Goal: Task Accomplishment & Management: Manage account settings

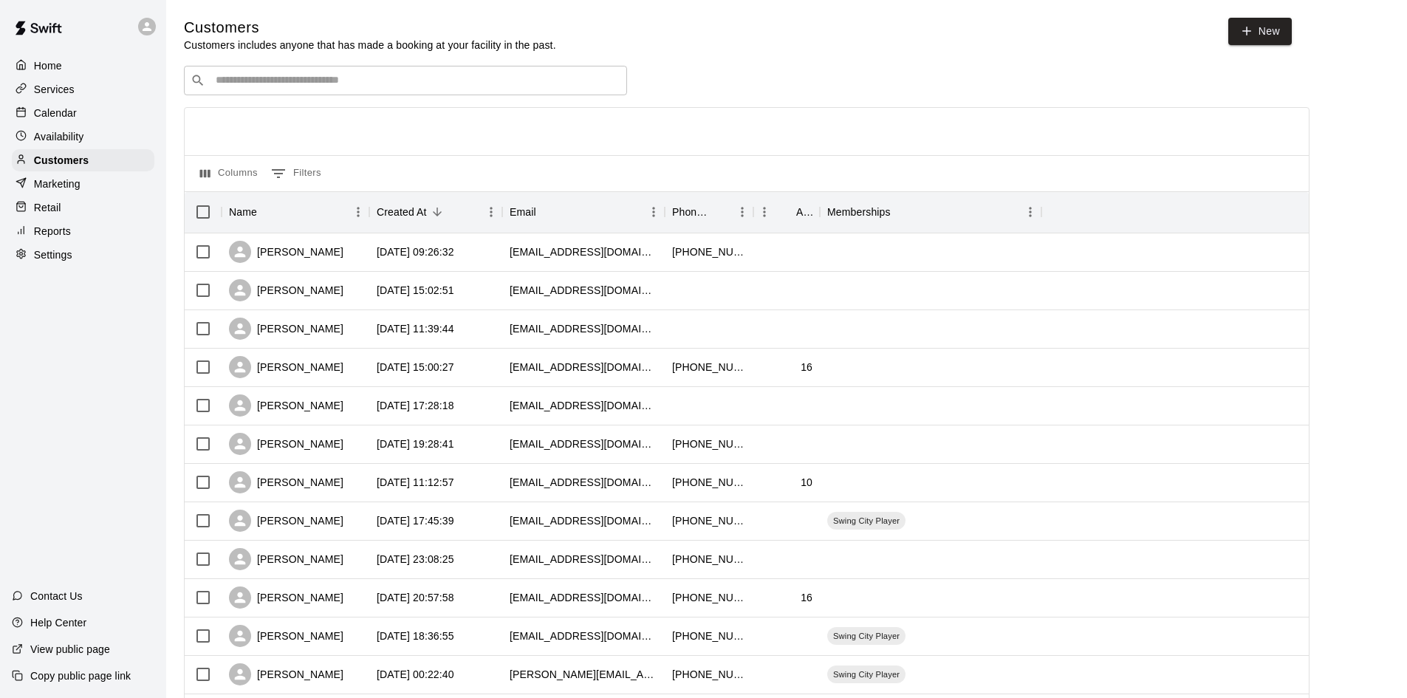
click at [75, 117] on p "Calendar" at bounding box center [55, 113] width 43 height 15
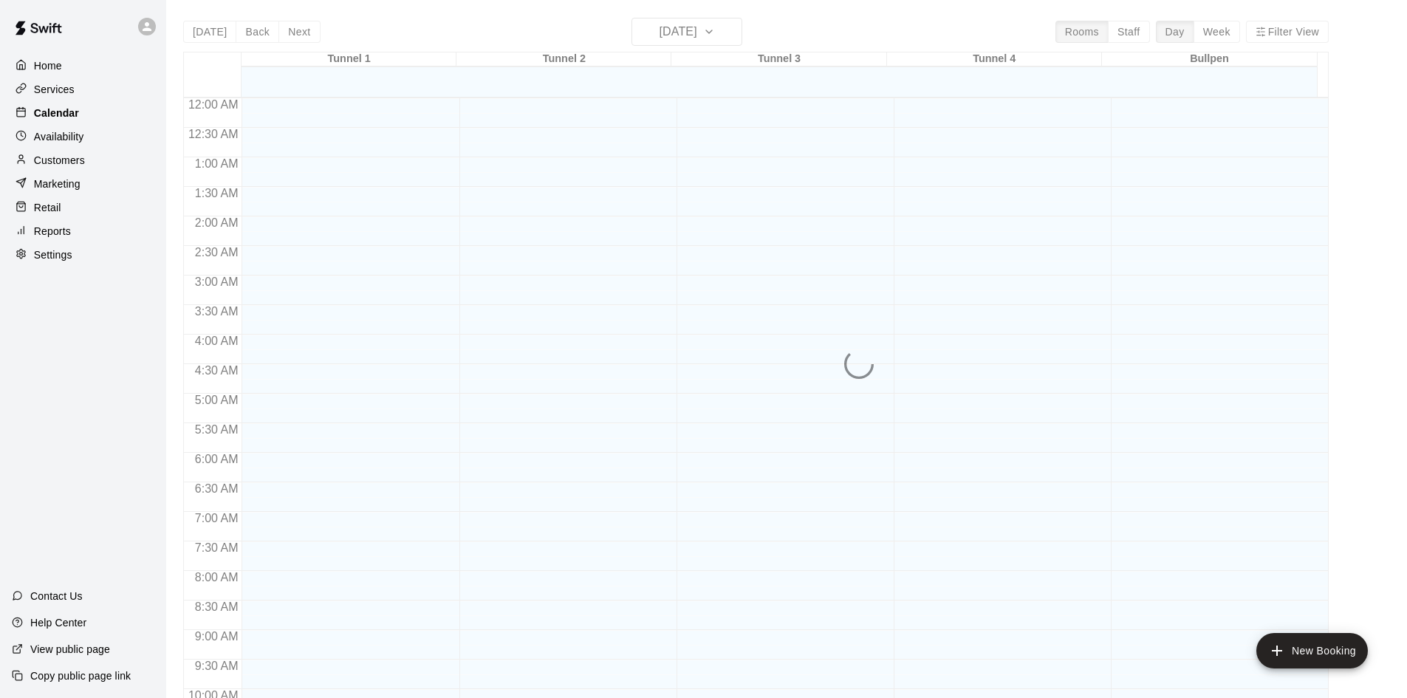
scroll to position [757, 0]
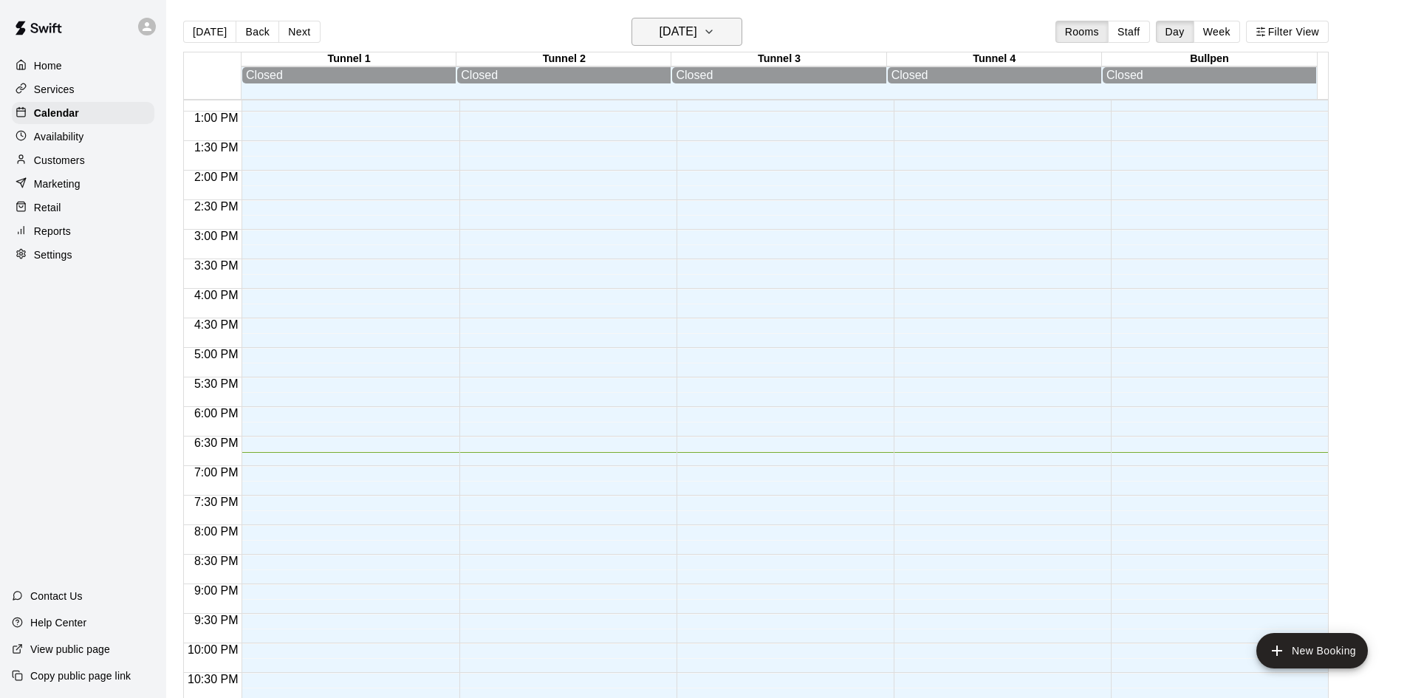
click at [697, 35] on h6 "[DATE]" at bounding box center [679, 31] width 38 height 21
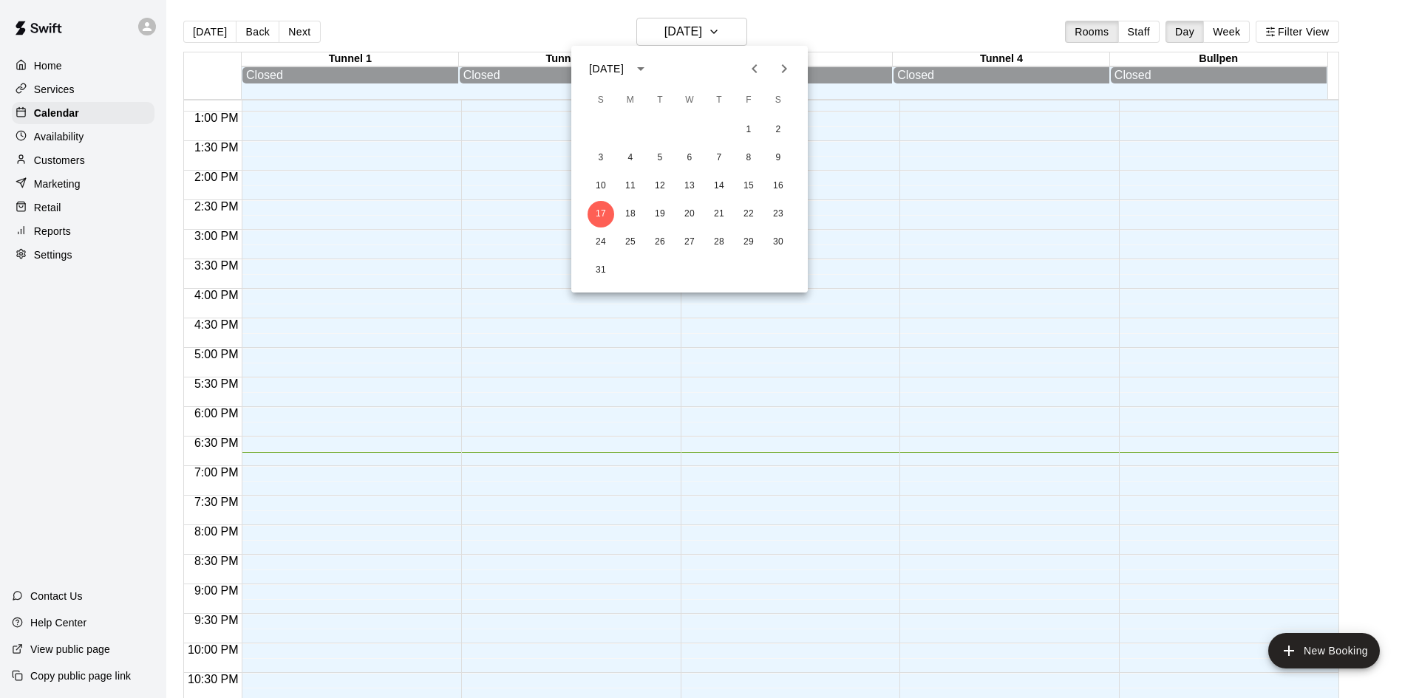
click at [762, 70] on icon "Previous month" at bounding box center [754, 69] width 18 height 18
click at [760, 69] on icon "Previous month" at bounding box center [754, 69] width 18 height 18
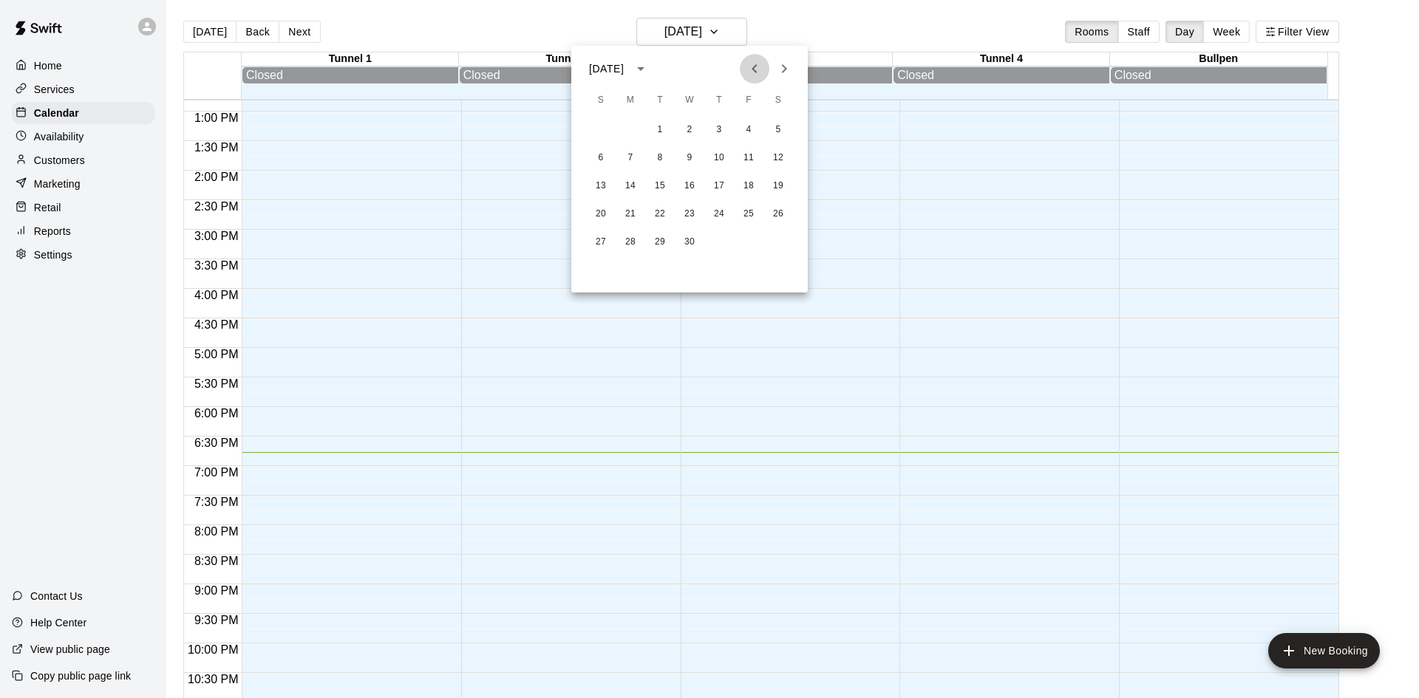
click at [760, 69] on icon "Previous month" at bounding box center [754, 69] width 18 height 18
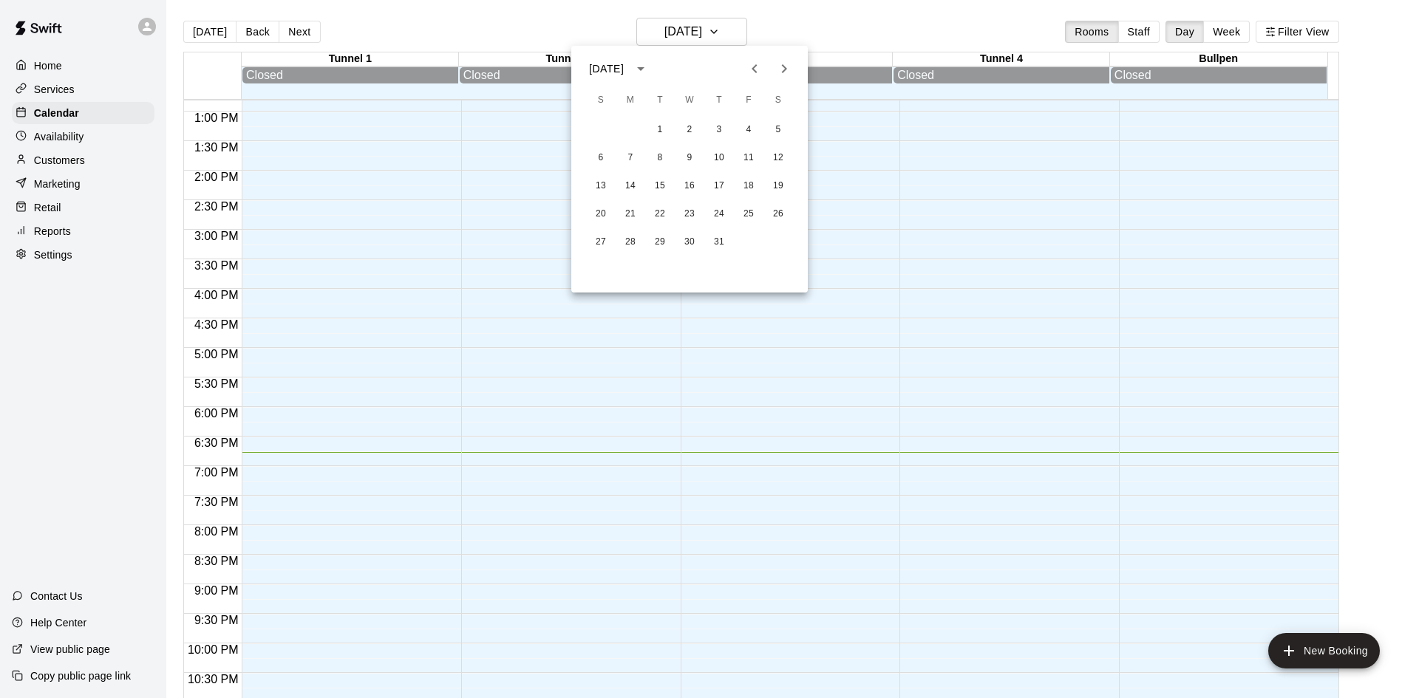
click at [774, 61] on div at bounding box center [769, 69] width 59 height 30
click at [754, 69] on icon "Previous month" at bounding box center [753, 68] width 5 height 9
click at [763, 64] on button "Previous month" at bounding box center [755, 69] width 30 height 30
click at [629, 160] on button "5" at bounding box center [630, 158] width 27 height 27
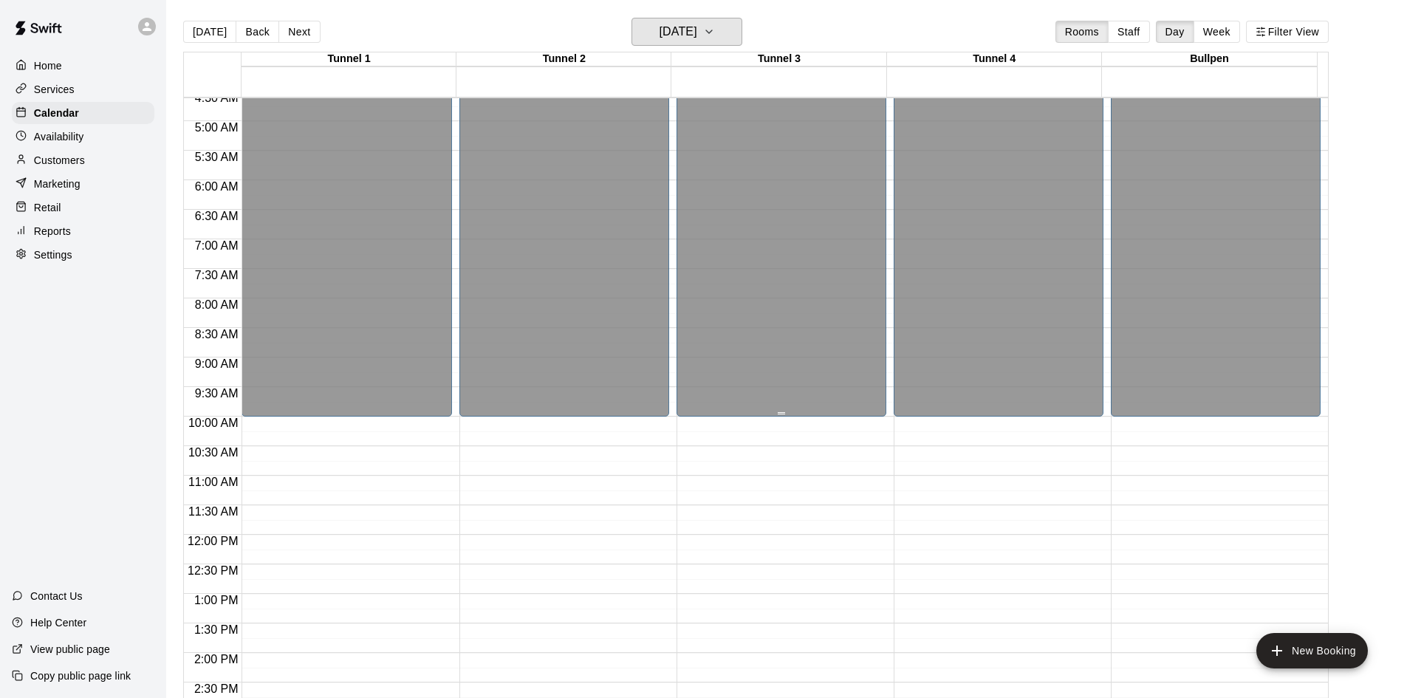
scroll to position [18, 0]
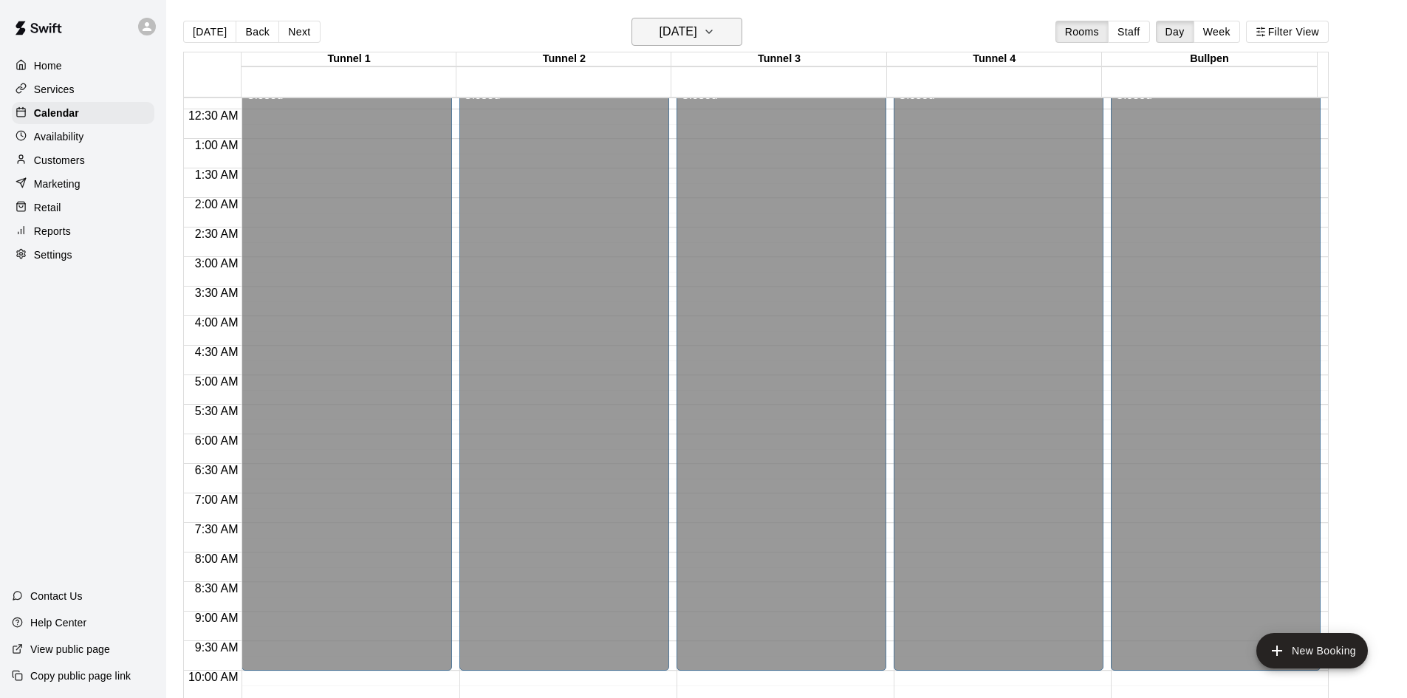
click at [681, 40] on h6 "[DATE]" at bounding box center [679, 31] width 38 height 21
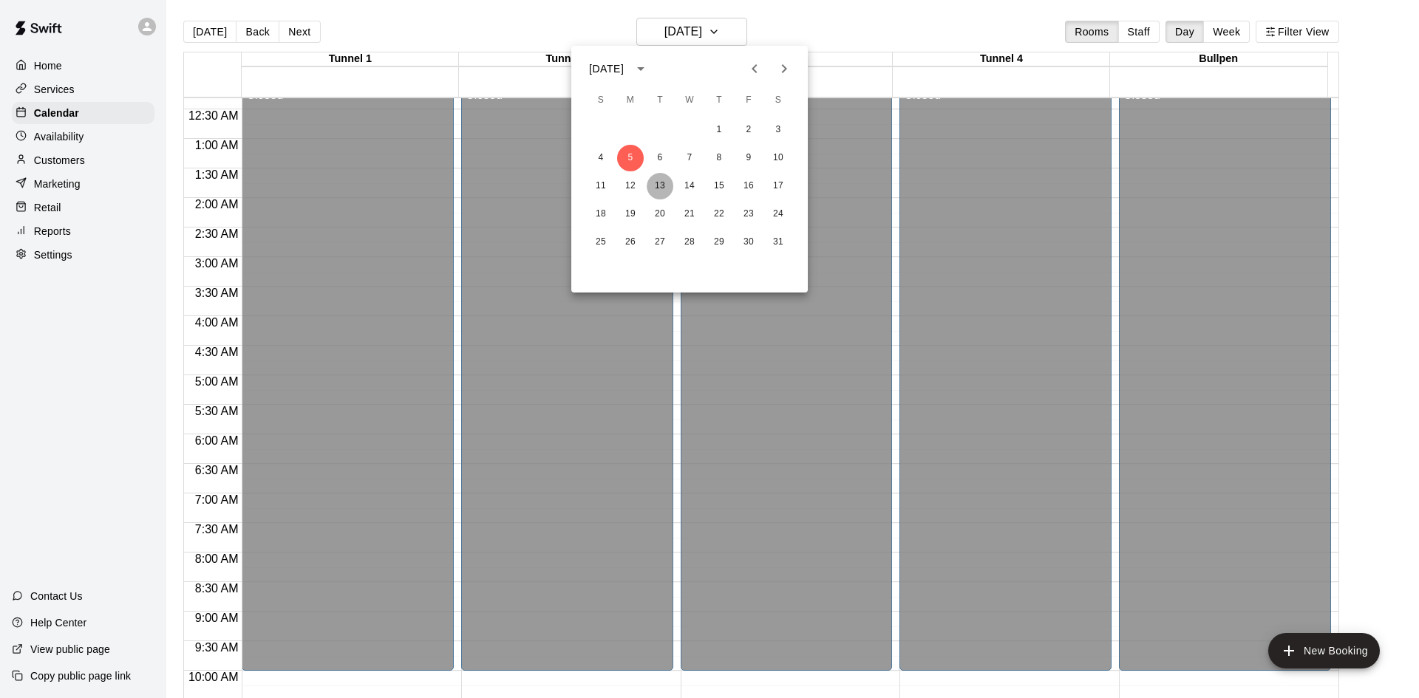
click at [658, 187] on button "13" at bounding box center [659, 186] width 27 height 27
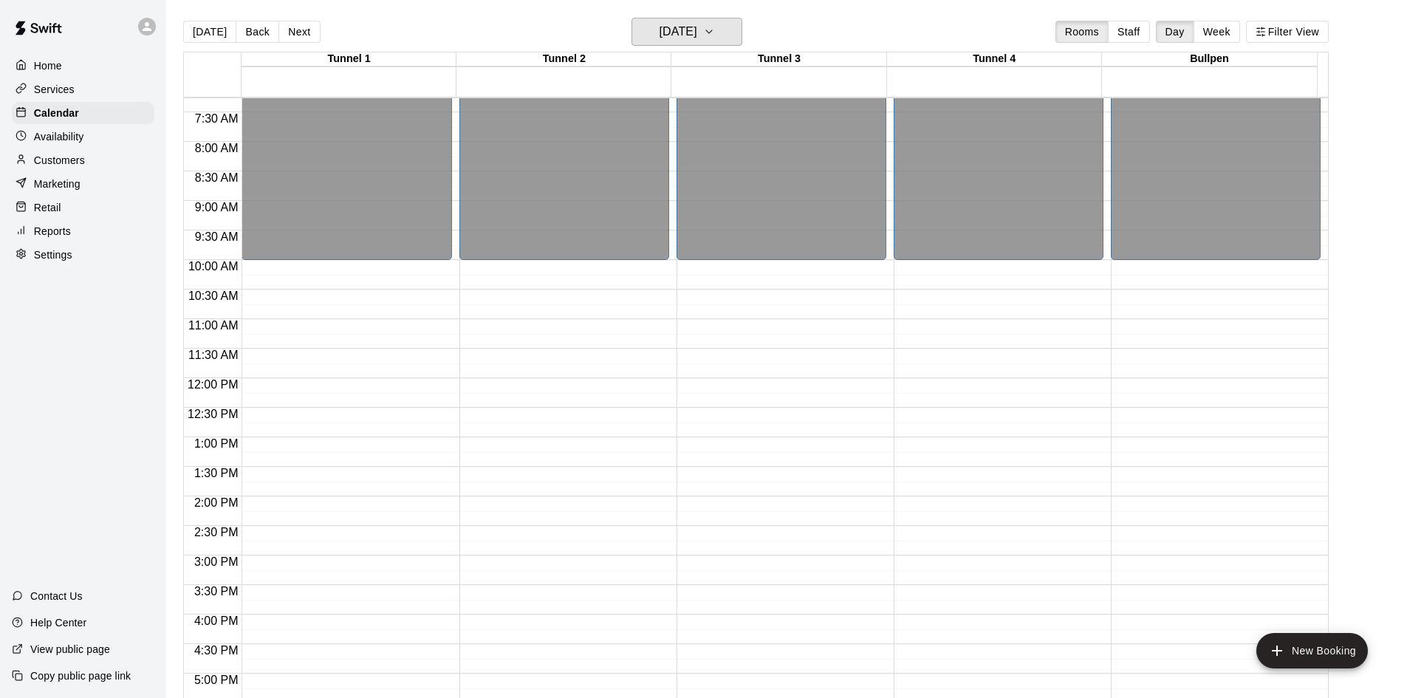
scroll to position [166, 0]
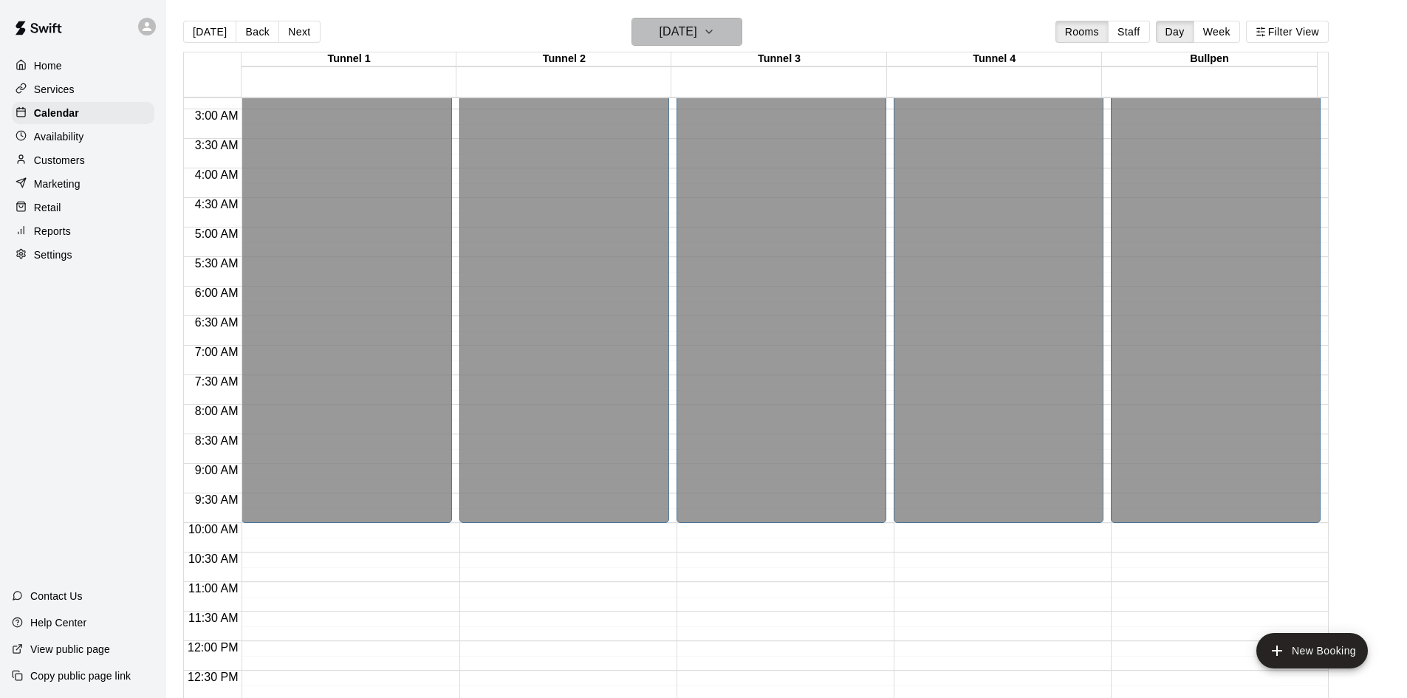
click at [675, 34] on h6 "[DATE]" at bounding box center [679, 31] width 38 height 21
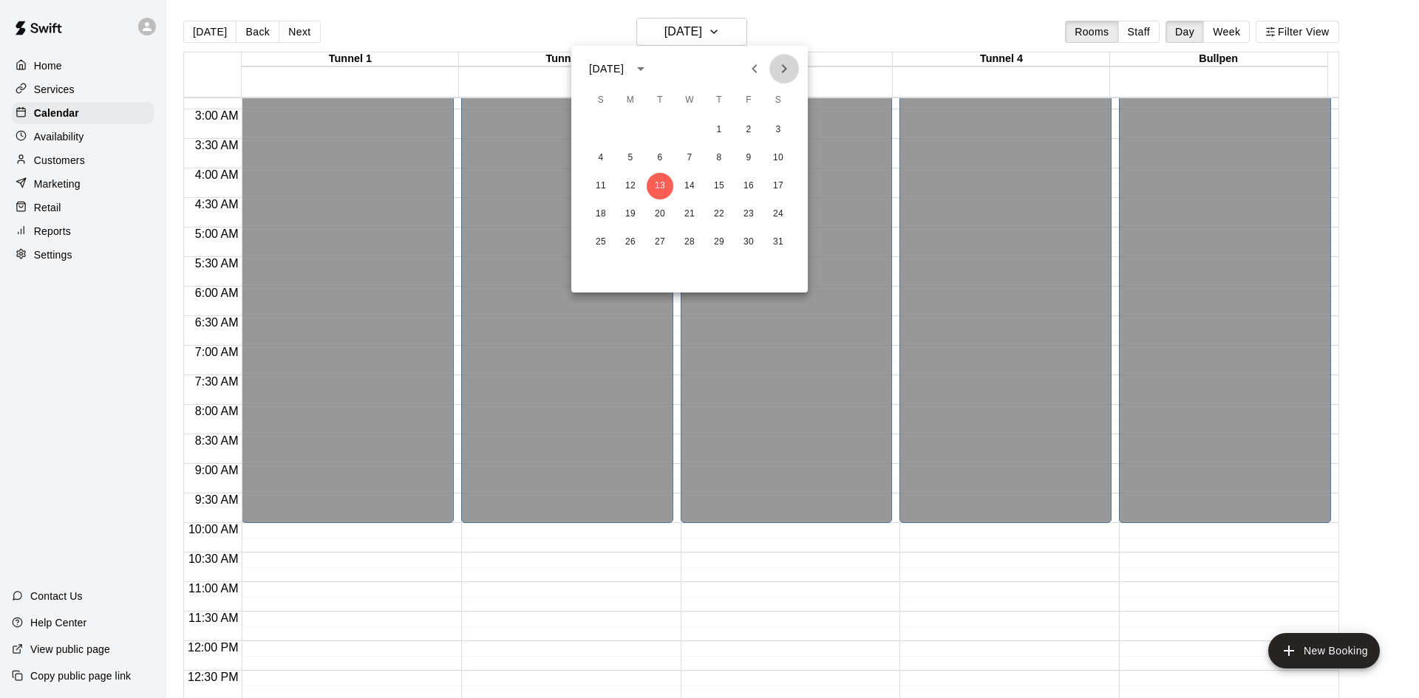
click at [772, 68] on button "Next month" at bounding box center [784, 69] width 30 height 30
click at [635, 127] on button "2" at bounding box center [630, 130] width 27 height 27
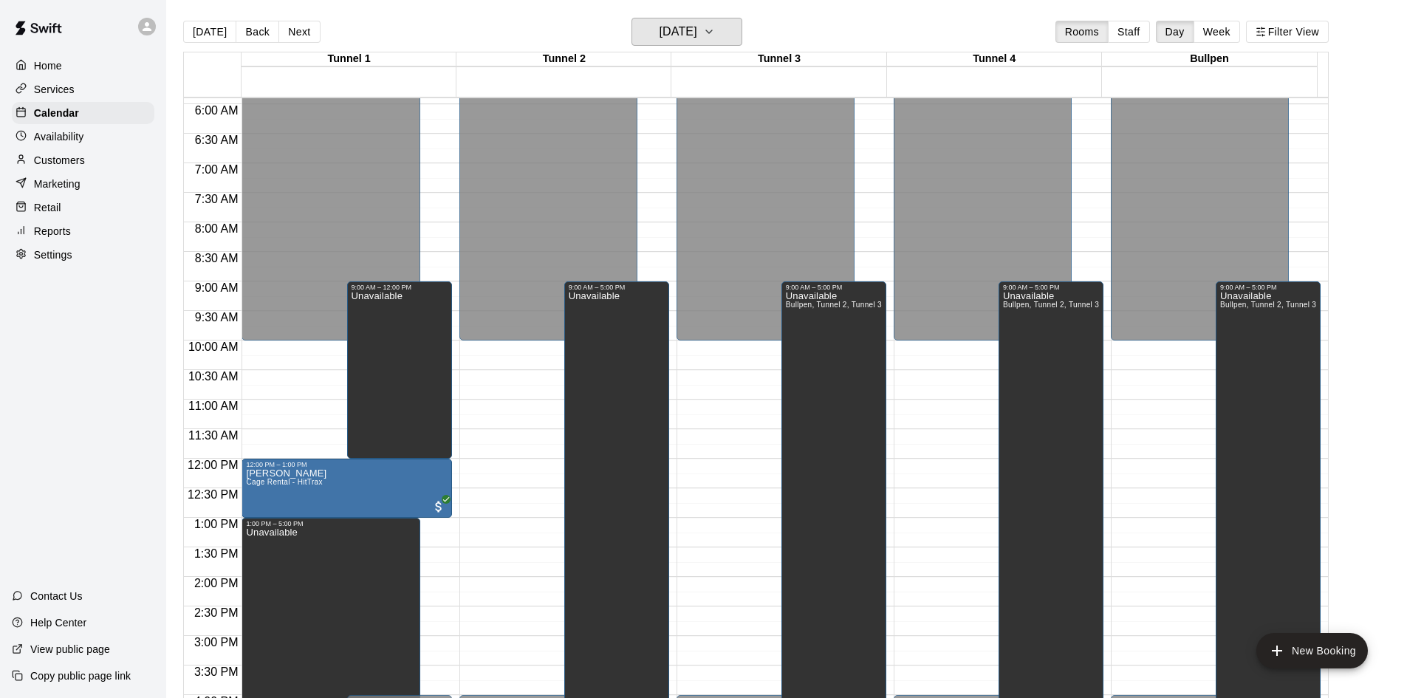
scroll to position [610, 0]
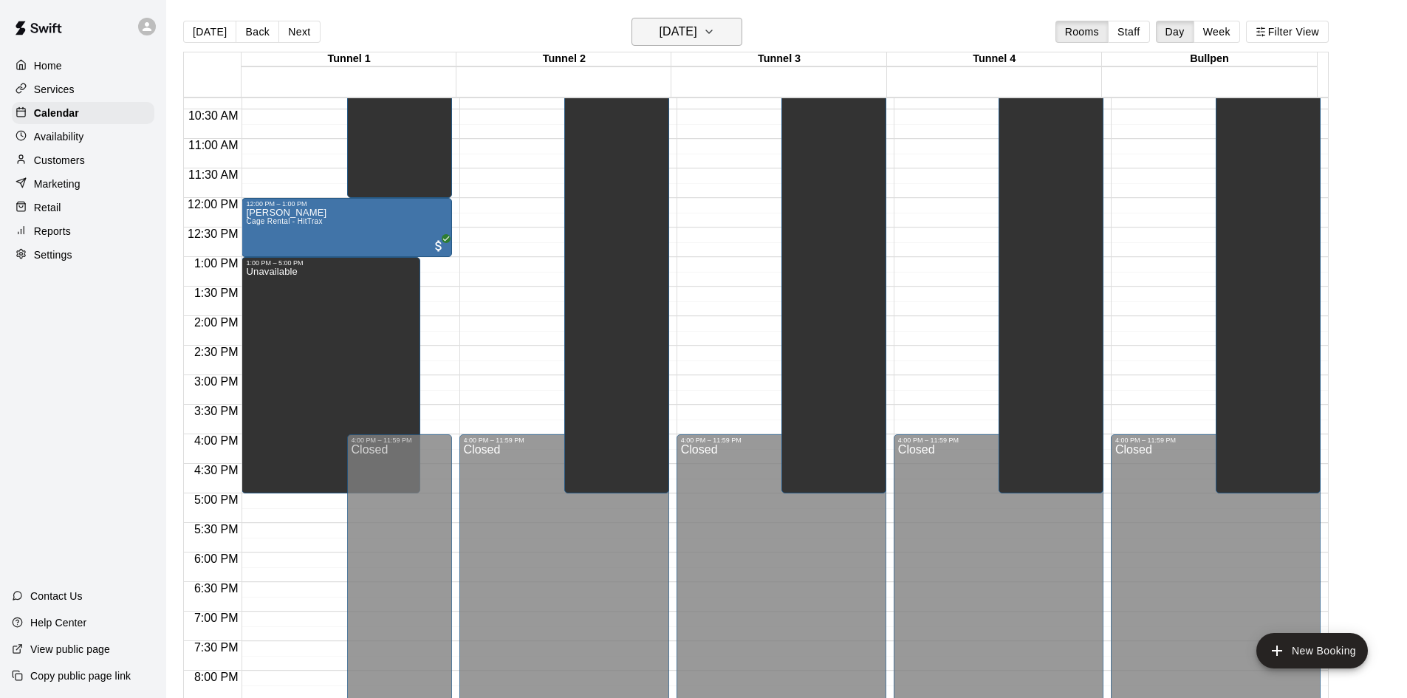
click at [678, 30] on h6 "[DATE]" at bounding box center [679, 31] width 38 height 21
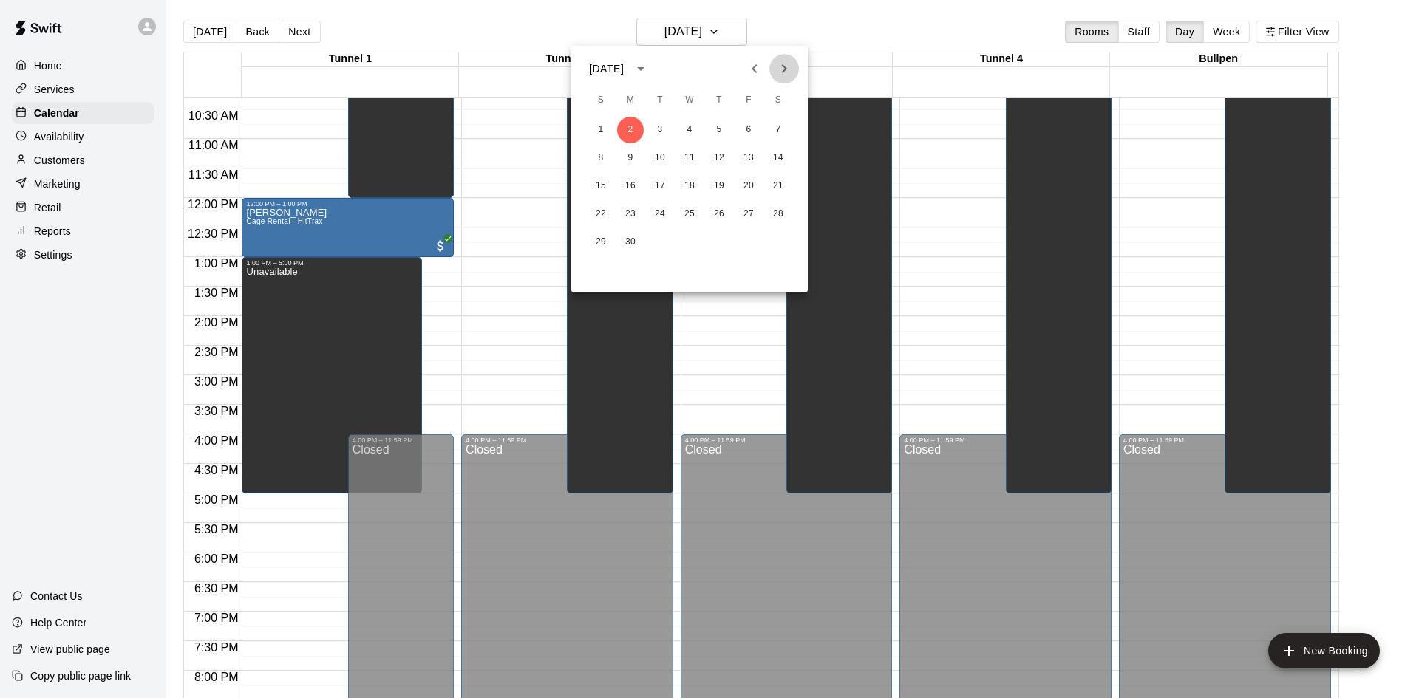
click at [785, 62] on icon "Next month" at bounding box center [784, 69] width 18 height 18
click at [760, 75] on icon "Previous month" at bounding box center [754, 69] width 18 height 18
click at [636, 211] on button "23" at bounding box center [630, 214] width 27 height 27
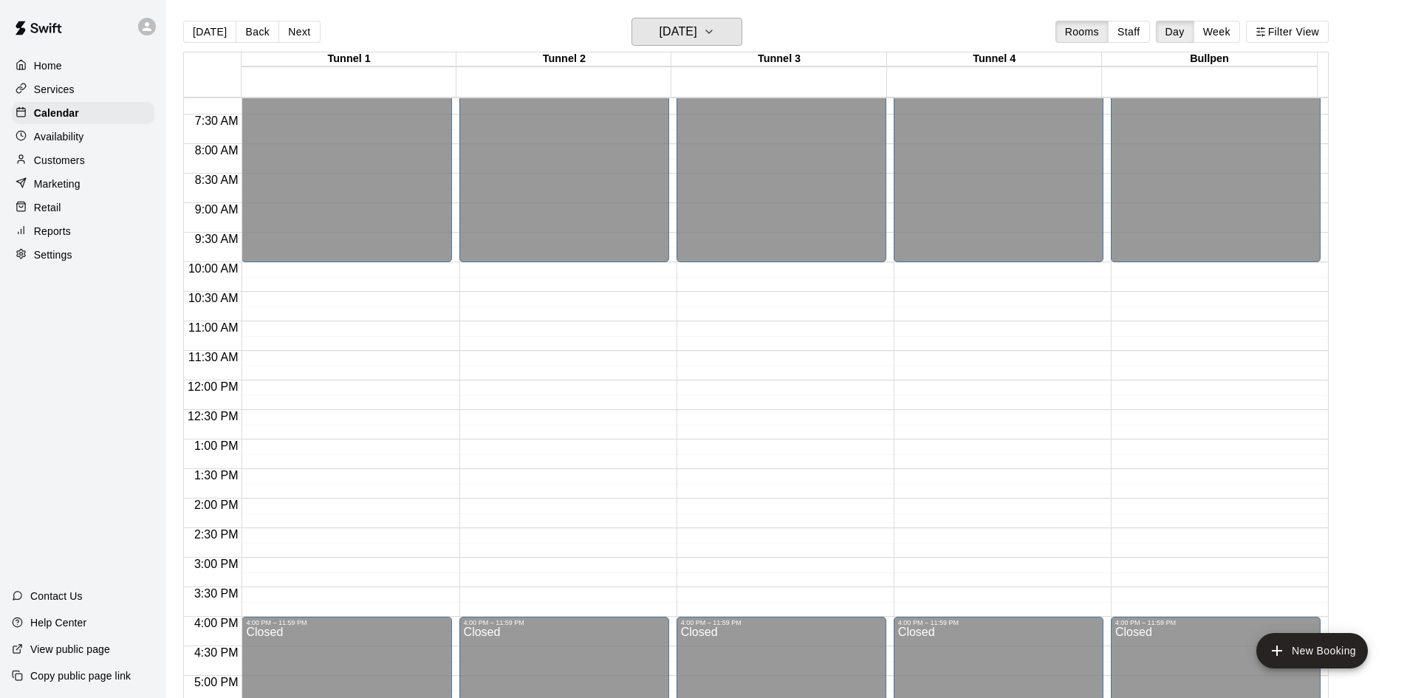
scroll to position [240, 0]
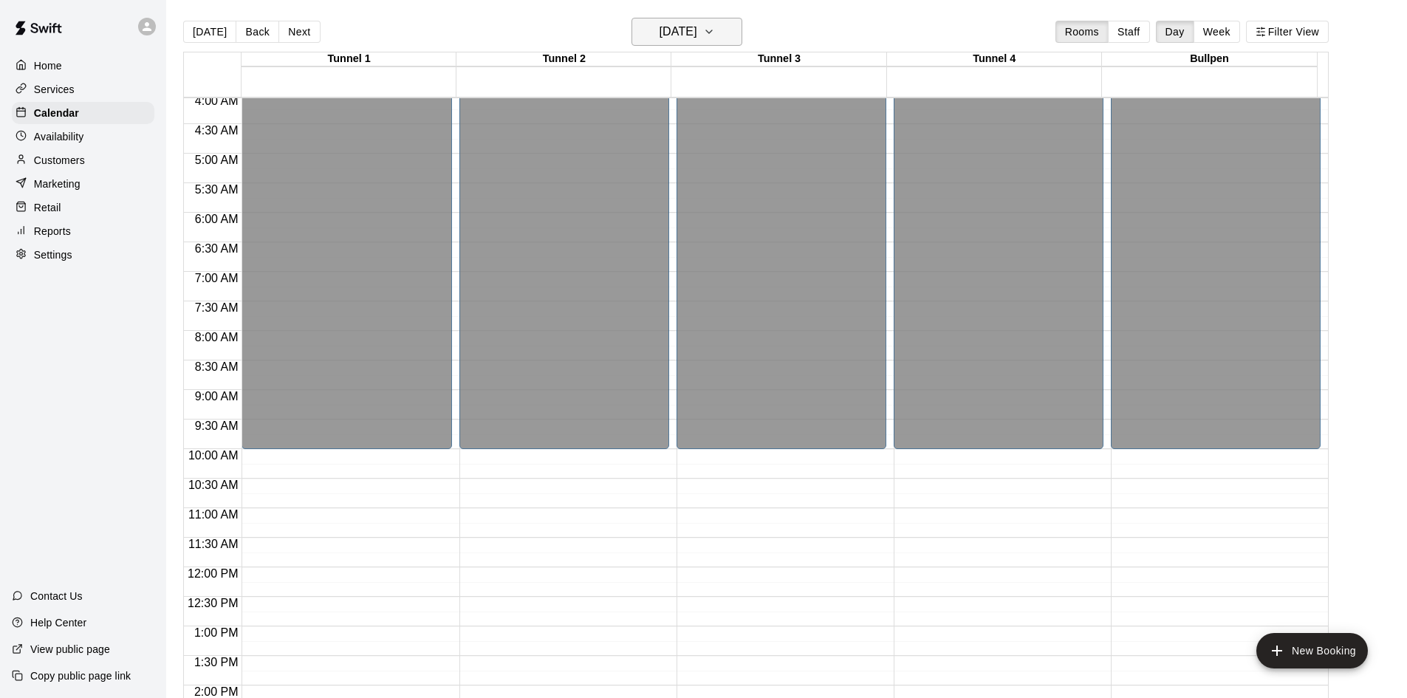
click at [660, 38] on h6 "[DATE]" at bounding box center [679, 31] width 38 height 21
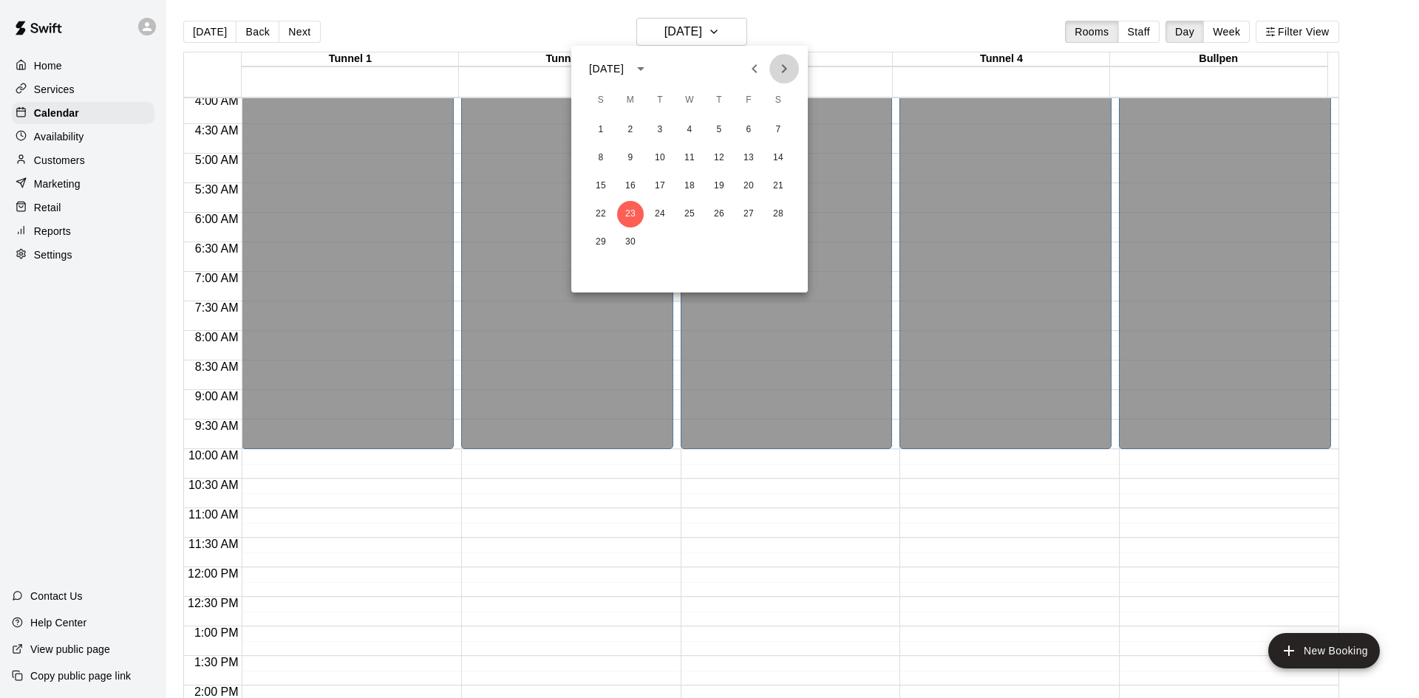
click at [790, 72] on icon "Next month" at bounding box center [784, 69] width 18 height 18
click at [664, 132] on button "1" at bounding box center [659, 130] width 27 height 27
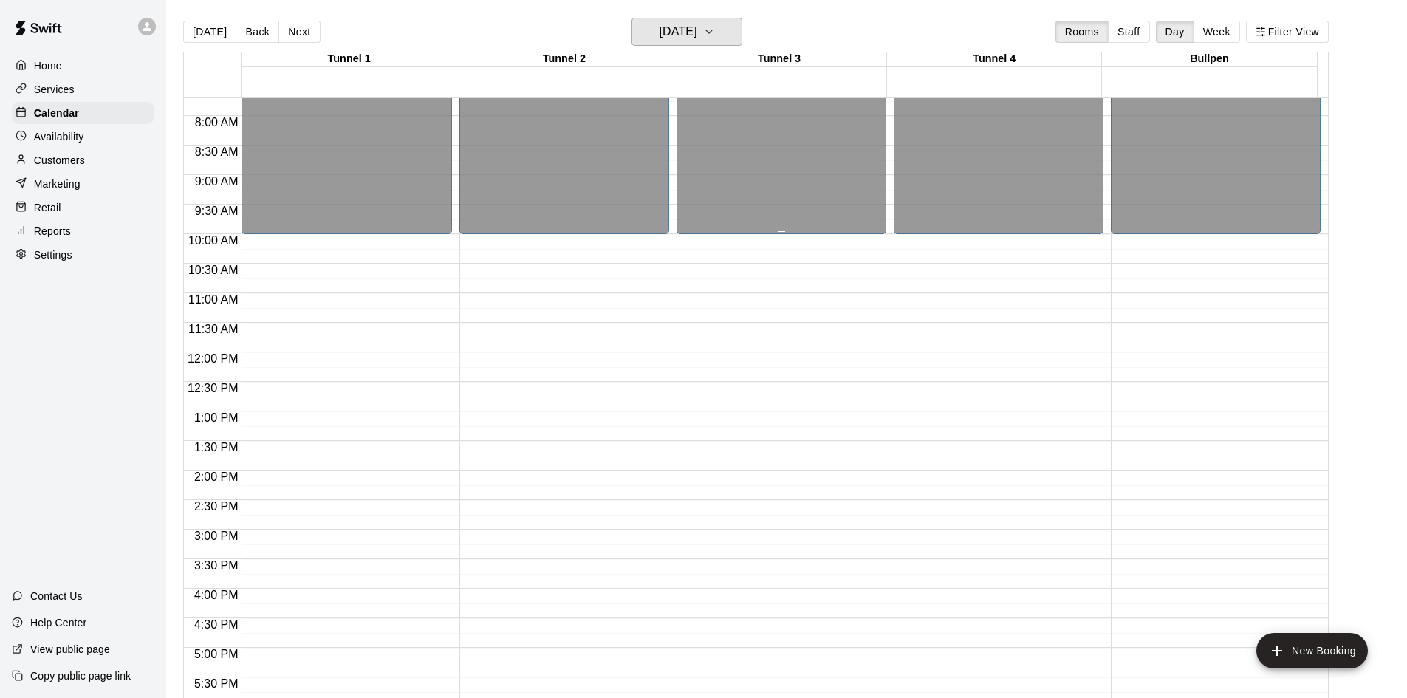
scroll to position [683, 0]
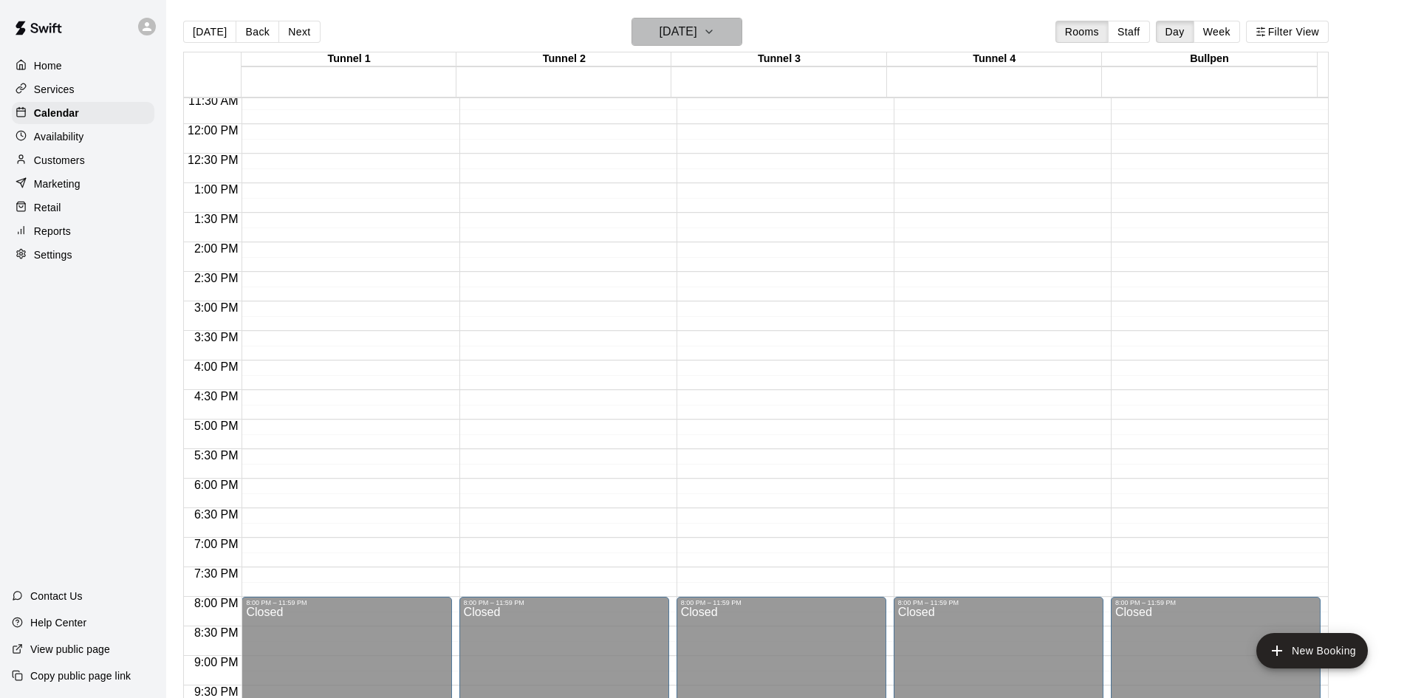
click at [692, 33] on h6 "[DATE]" at bounding box center [679, 31] width 38 height 21
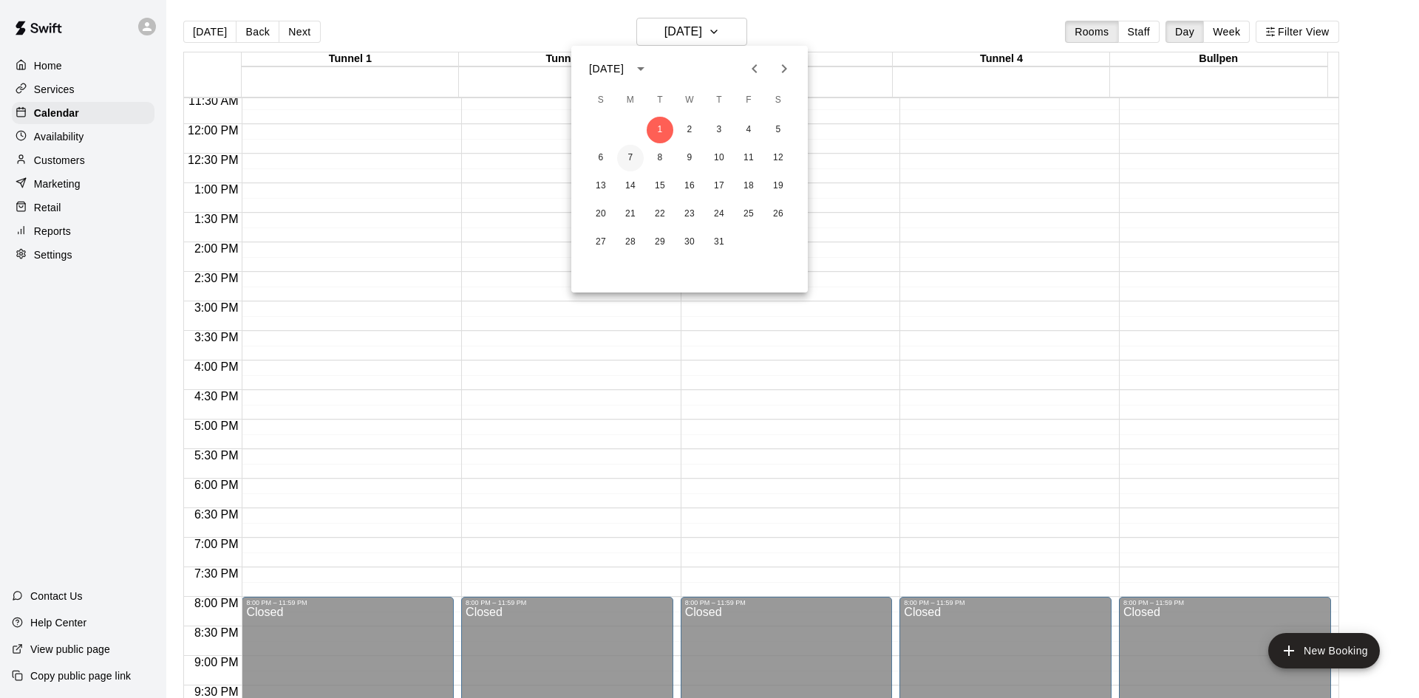
click at [630, 159] on button "7" at bounding box center [630, 158] width 27 height 27
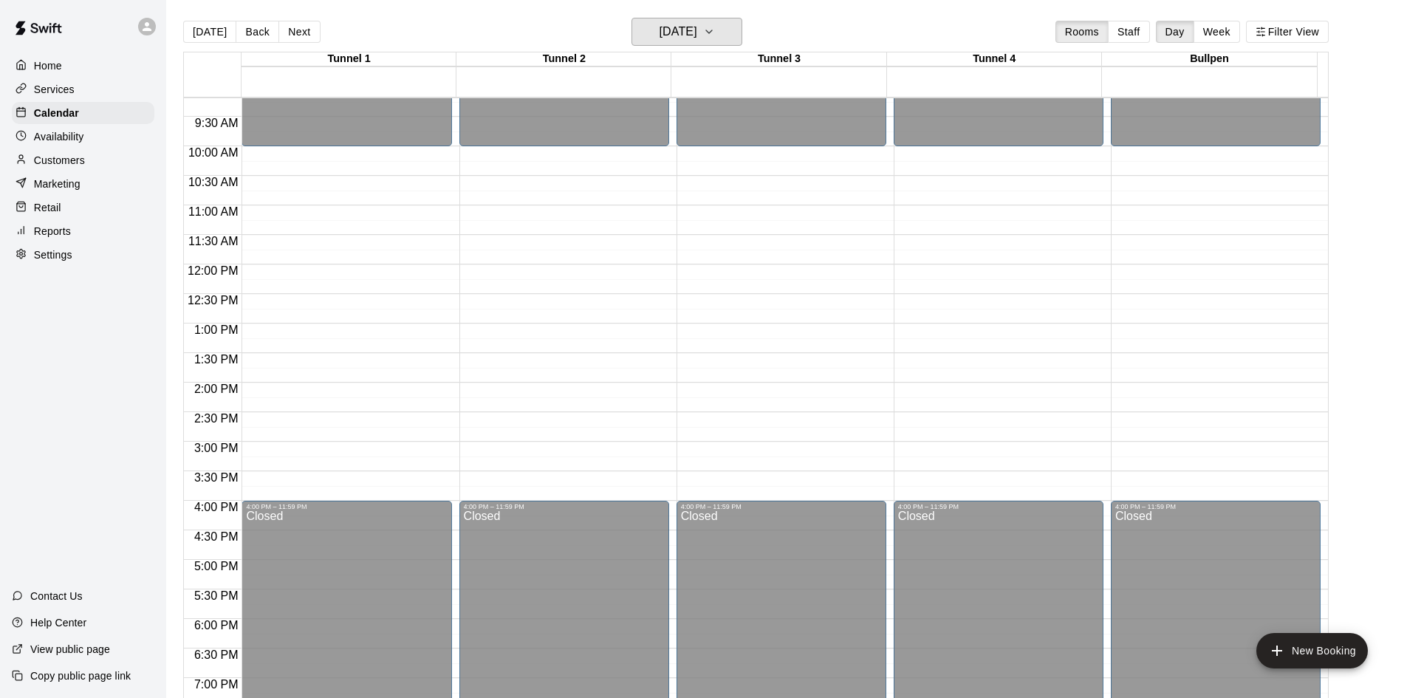
scroll to position [536, 0]
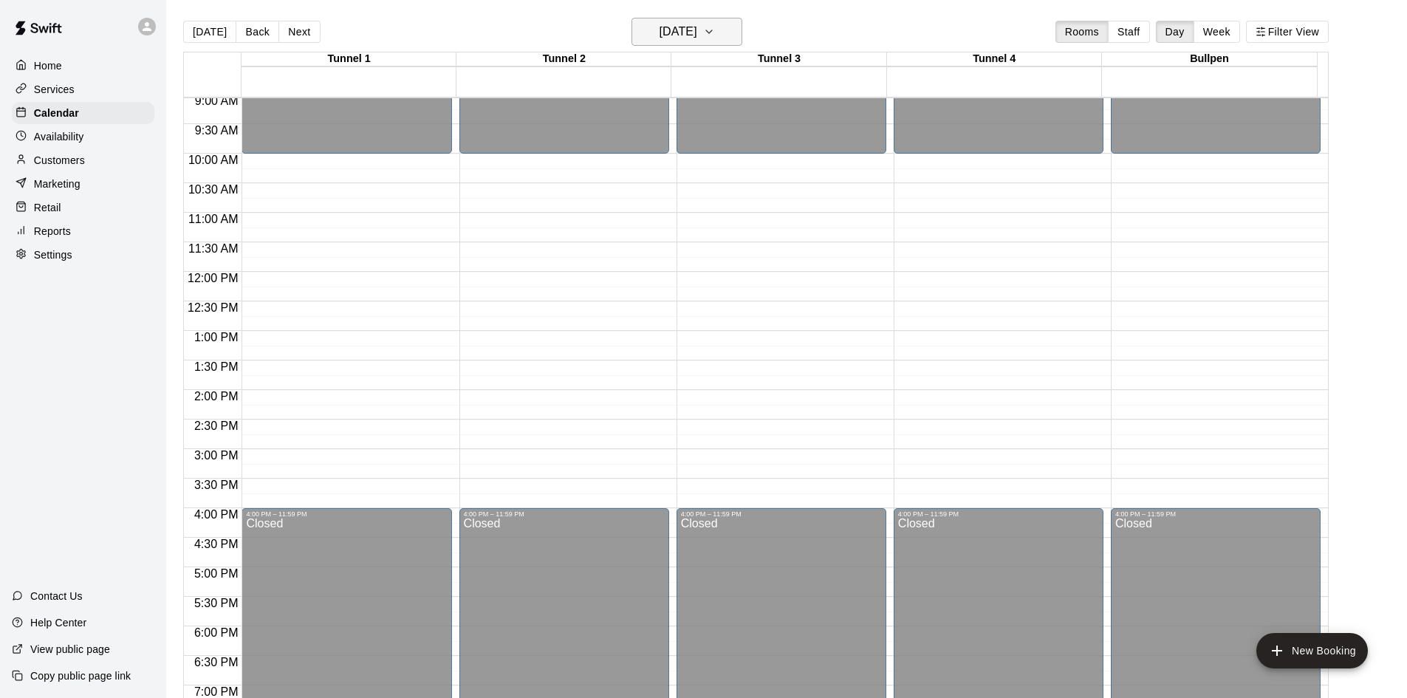
click at [697, 43] on button "[DATE]" at bounding box center [687, 32] width 111 height 28
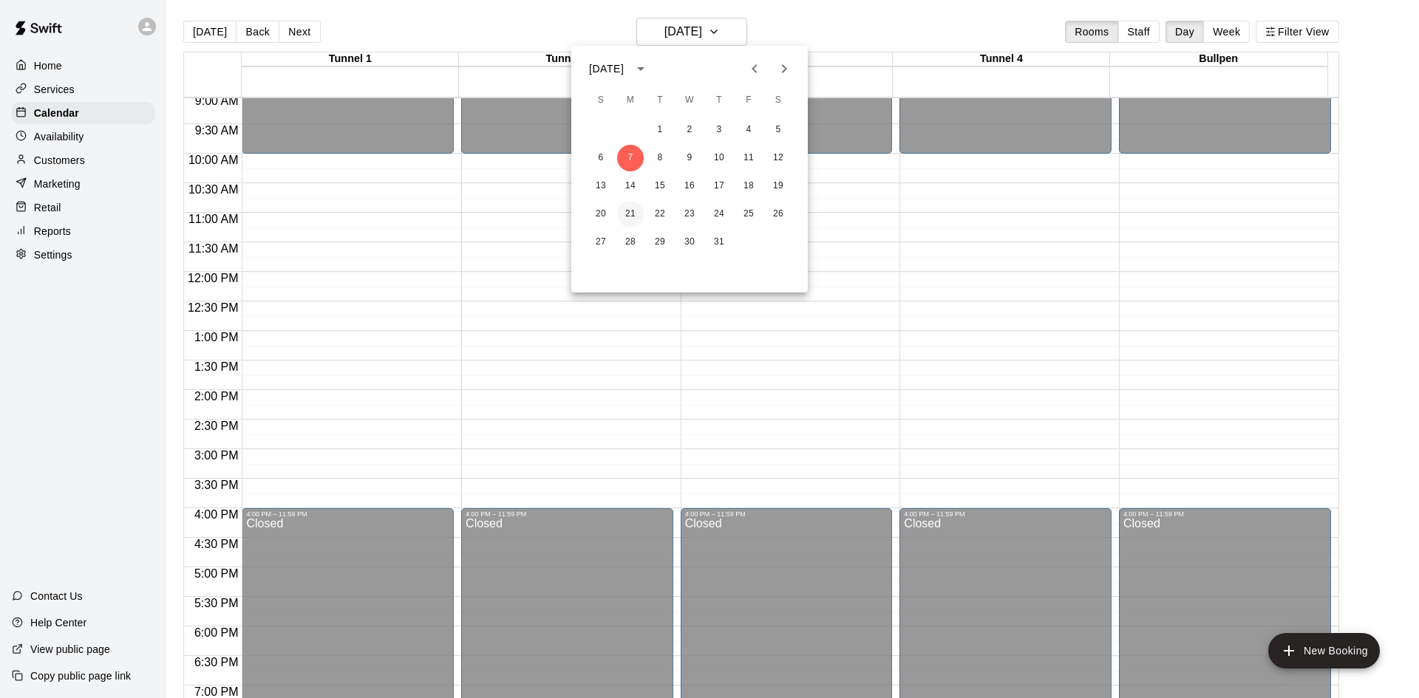
click at [641, 211] on button "21" at bounding box center [630, 214] width 27 height 27
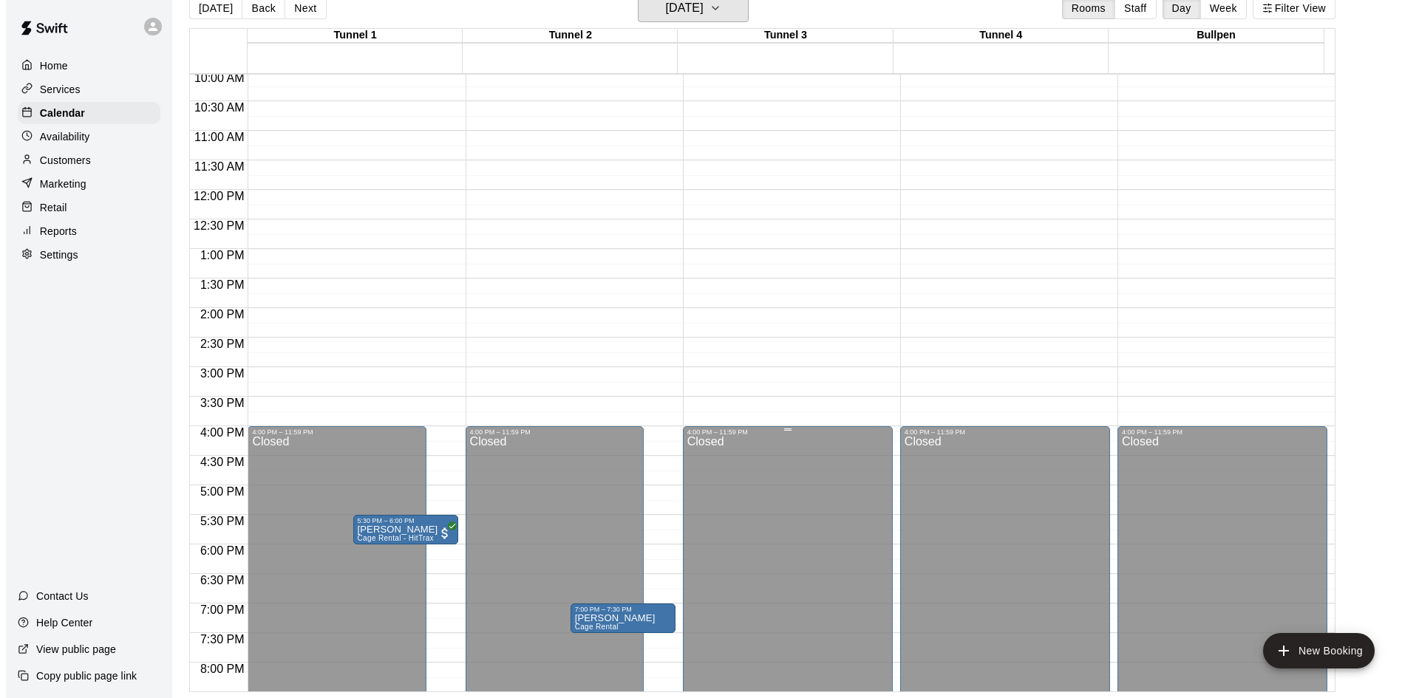
scroll to position [360, 0]
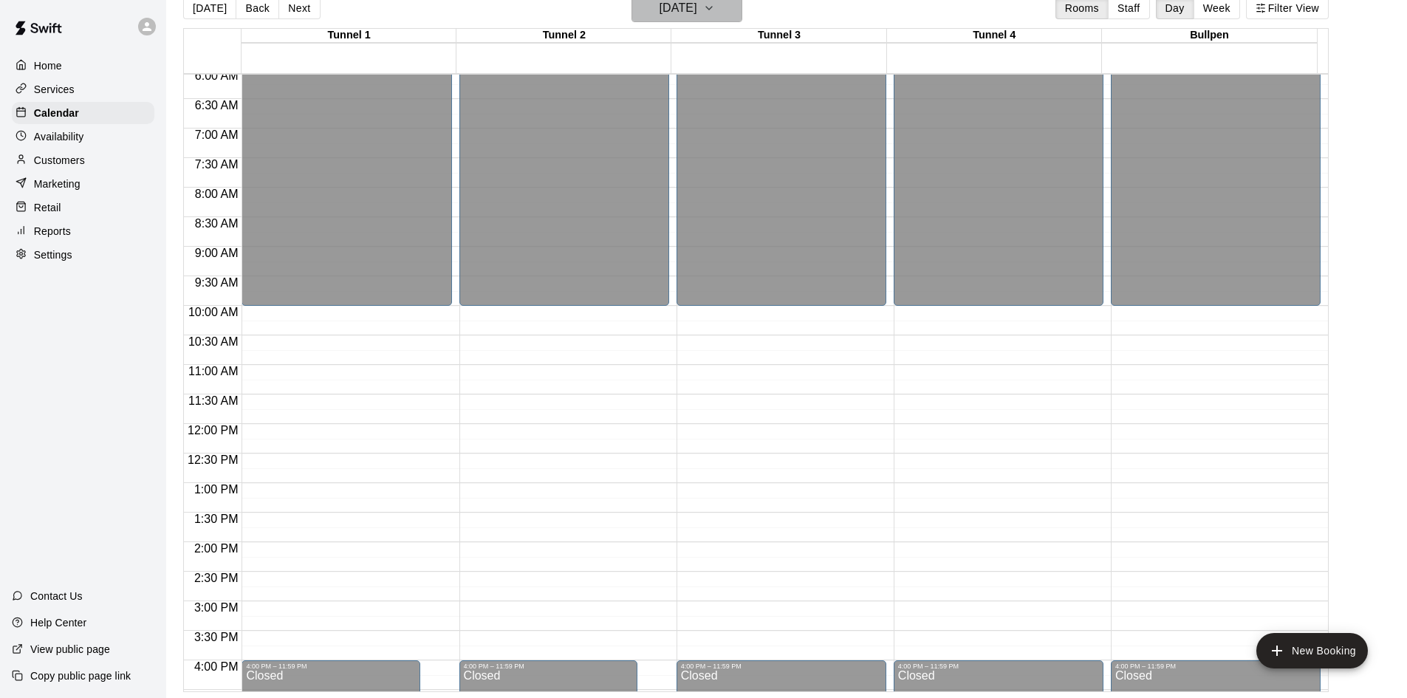
click at [697, 13] on h6 "[DATE]" at bounding box center [679, 8] width 38 height 21
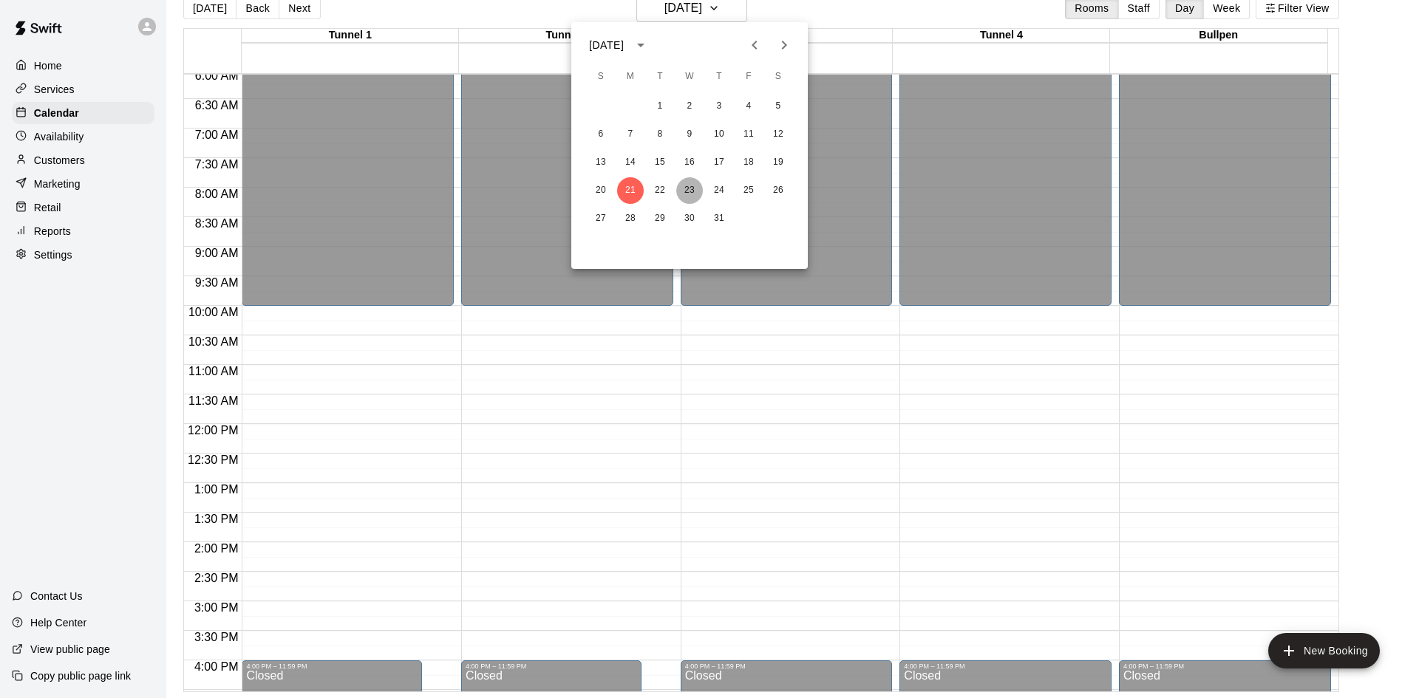
click at [694, 185] on button "23" at bounding box center [689, 190] width 27 height 27
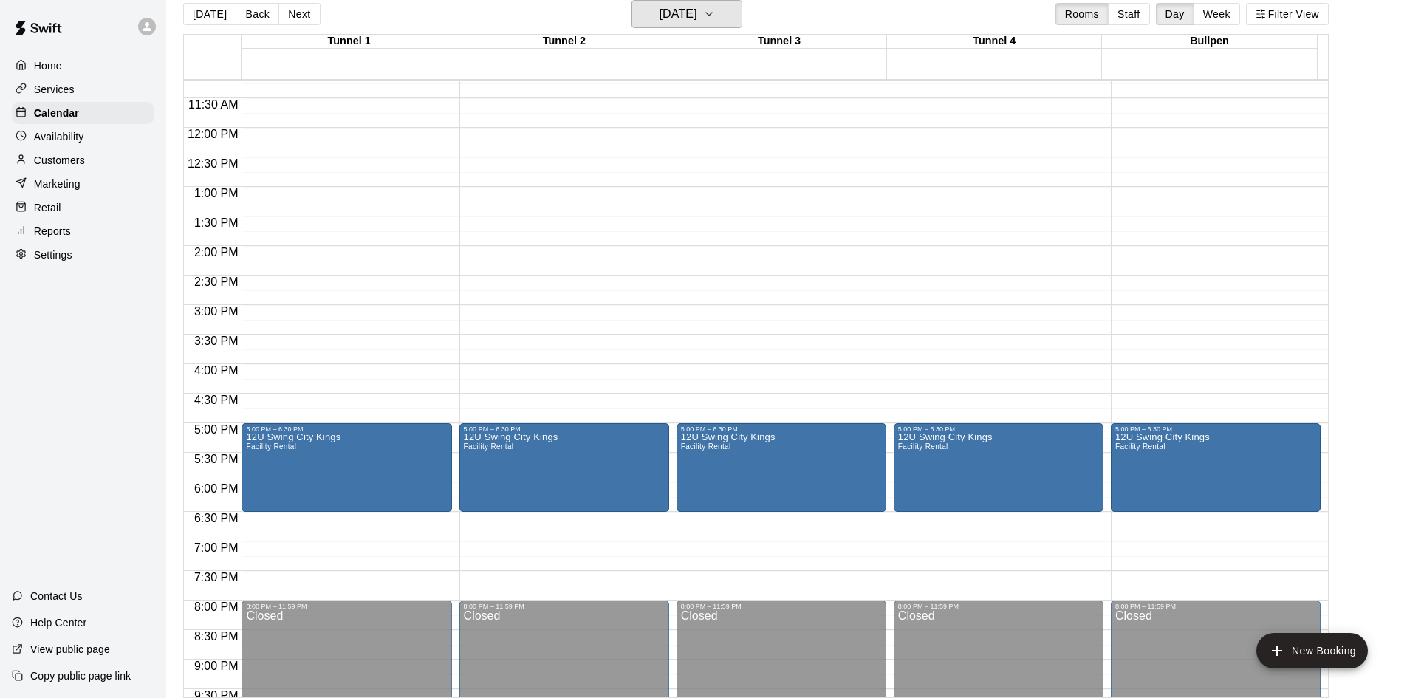
scroll to position [655, 0]
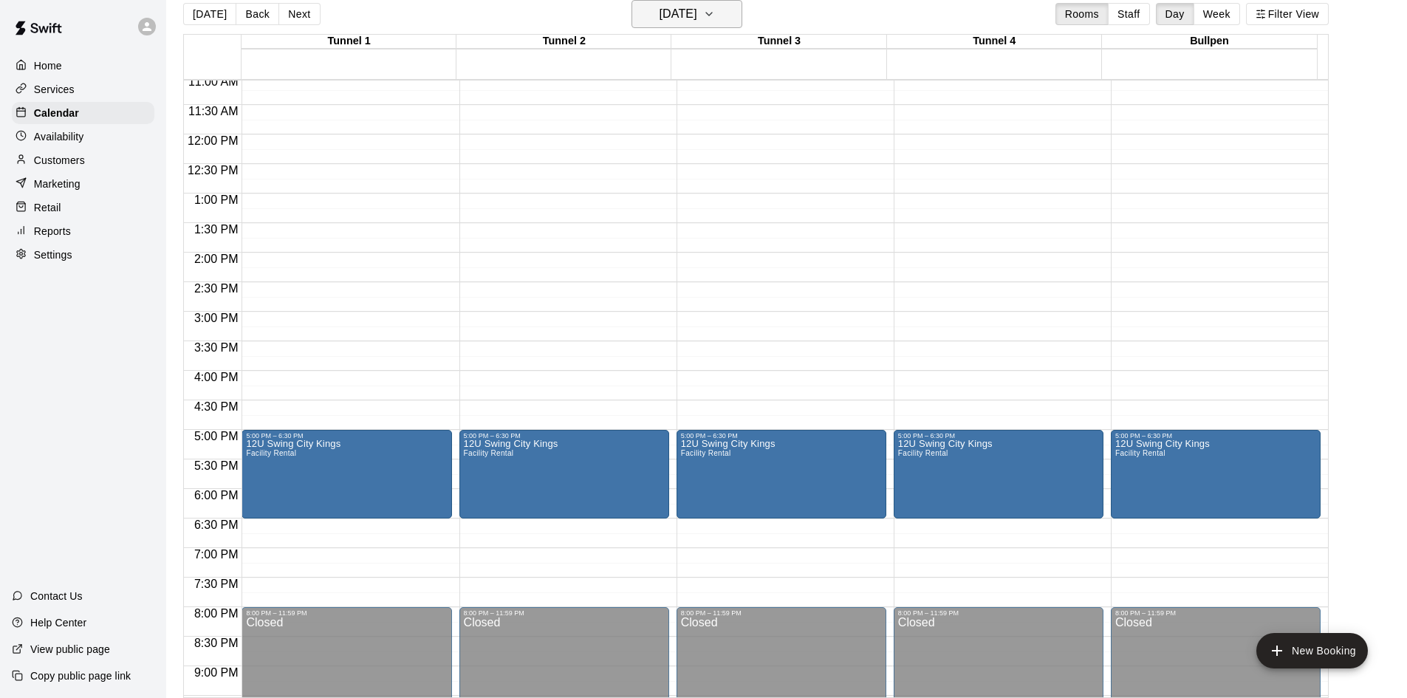
click at [687, 10] on h6 "[DATE]" at bounding box center [679, 14] width 38 height 21
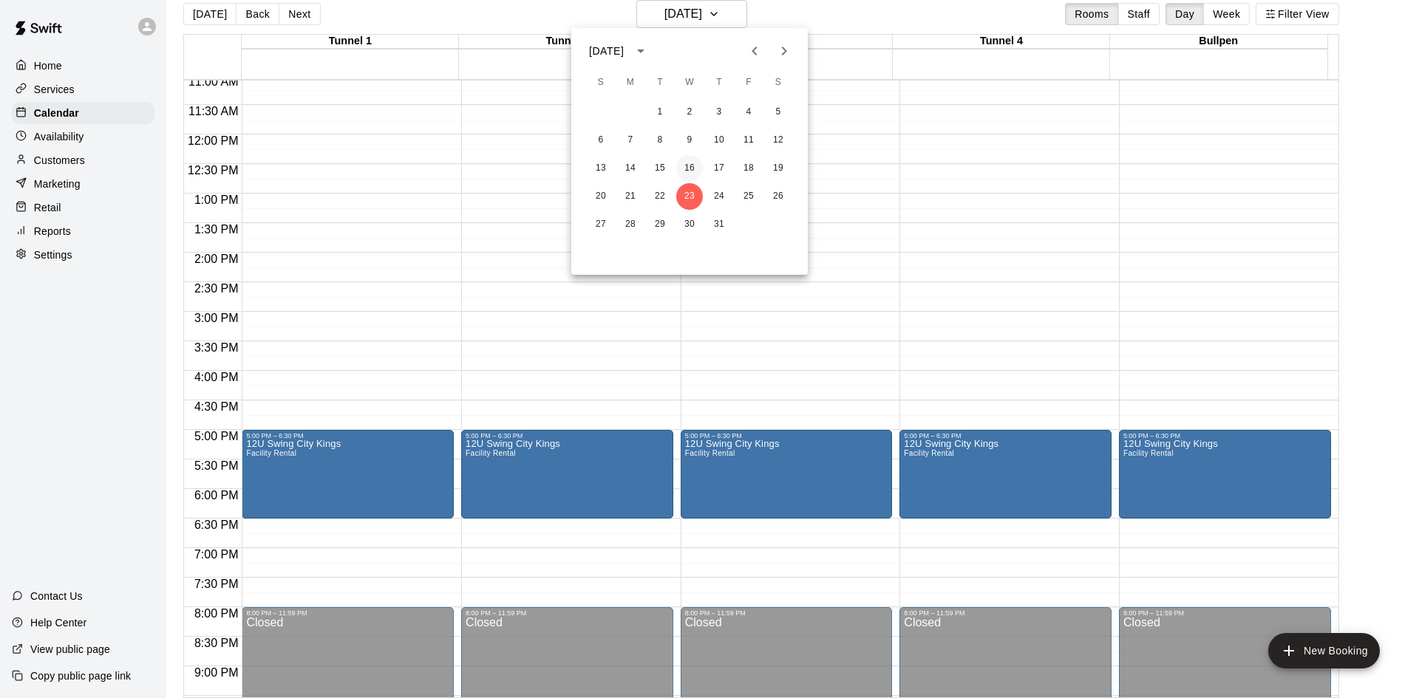
click at [683, 171] on button "16" at bounding box center [689, 168] width 27 height 27
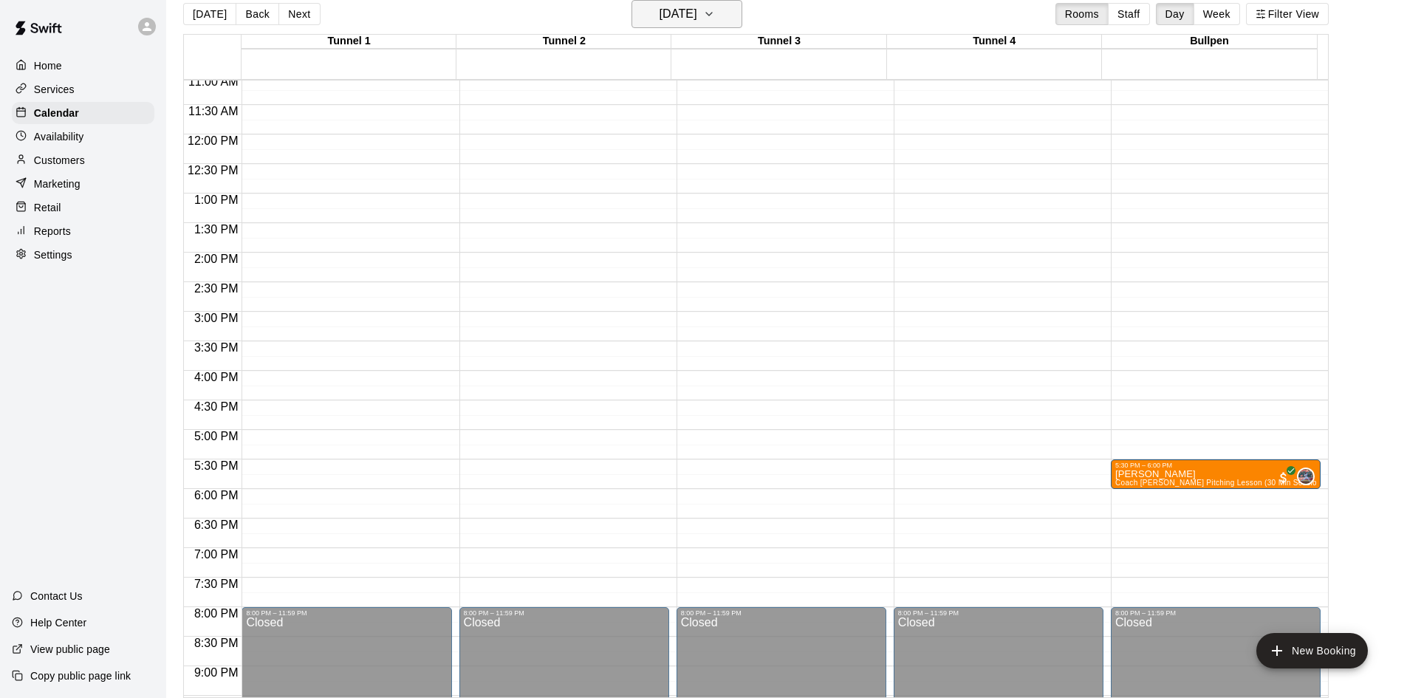
click at [681, 14] on h6 "[DATE]" at bounding box center [679, 14] width 38 height 21
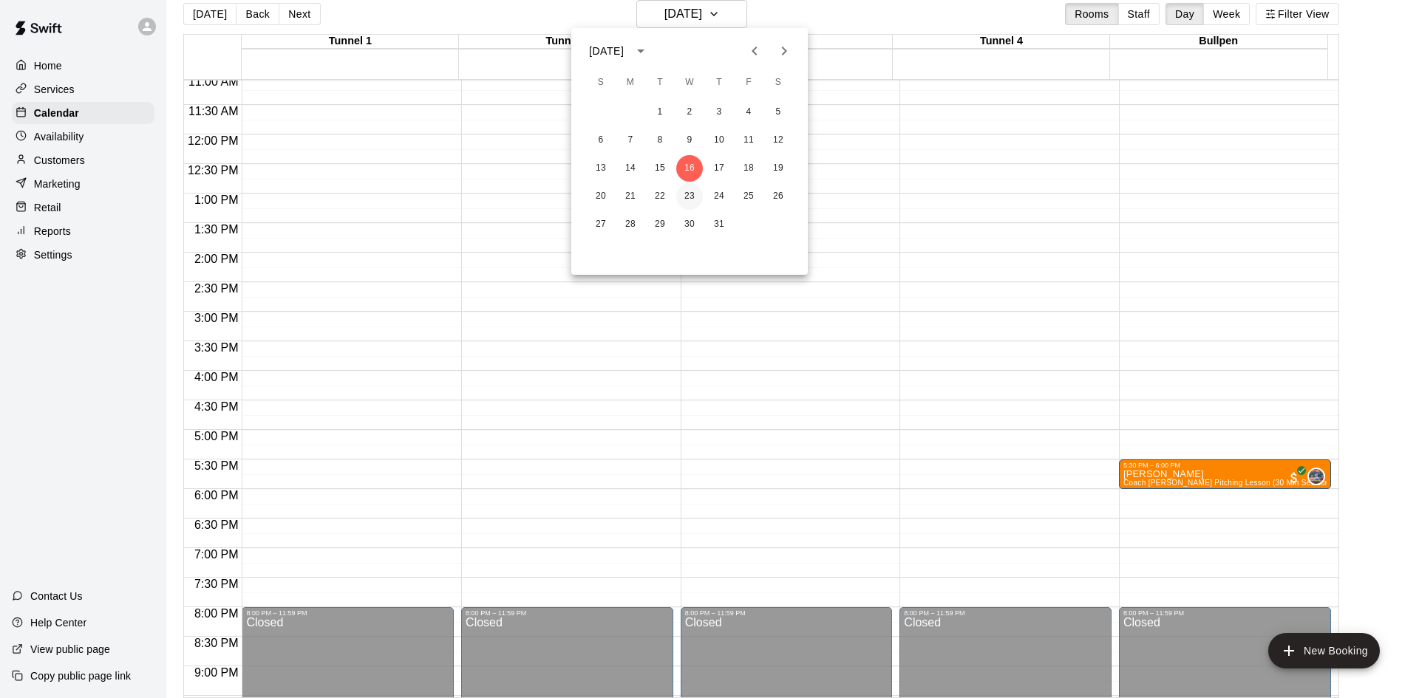
click at [682, 193] on button "23" at bounding box center [689, 196] width 27 height 27
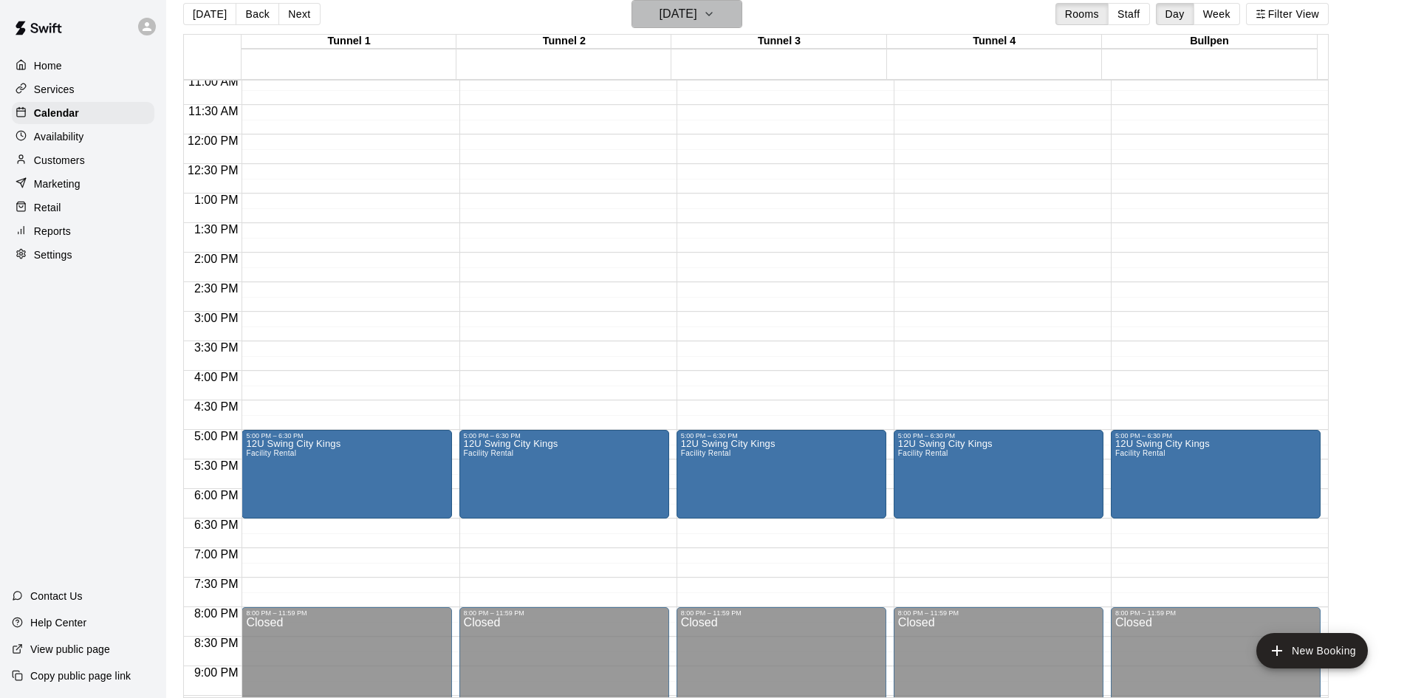
click at [678, 22] on h6 "[DATE]" at bounding box center [679, 14] width 38 height 21
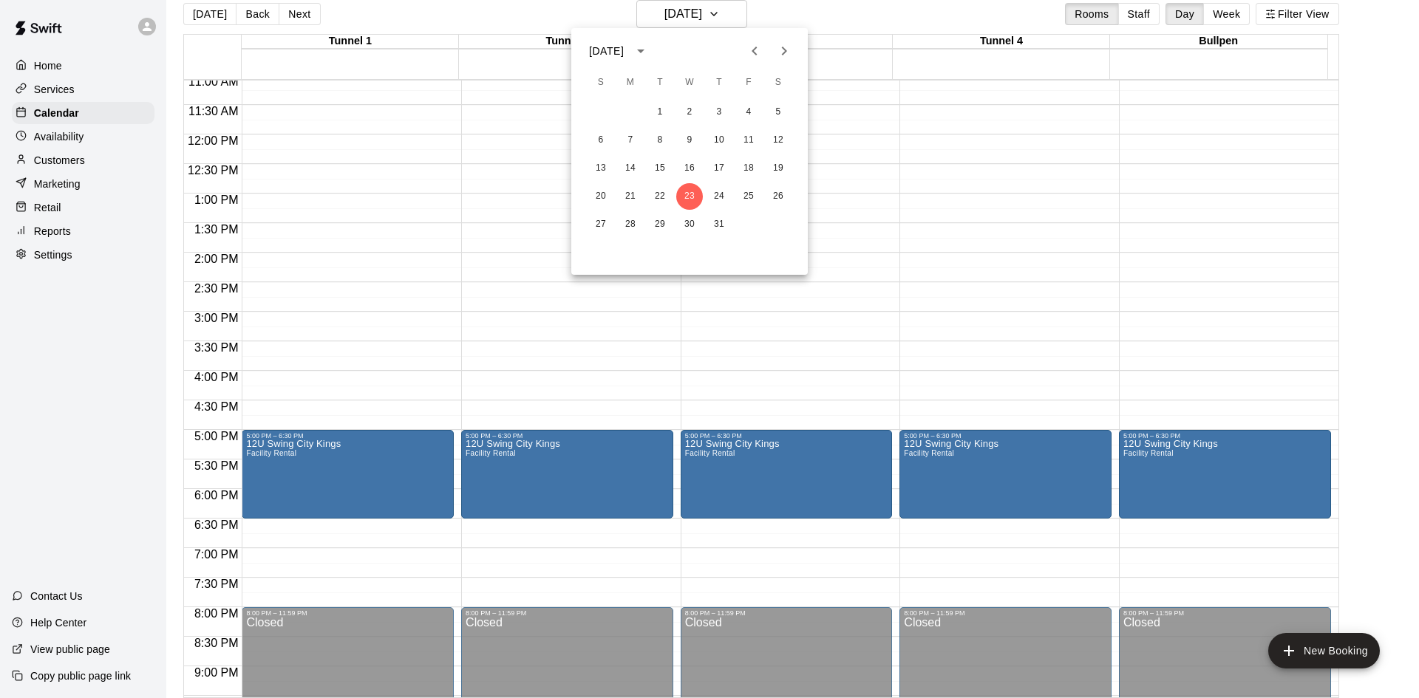
click at [783, 56] on icon "Next month" at bounding box center [784, 51] width 18 height 18
click at [636, 134] on button "4" at bounding box center [630, 140] width 27 height 27
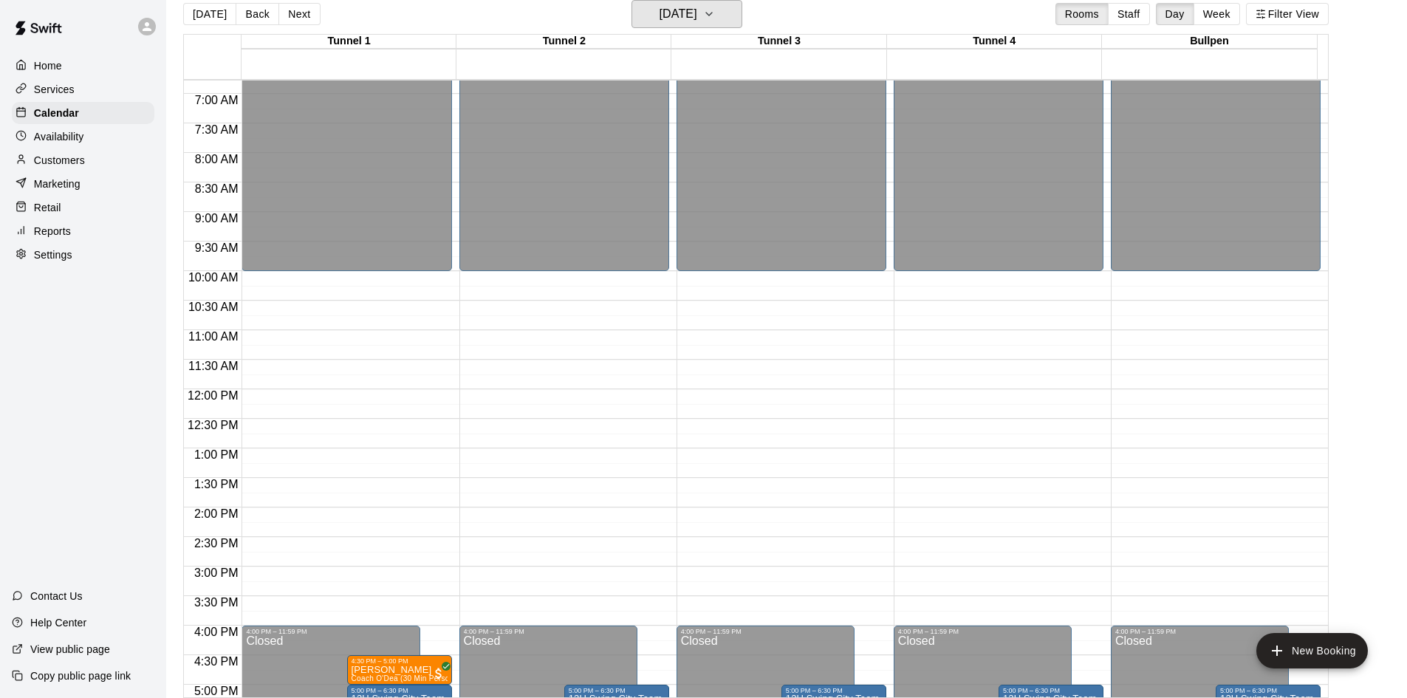
scroll to position [803, 0]
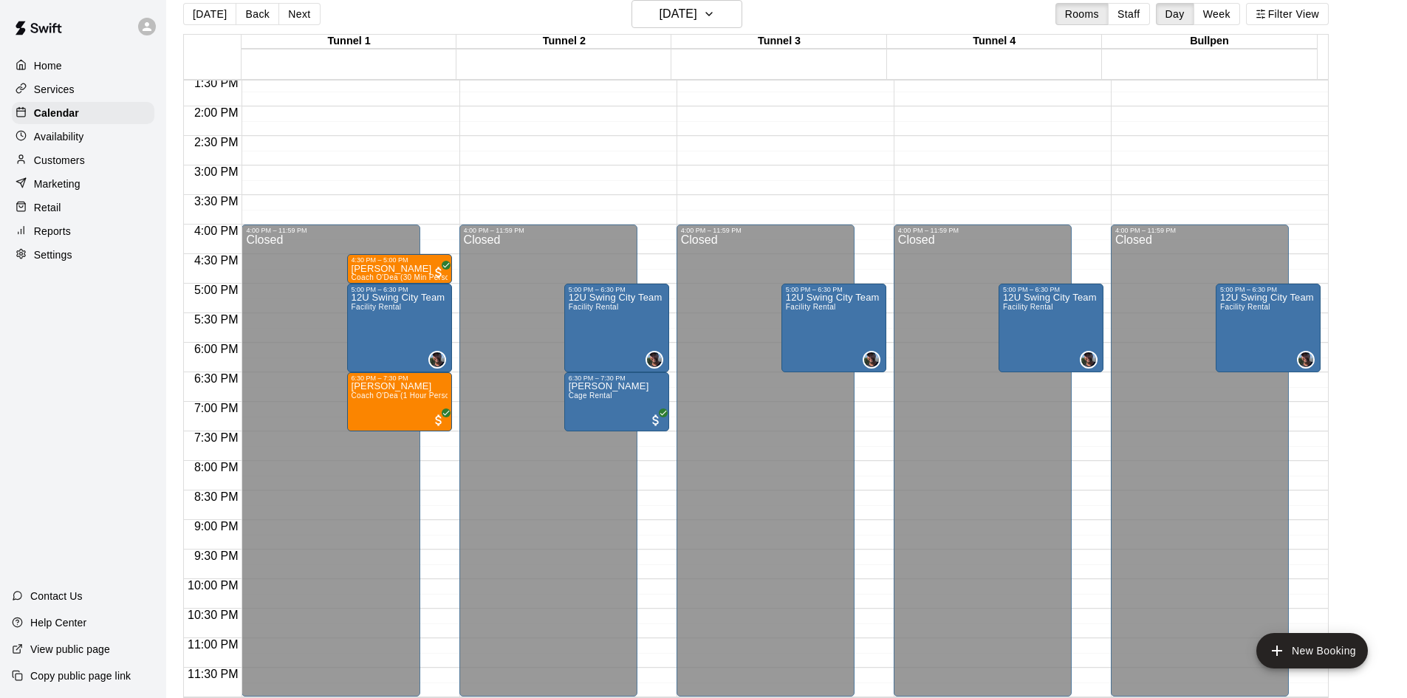
click at [70, 95] on p "Services" at bounding box center [54, 89] width 41 height 15
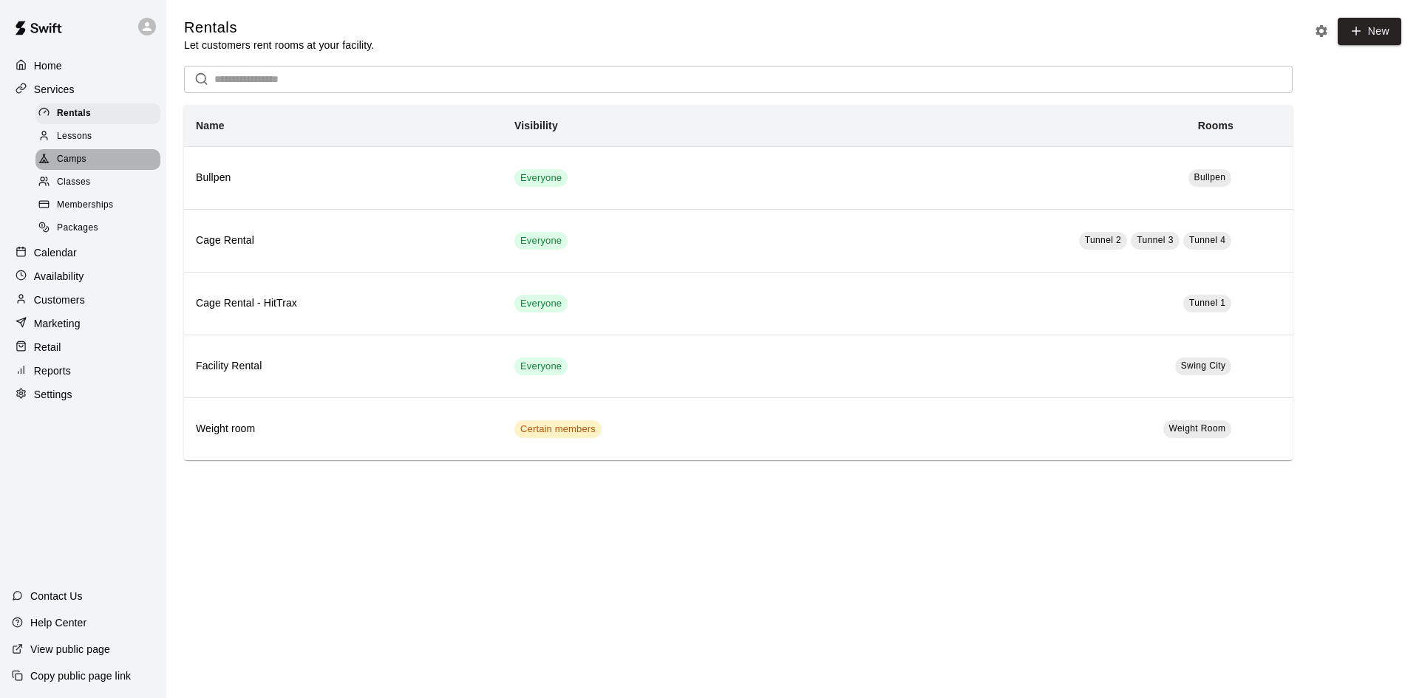
click at [87, 157] on div "Camps" at bounding box center [97, 159] width 125 height 21
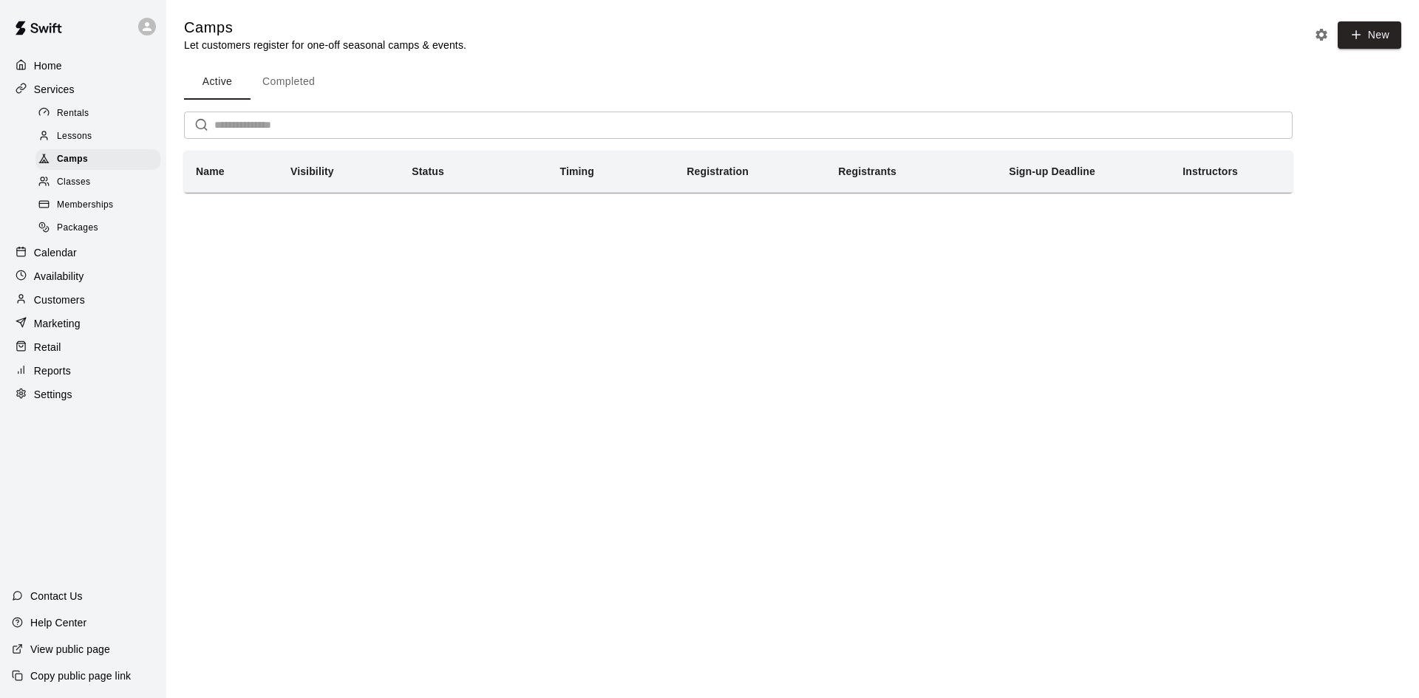
click at [298, 95] on button "Completed" at bounding box center [288, 81] width 76 height 35
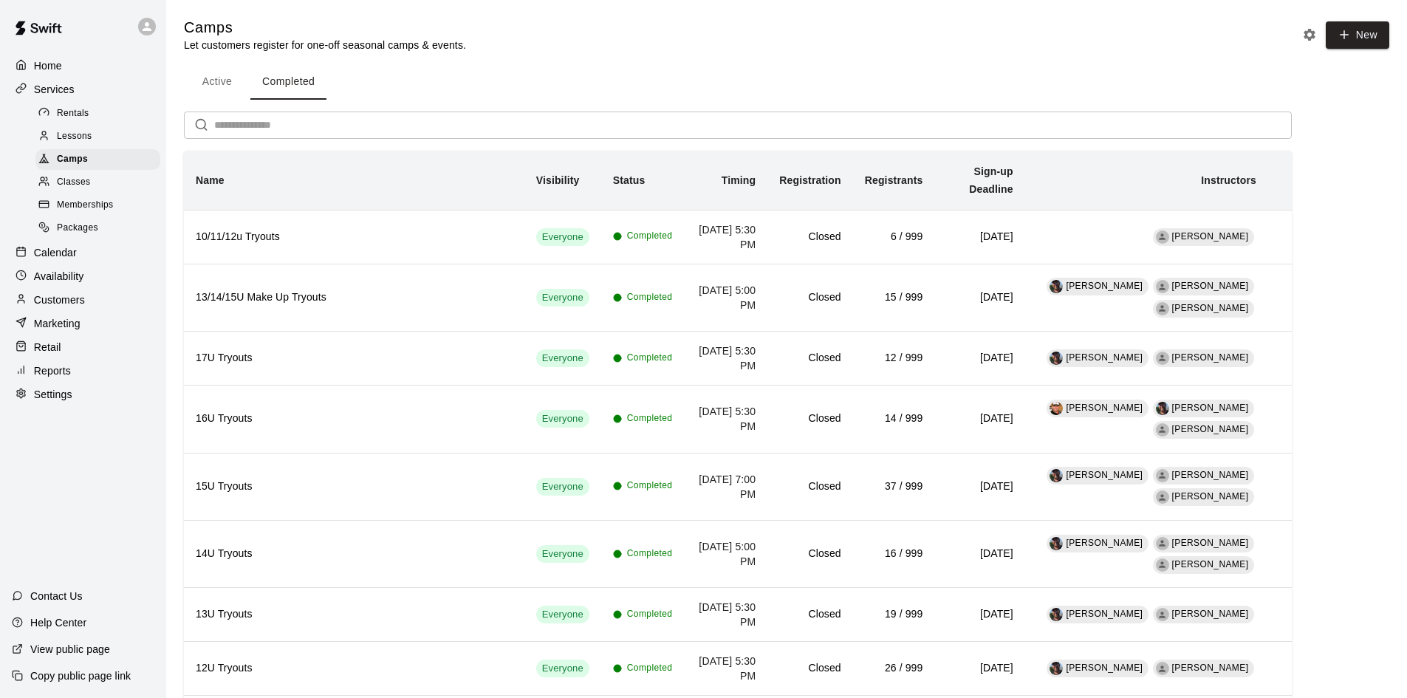
click at [87, 181] on span "Classes" at bounding box center [73, 182] width 33 height 15
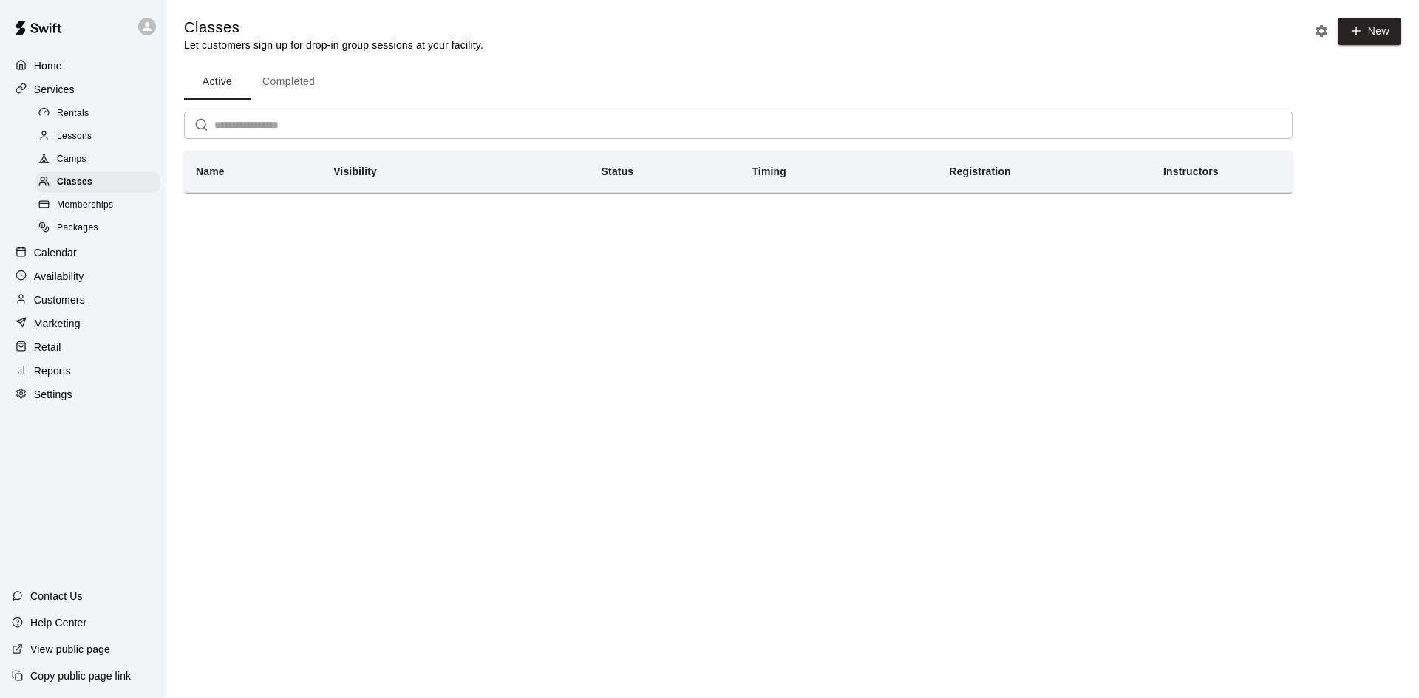
click at [283, 83] on button "Completed" at bounding box center [288, 81] width 76 height 35
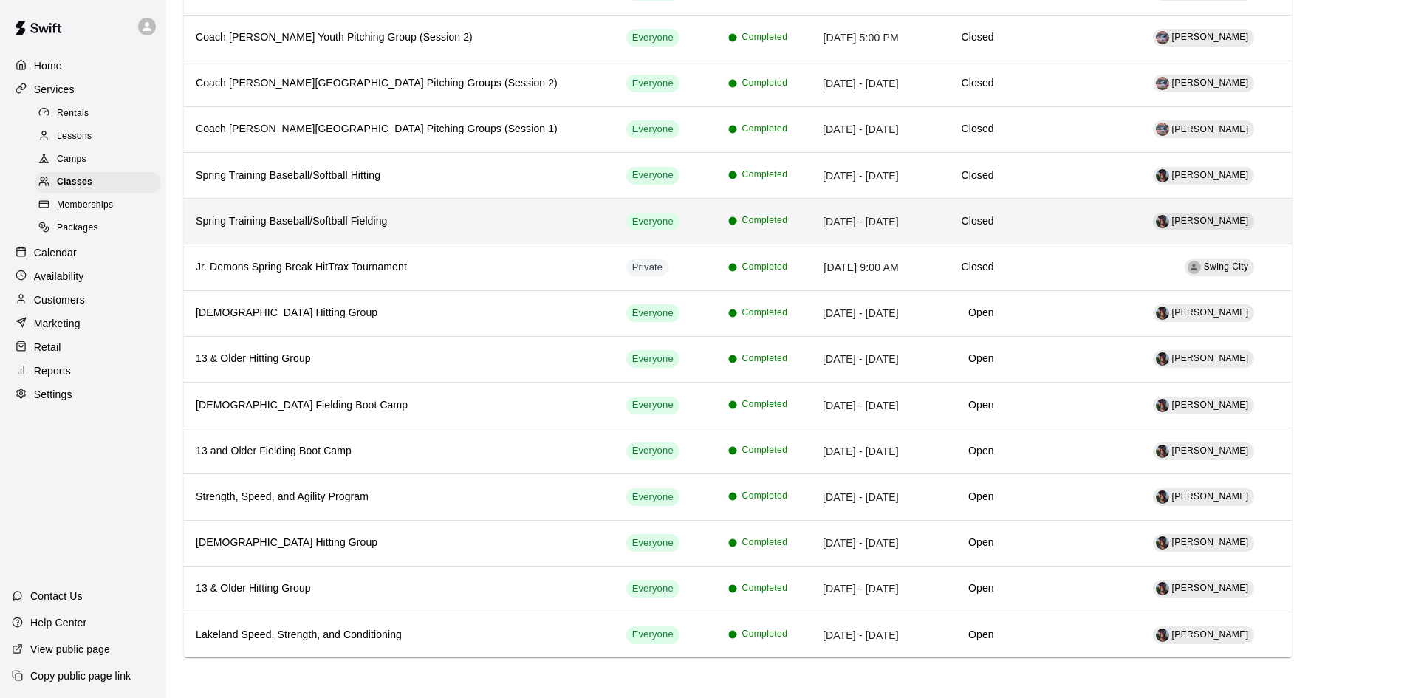
scroll to position [592, 0]
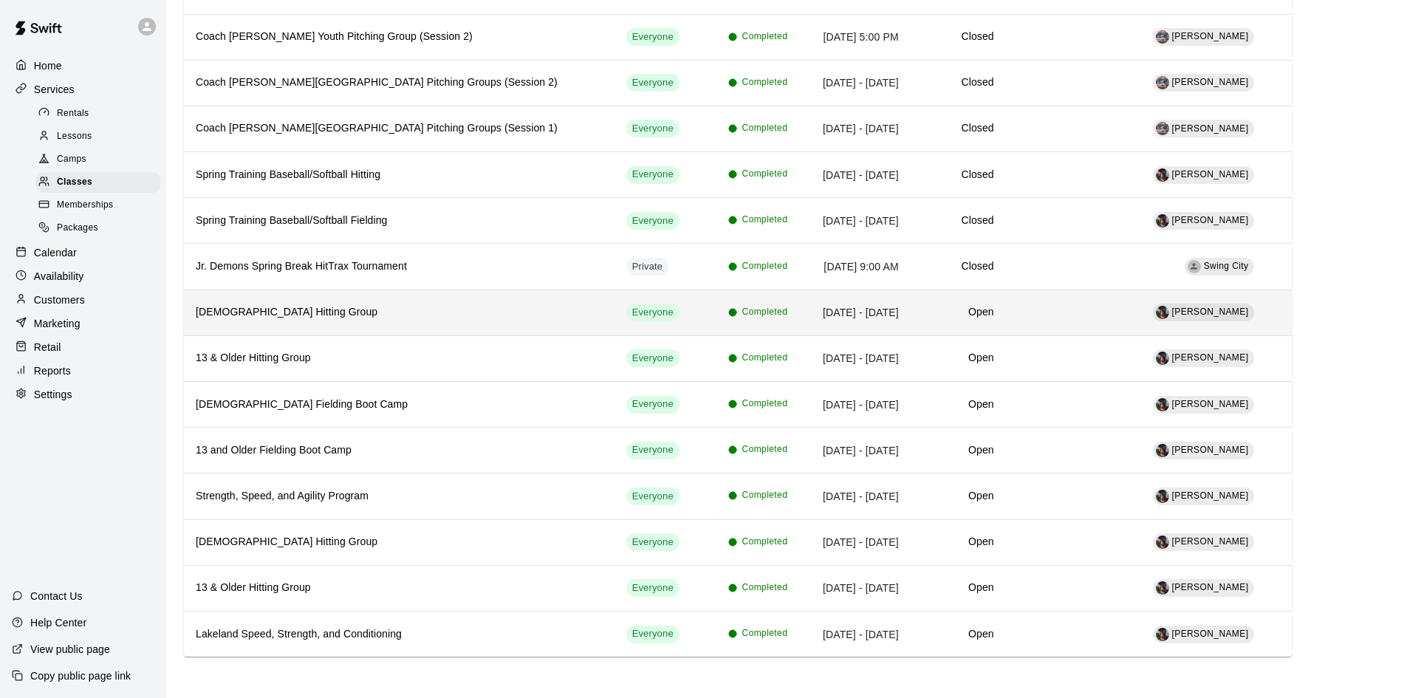
click at [799, 318] on td "[DATE] - [DATE]" at bounding box center [855, 313] width 112 height 46
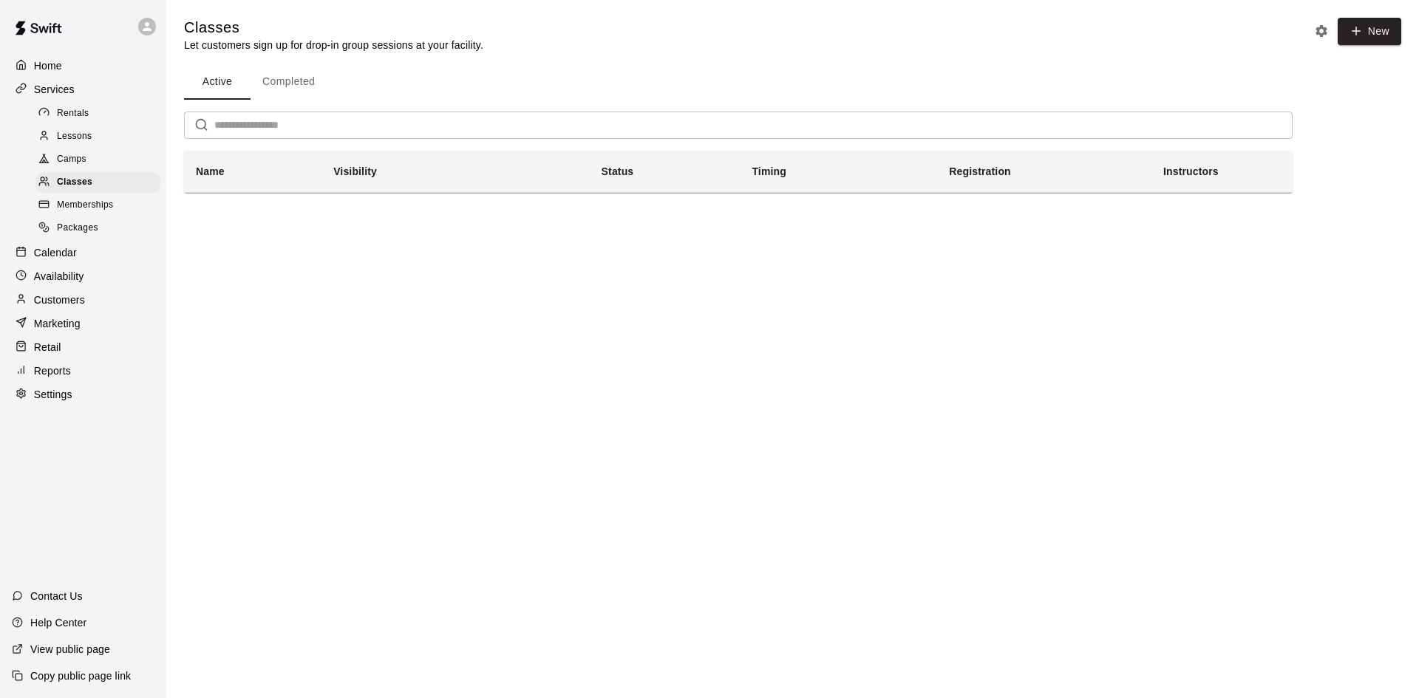
click at [269, 82] on button "Completed" at bounding box center [288, 81] width 76 height 35
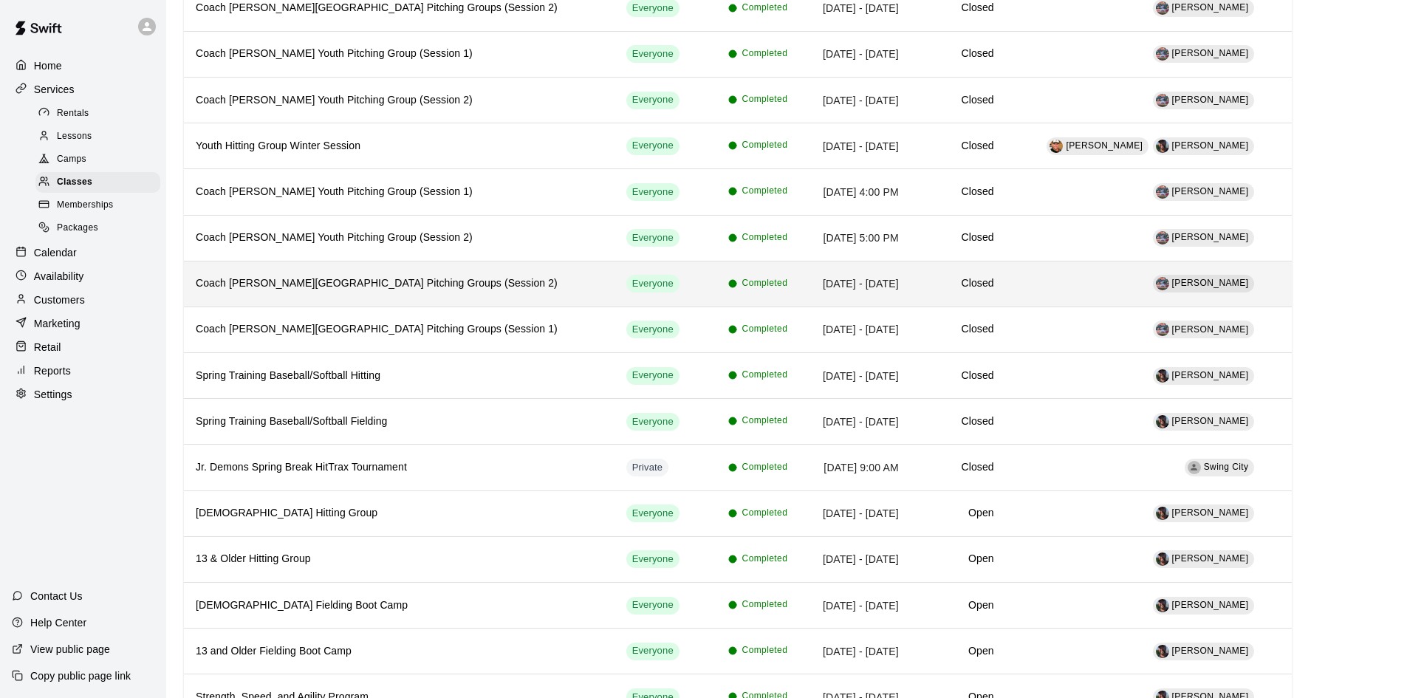
scroll to position [591, 0]
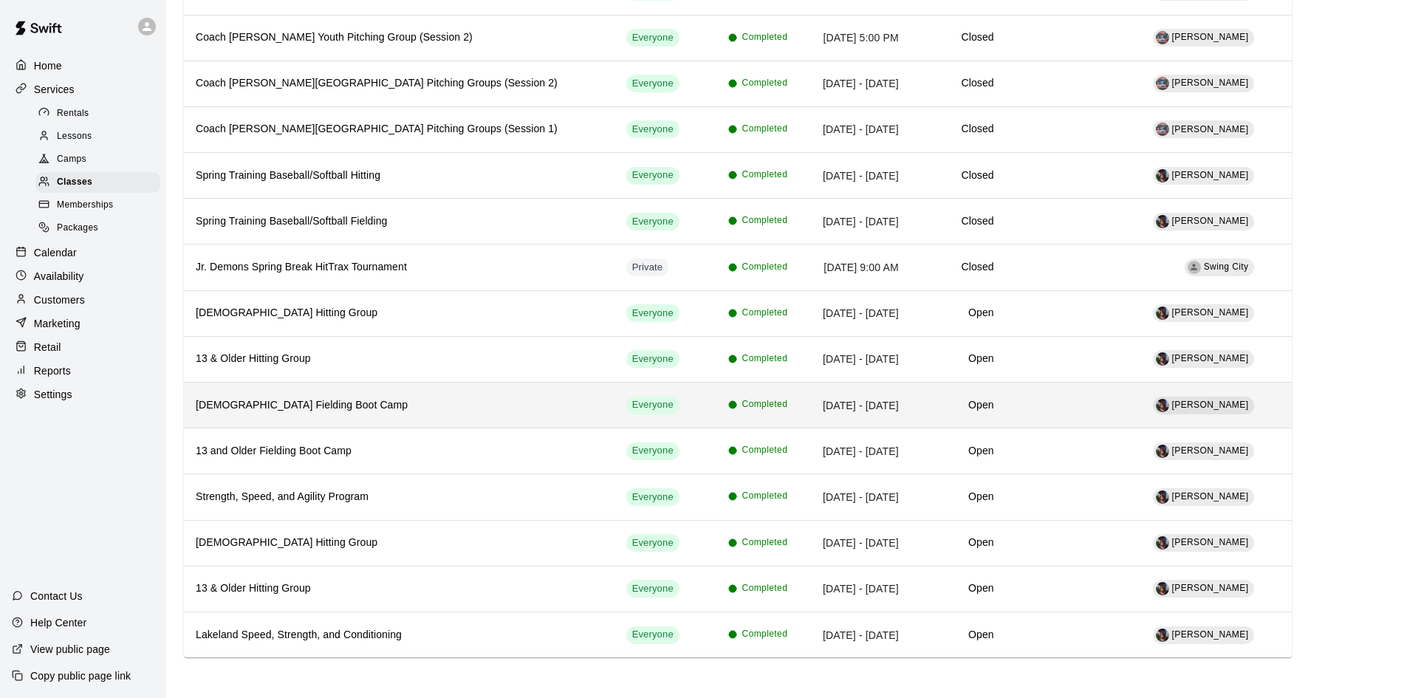
click at [326, 414] on th "[DEMOGRAPHIC_DATA] Fielding Boot Camp" at bounding box center [399, 406] width 431 height 46
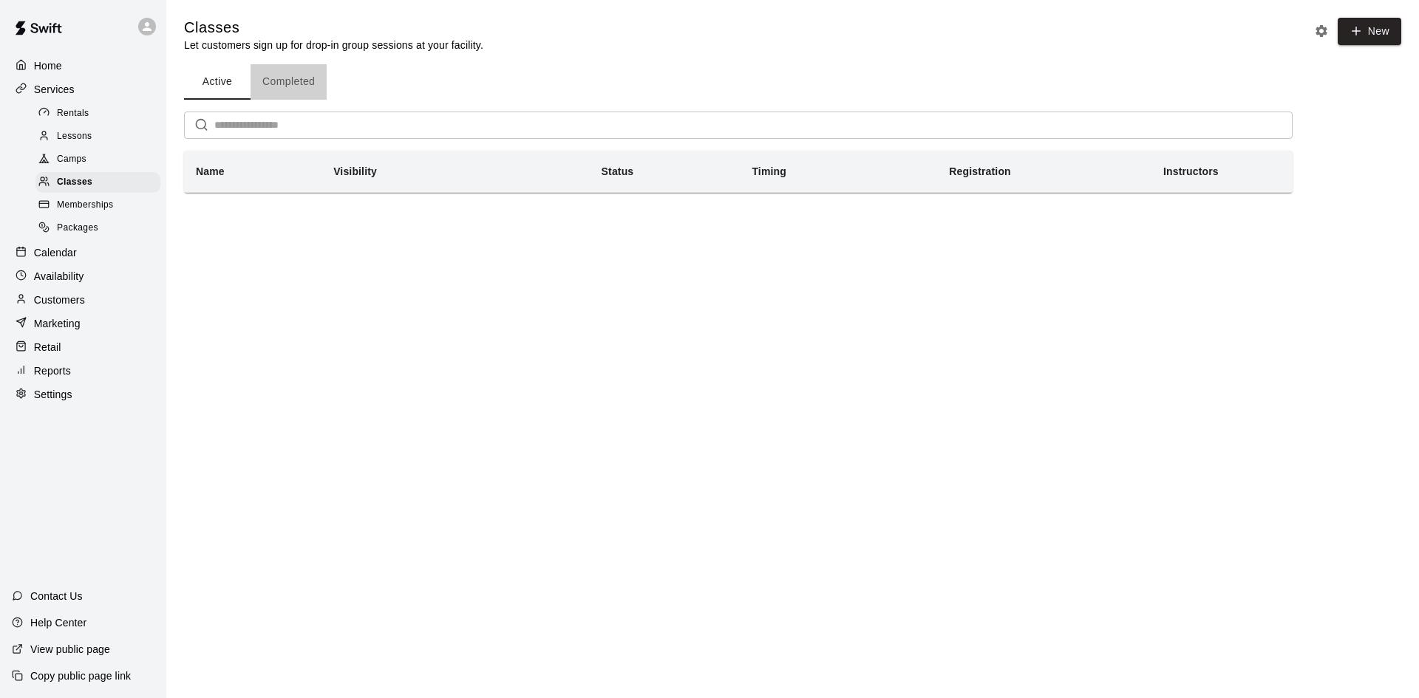
click at [291, 75] on button "Completed" at bounding box center [288, 81] width 76 height 35
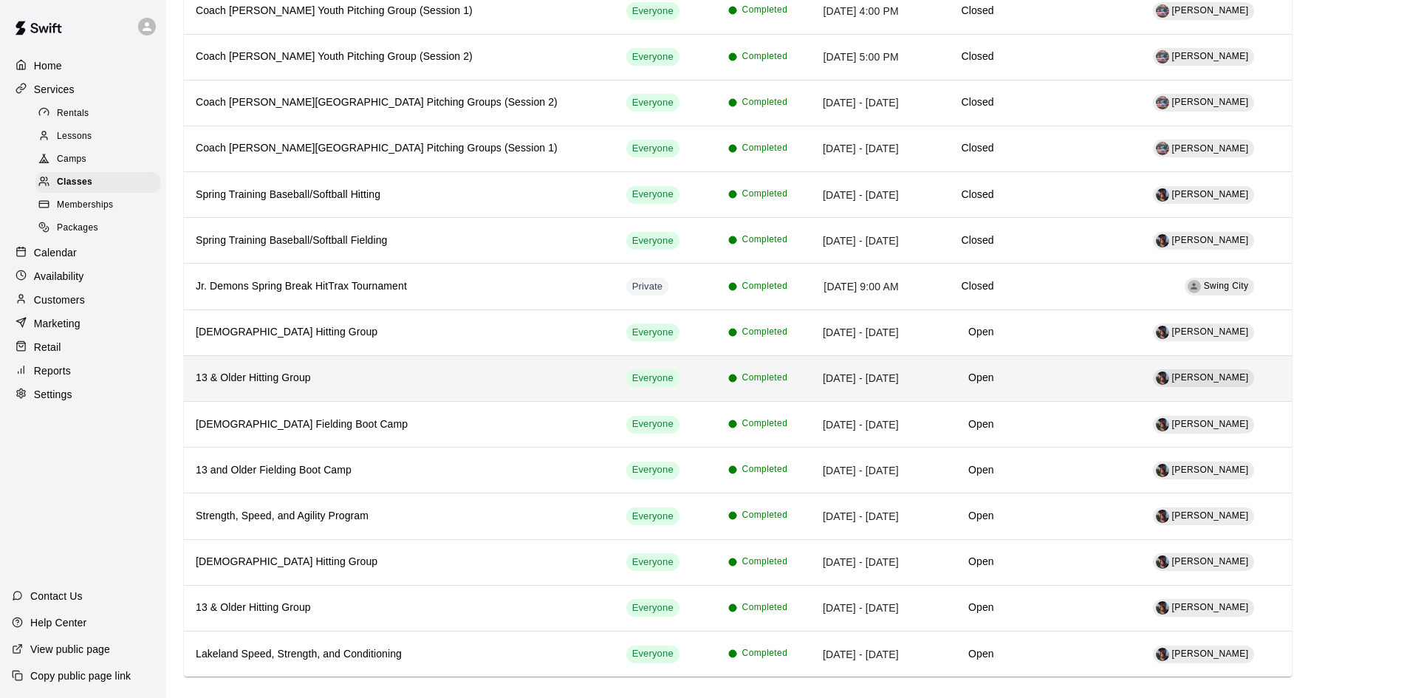
scroll to position [592, 0]
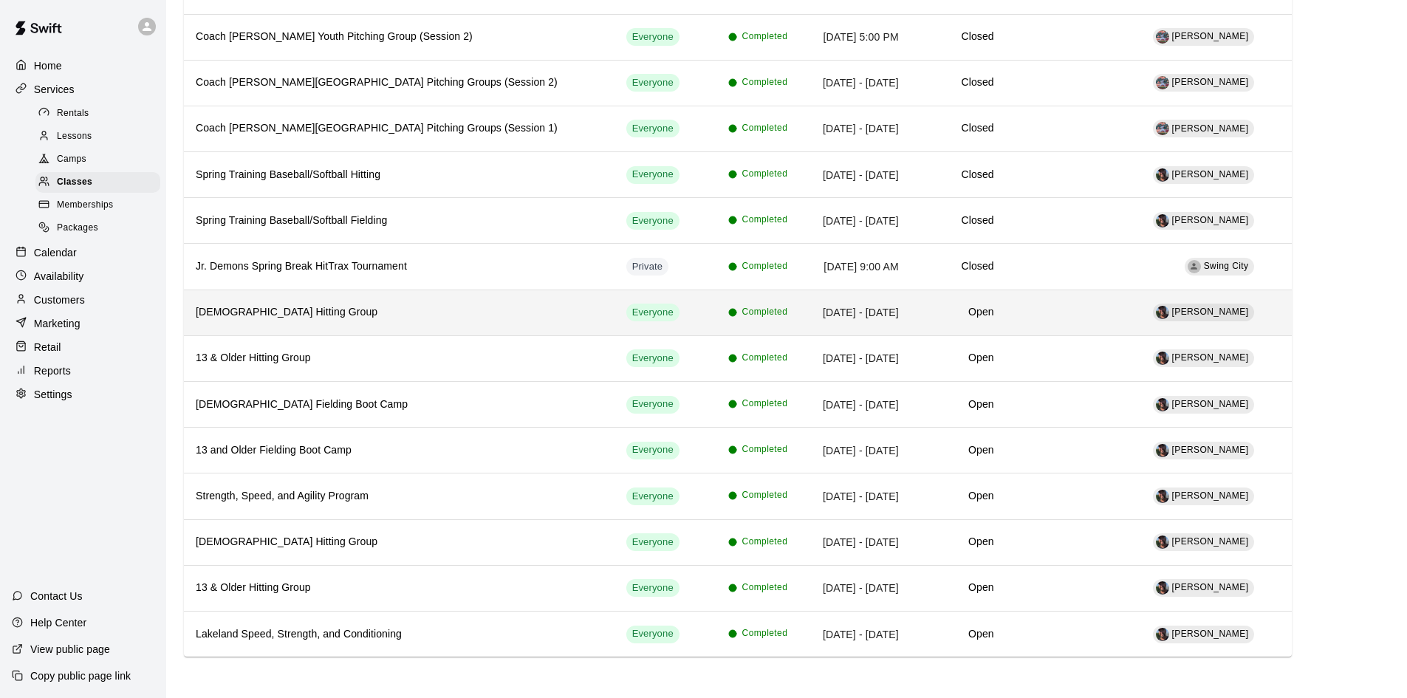
click at [334, 317] on h6 "[DEMOGRAPHIC_DATA] Hitting Group" at bounding box center [399, 312] width 407 height 16
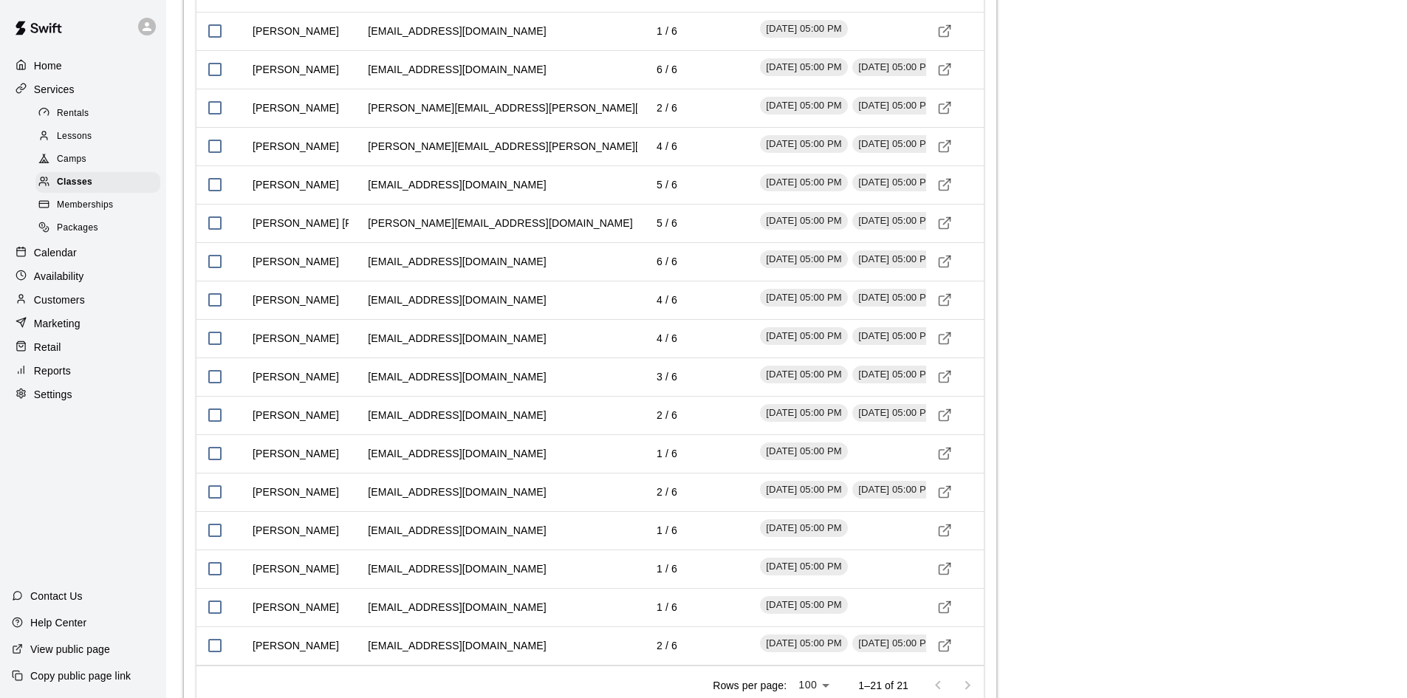
scroll to position [1647, 0]
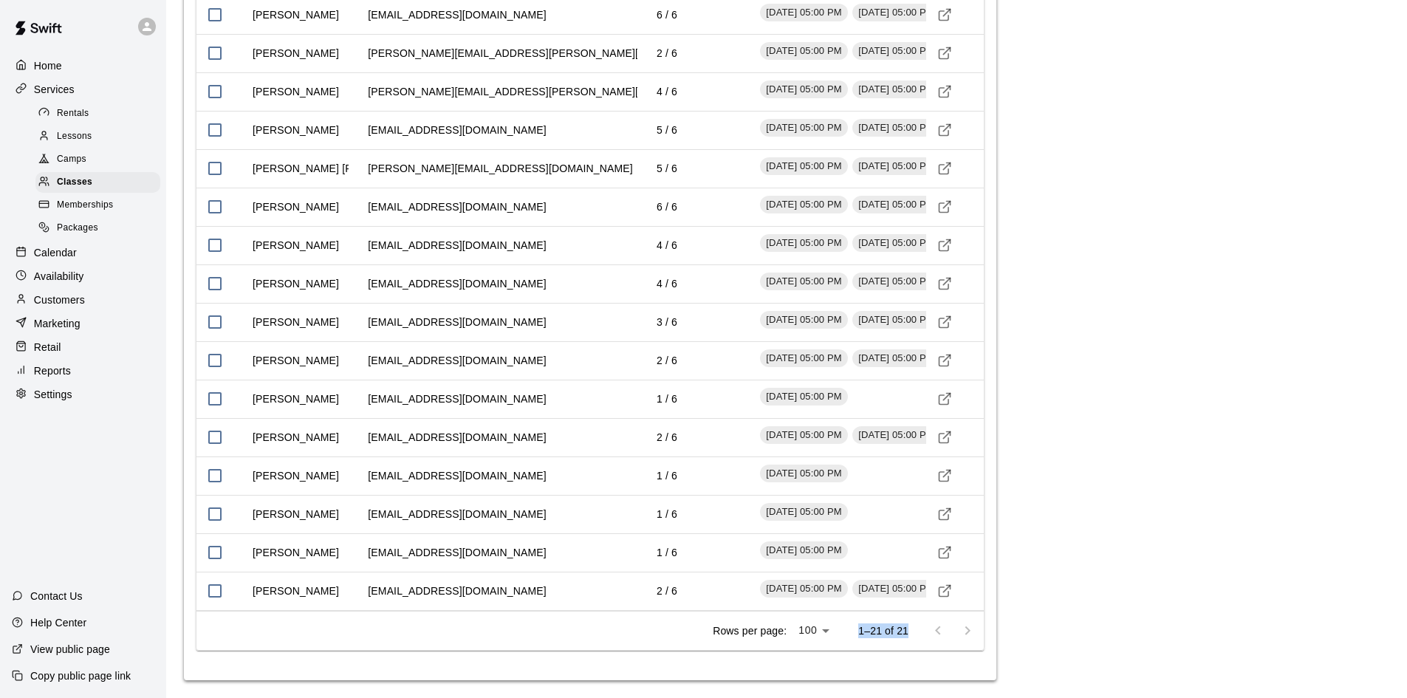
drag, startPoint x: 908, startPoint y: 629, endPoint x: 827, endPoint y: 638, distance: 81.8
click at [827, 638] on div "Rows per page: 100 *** 1–21 of 21" at bounding box center [839, 631] width 289 height 38
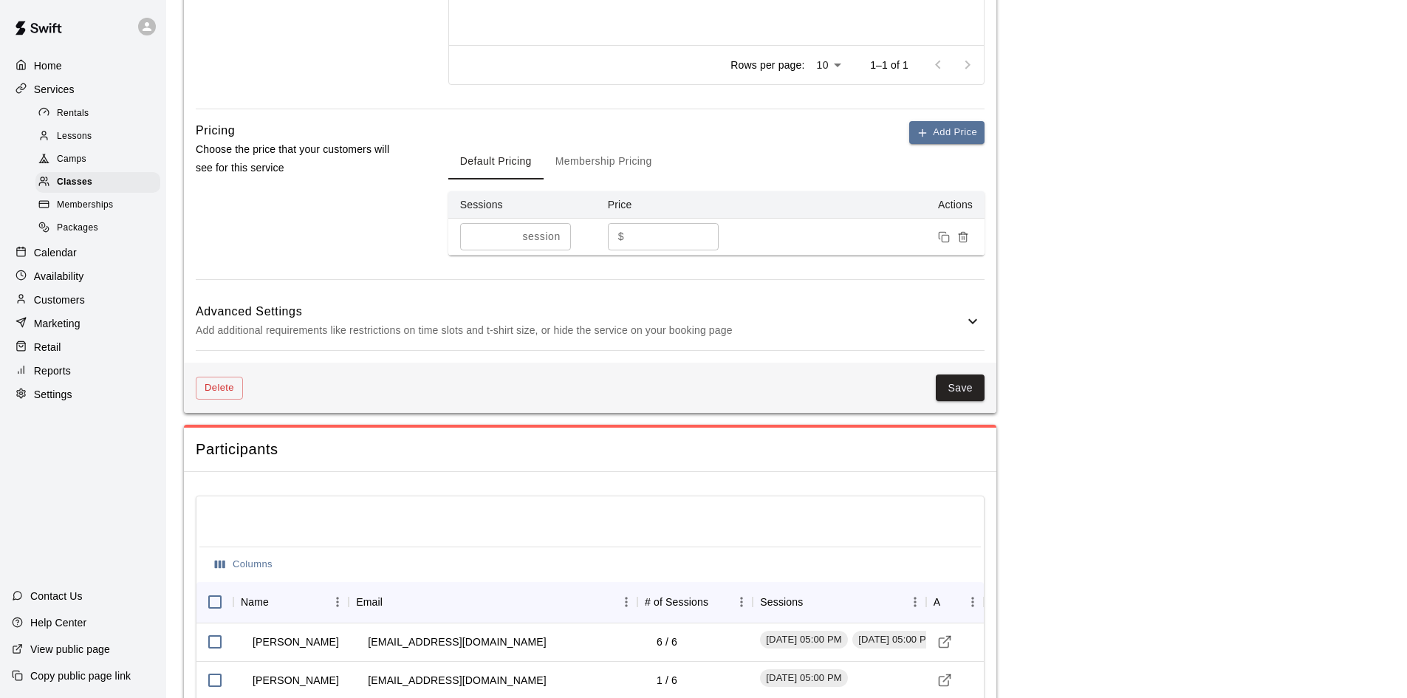
scroll to position [686, 0]
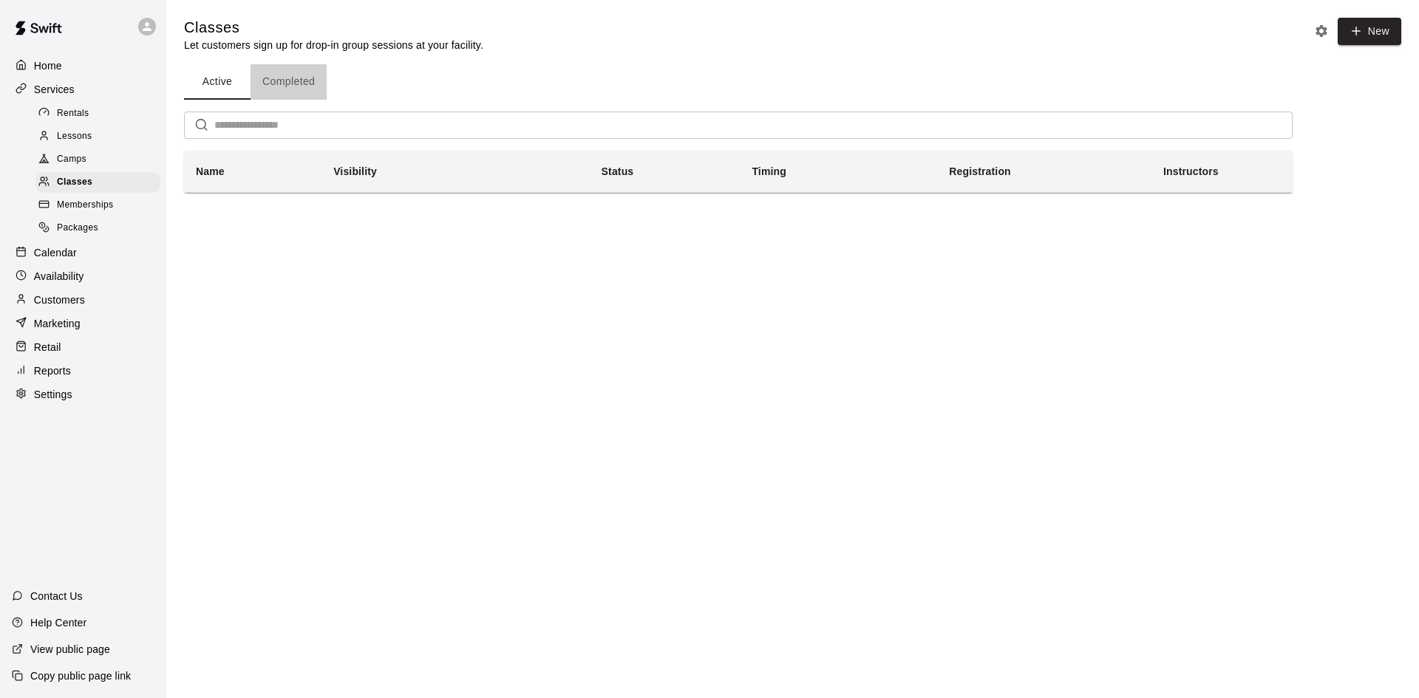
click at [310, 70] on button "Completed" at bounding box center [288, 81] width 76 height 35
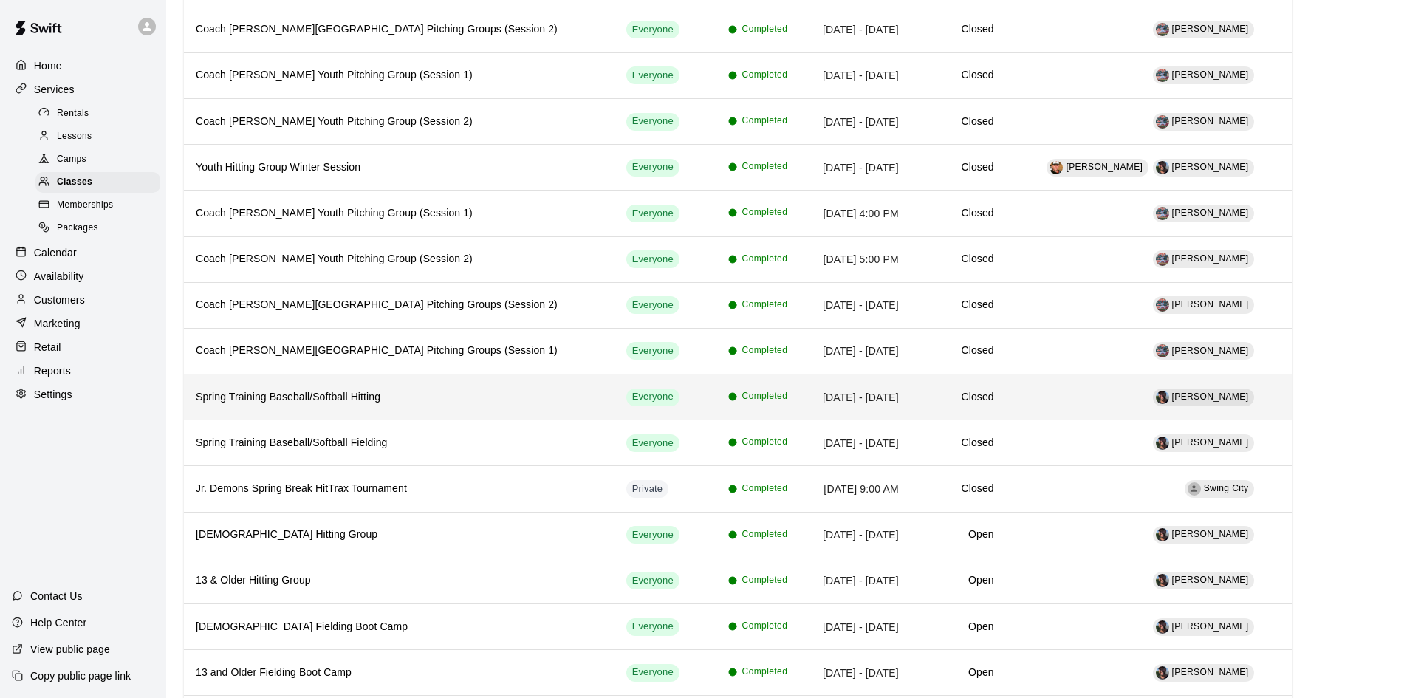
scroll to position [296, 0]
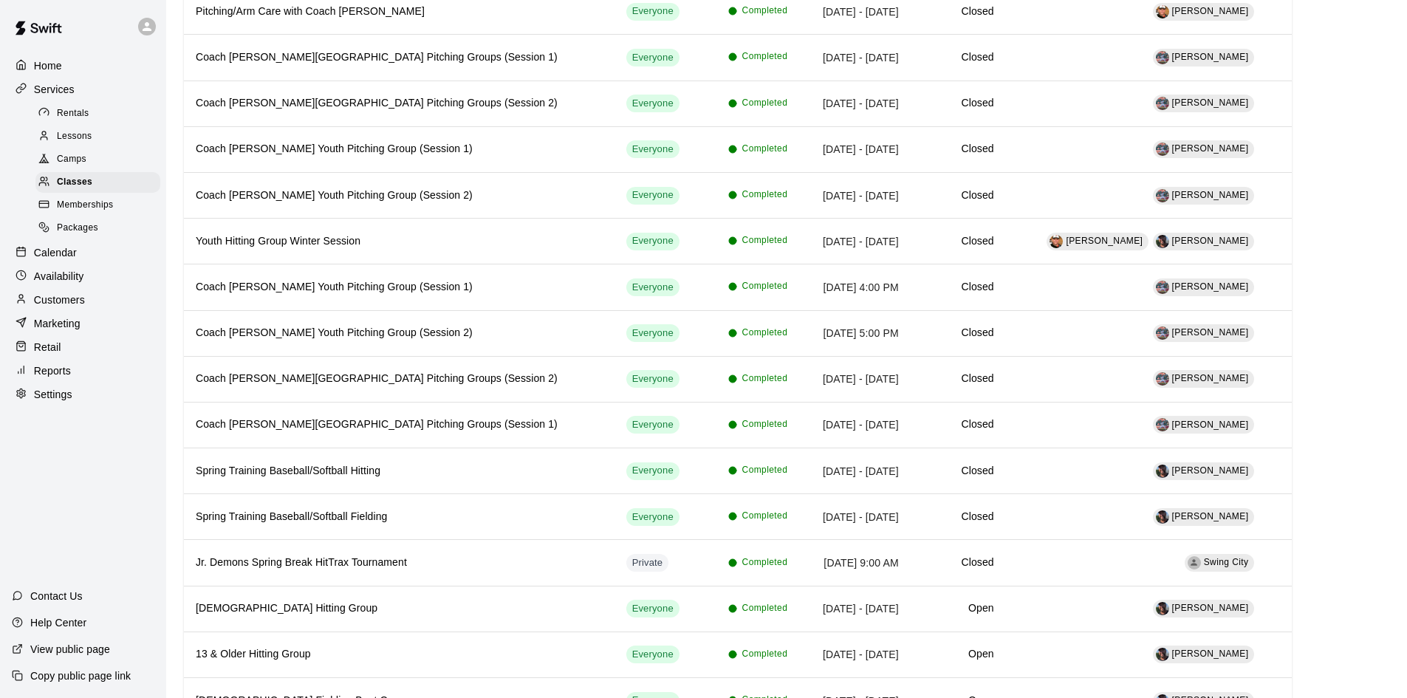
click at [75, 159] on span "Camps" at bounding box center [72, 159] width 30 height 15
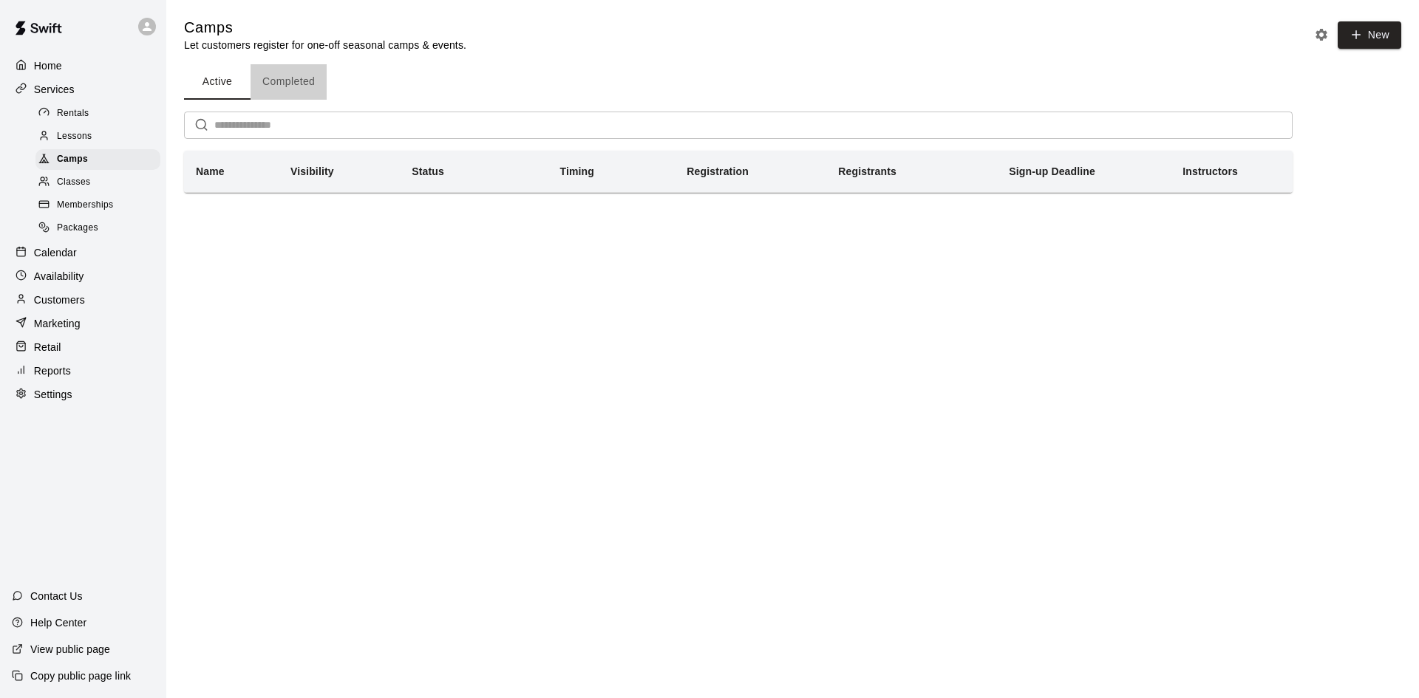
click at [286, 74] on button "Completed" at bounding box center [288, 81] width 76 height 35
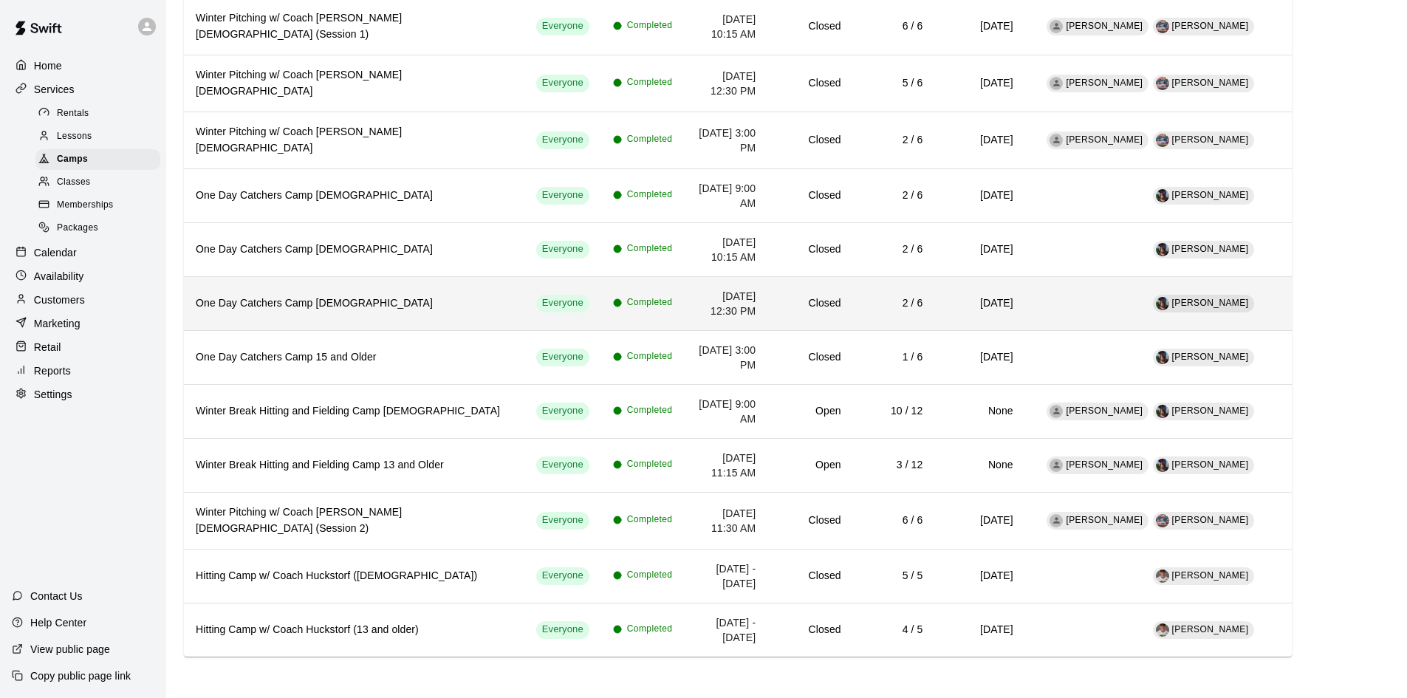
scroll to position [2675, 0]
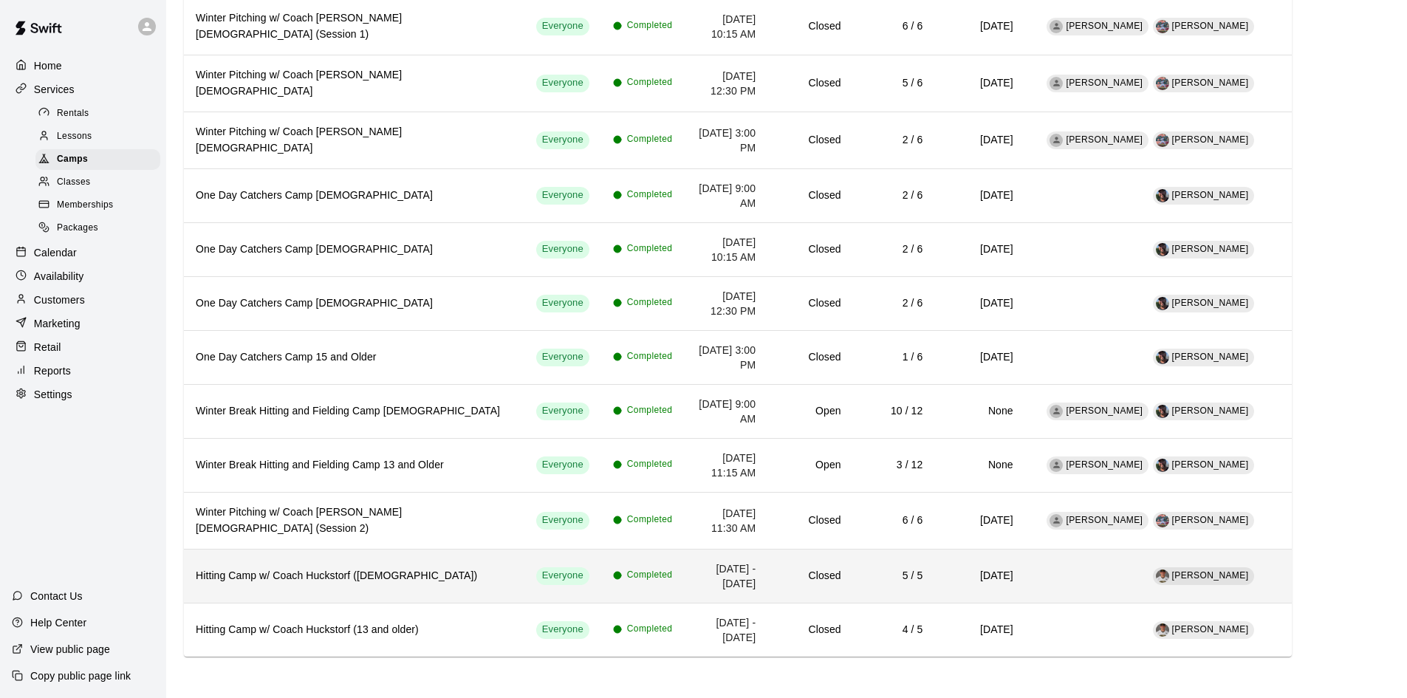
click at [345, 583] on th "Hitting Camp w/ Coach Huckstorf ([DEMOGRAPHIC_DATA])" at bounding box center [354, 576] width 341 height 54
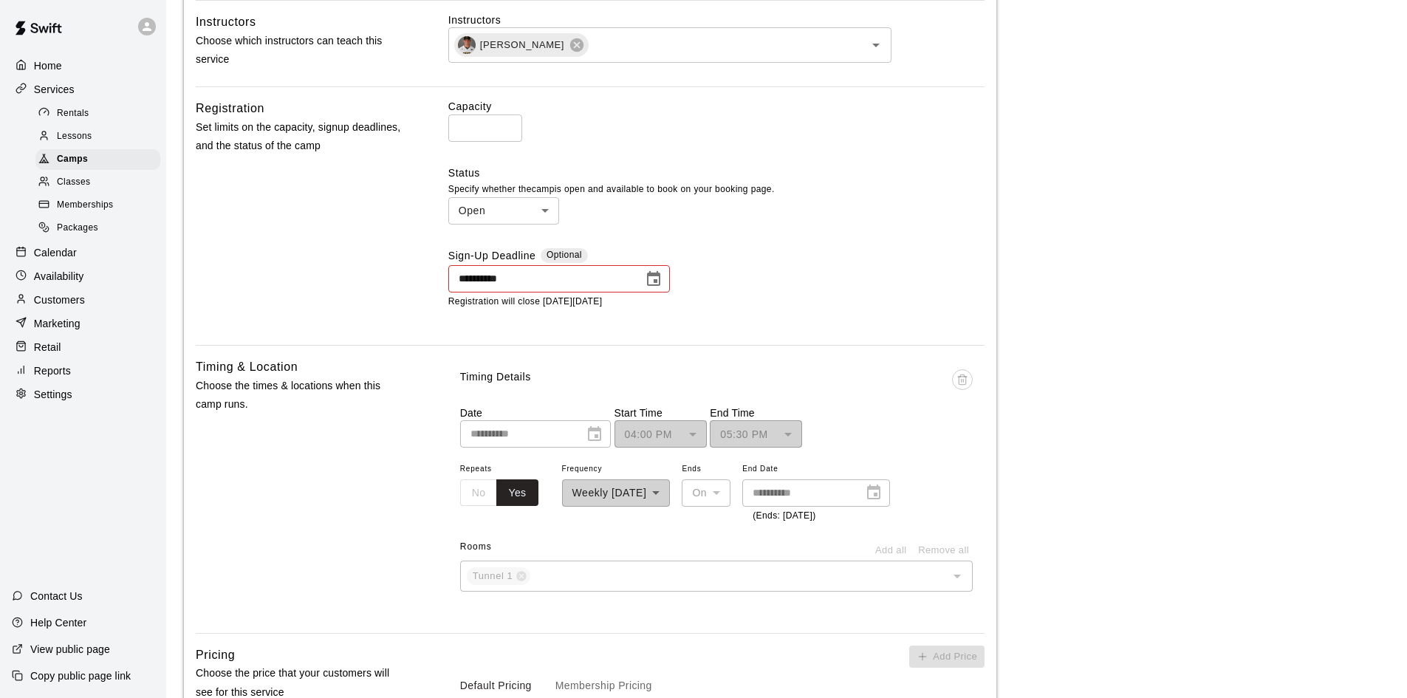
scroll to position [517, 0]
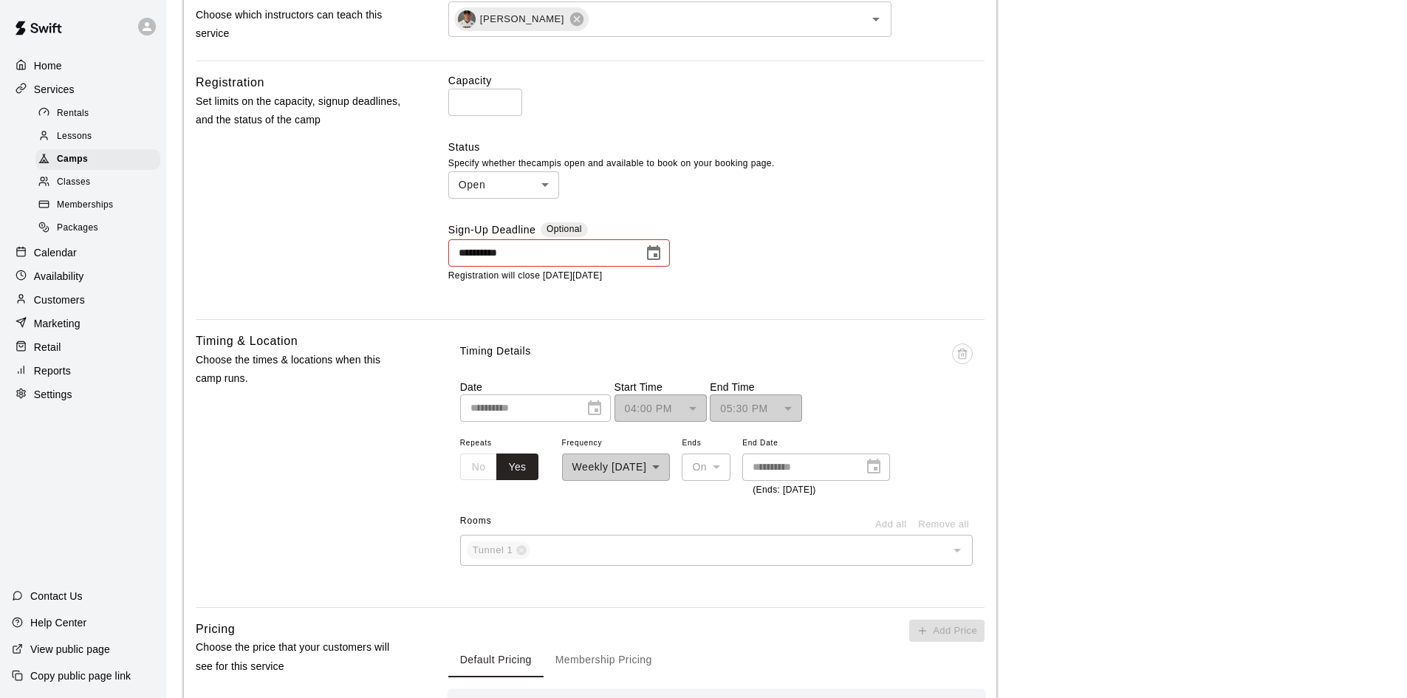
click at [60, 260] on p "Calendar" at bounding box center [55, 252] width 43 height 15
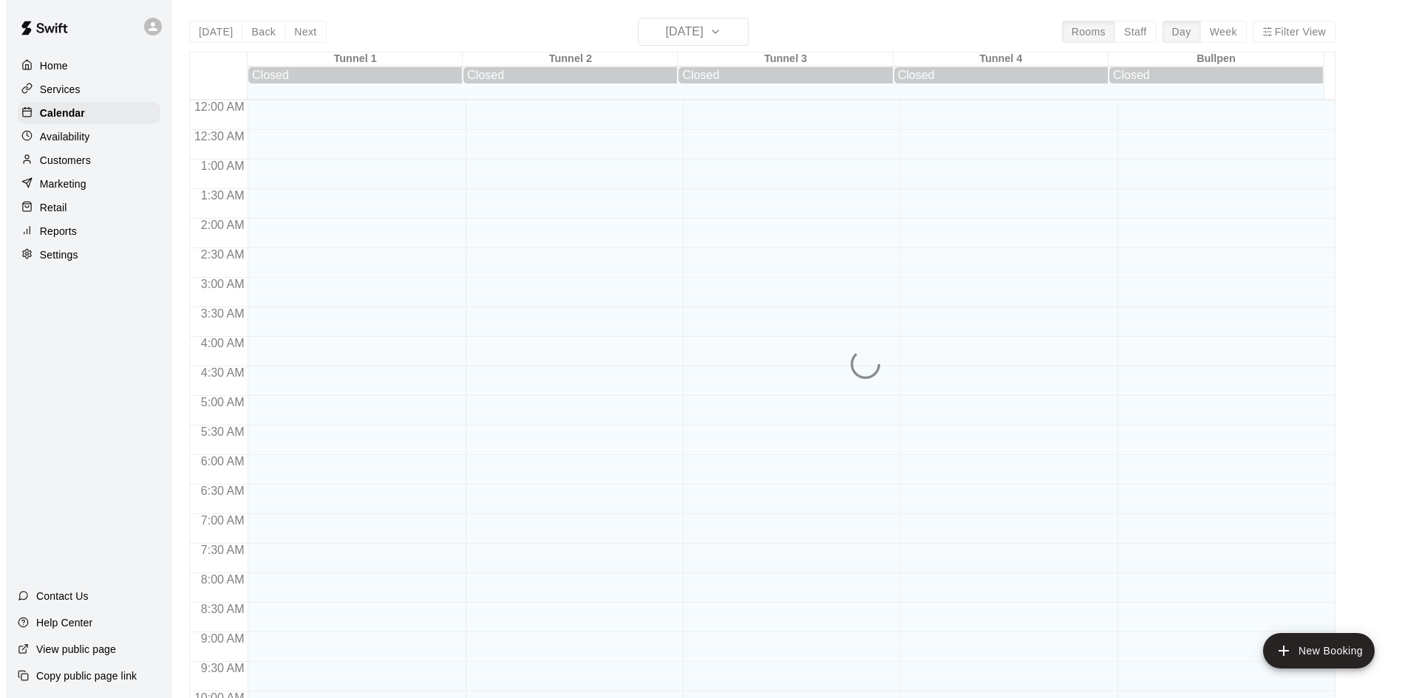
scroll to position [757, 0]
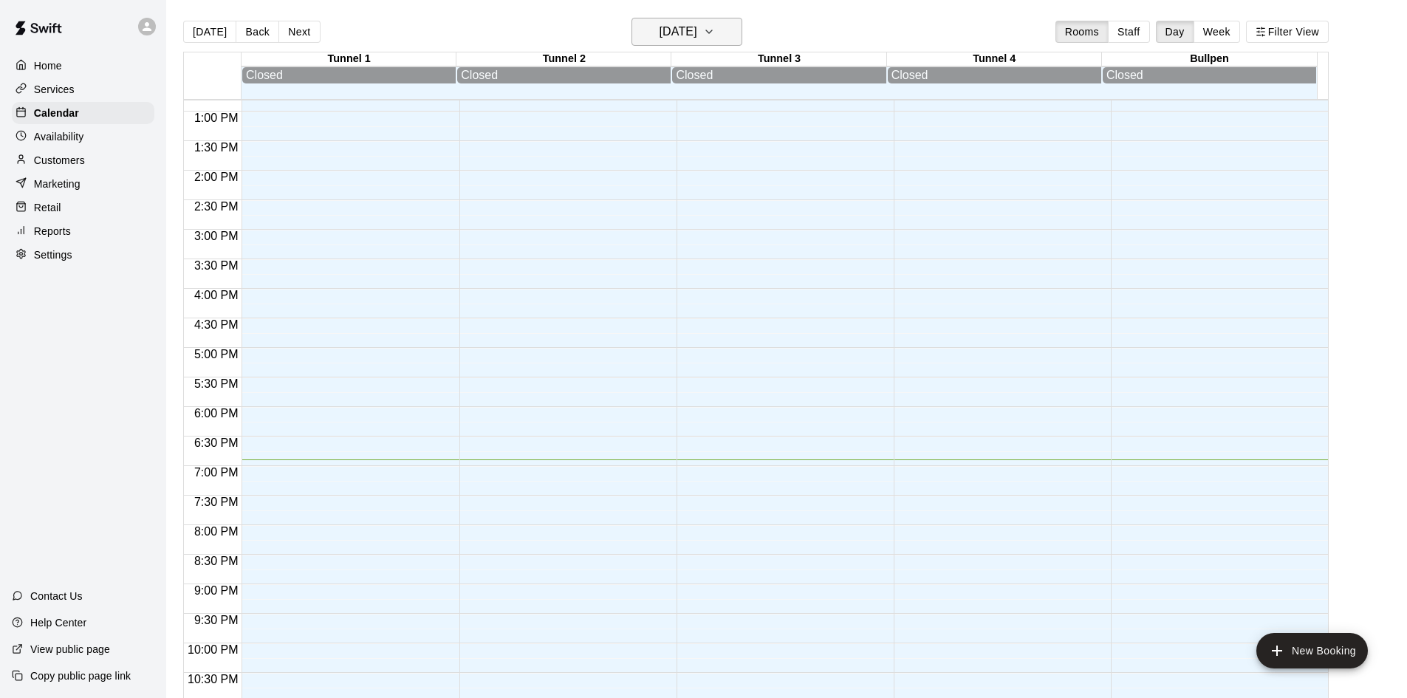
click at [676, 35] on h6 "[DATE]" at bounding box center [679, 31] width 38 height 21
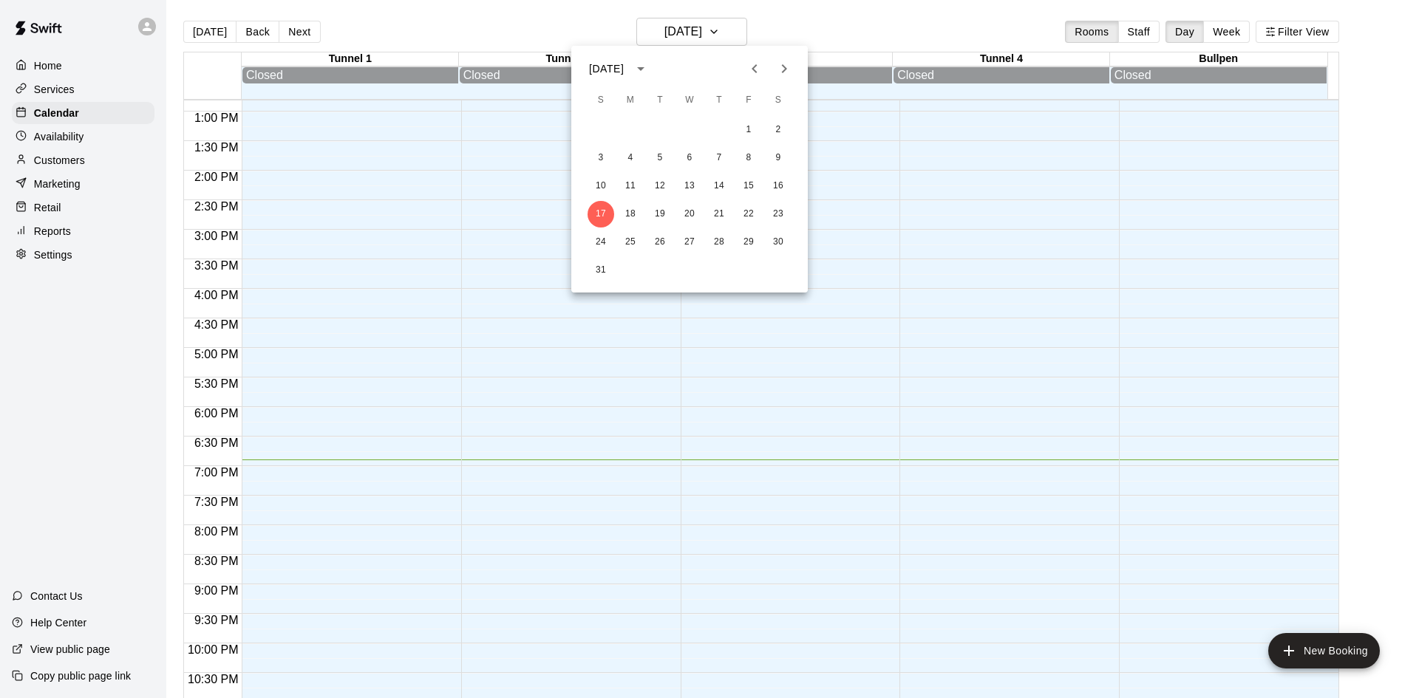
click at [762, 78] on button "Previous month" at bounding box center [755, 69] width 30 height 30
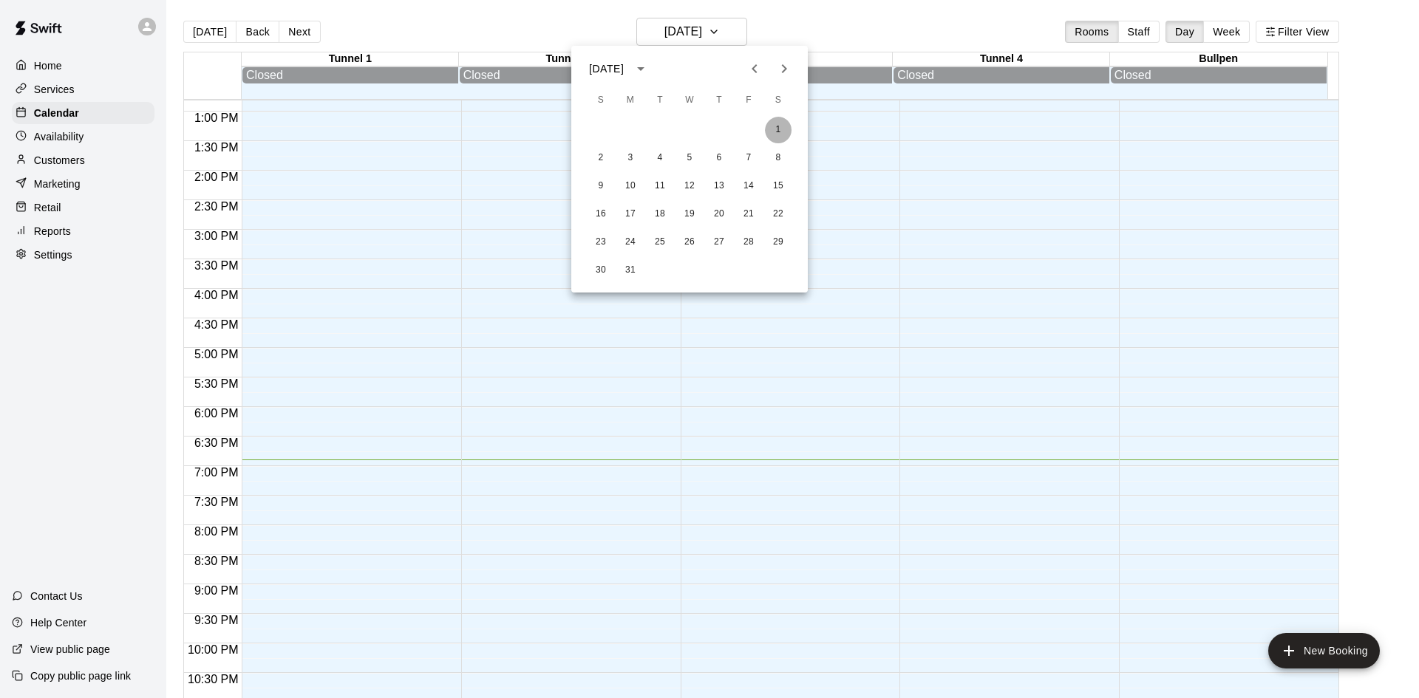
click at [777, 127] on button "1" at bounding box center [778, 130] width 27 height 27
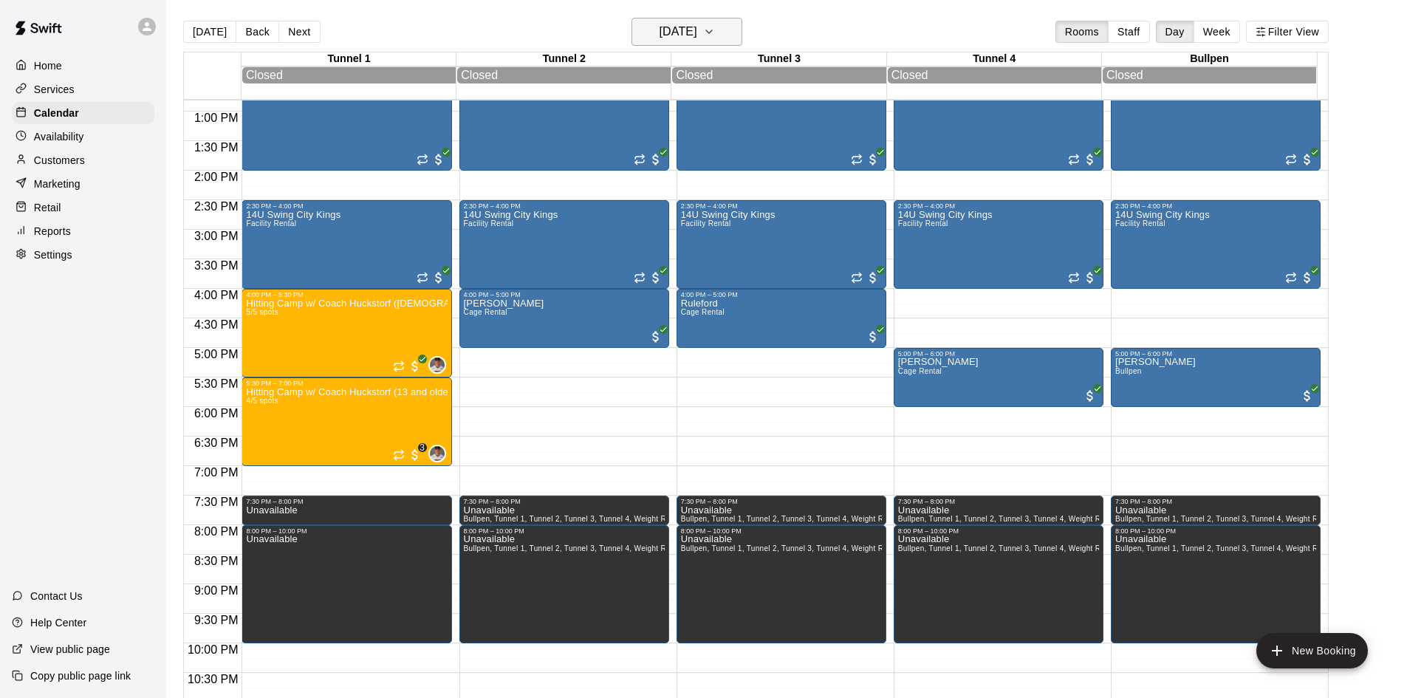
click at [683, 38] on h6 "[DATE]" at bounding box center [679, 31] width 38 height 21
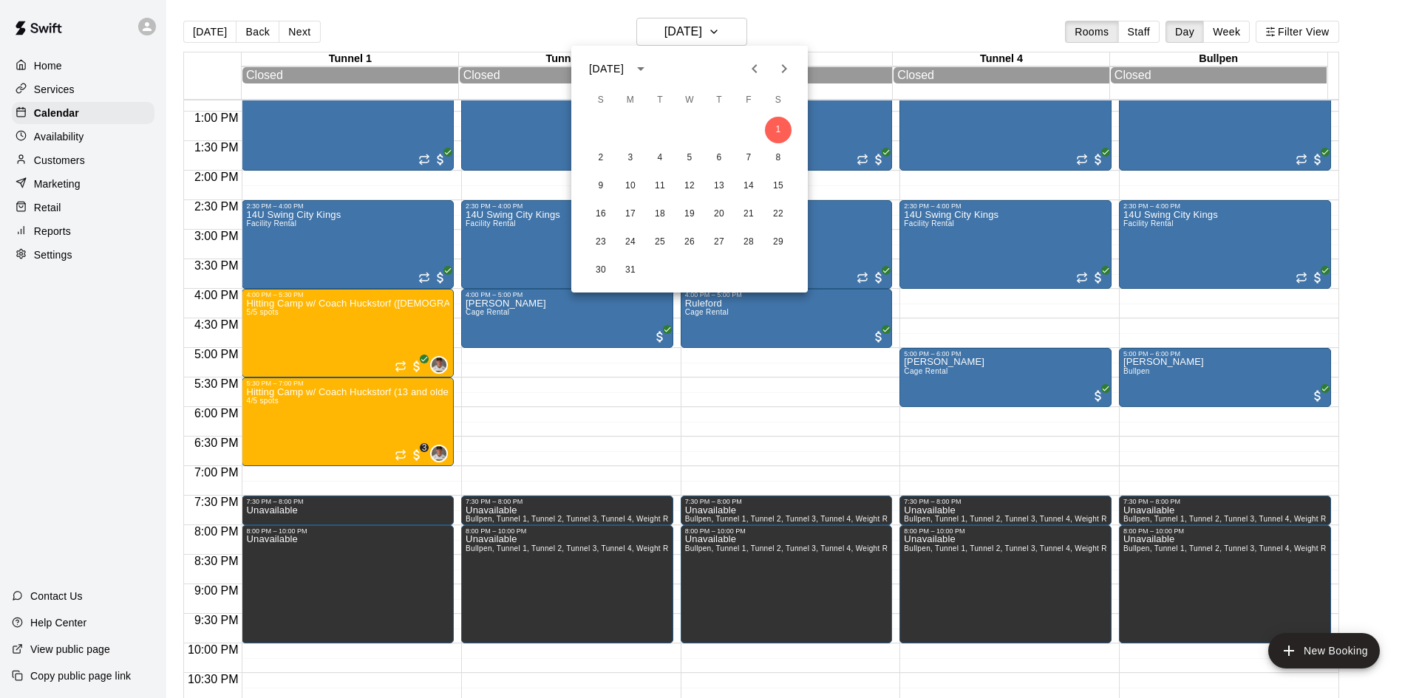
click at [759, 71] on icon "Previous month" at bounding box center [754, 69] width 18 height 18
click at [776, 217] on button "22" at bounding box center [778, 214] width 27 height 27
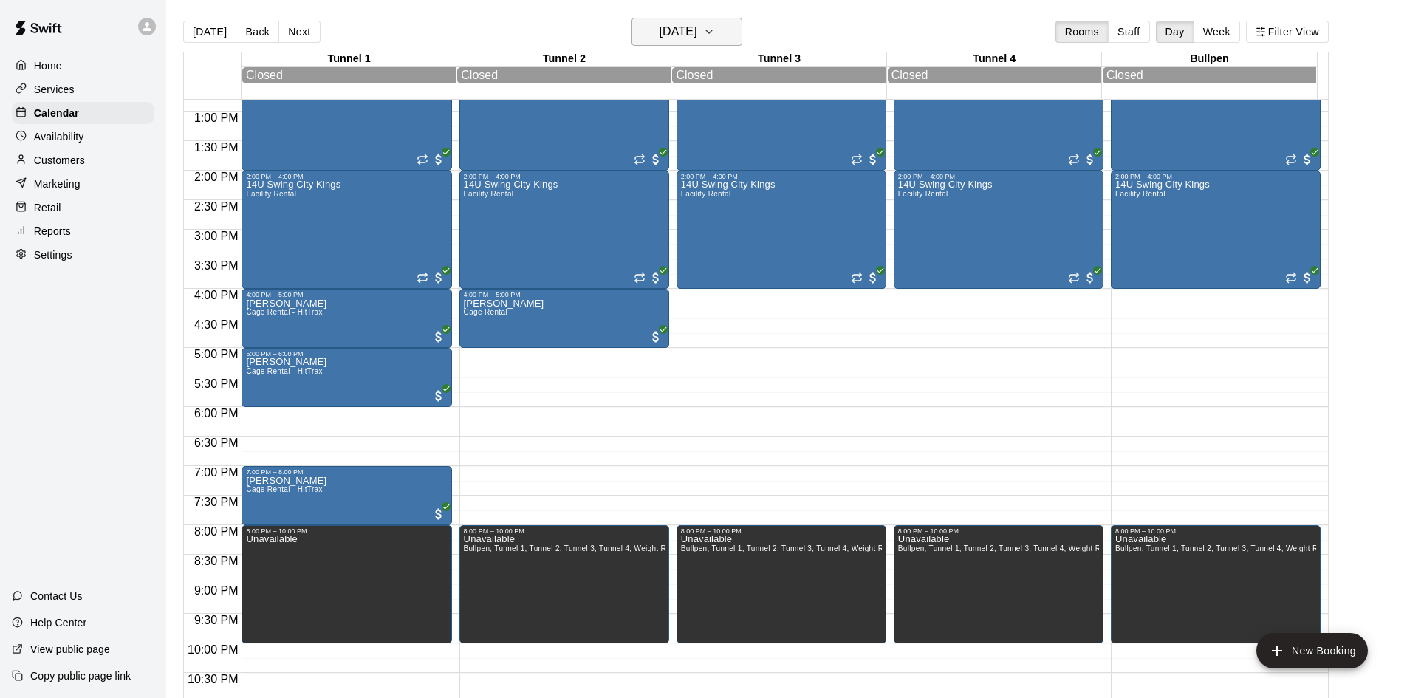
click at [674, 30] on h6 "[DATE]" at bounding box center [679, 31] width 38 height 21
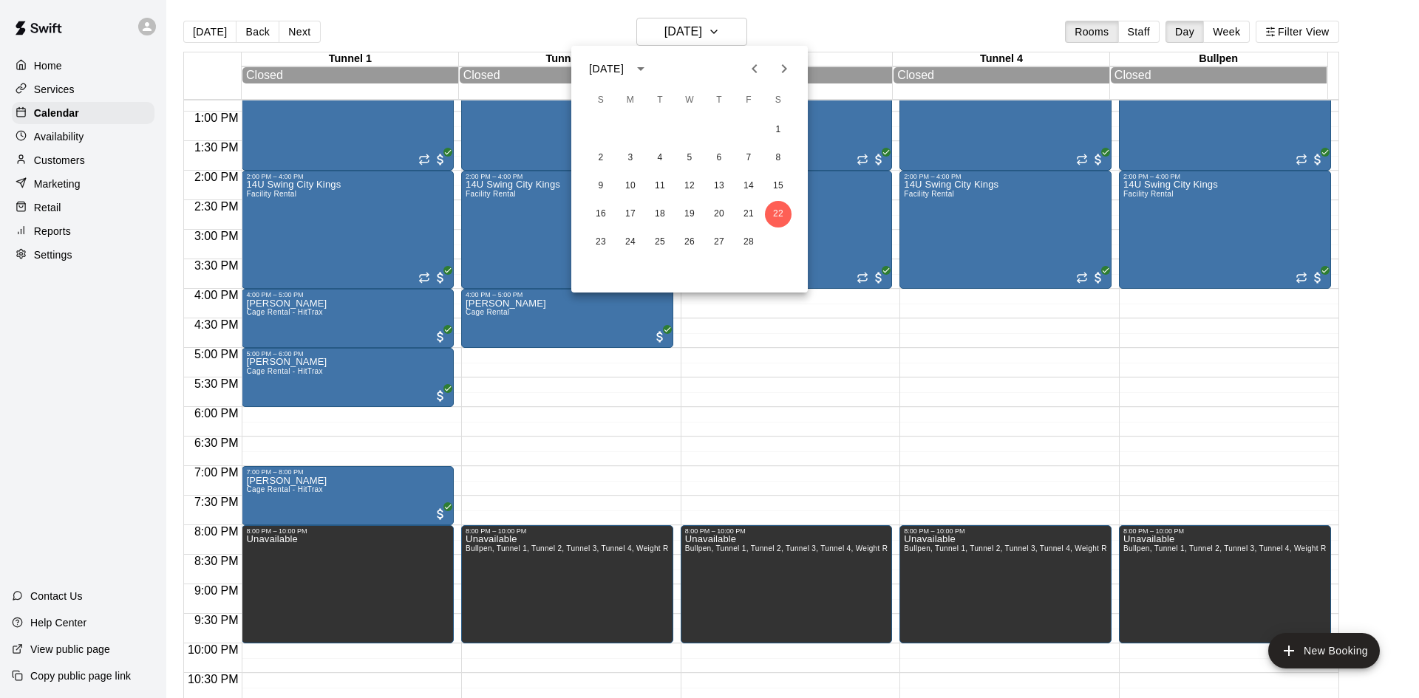
click at [778, 64] on icon "Next month" at bounding box center [784, 69] width 18 height 18
click at [785, 135] on button "1" at bounding box center [778, 130] width 27 height 27
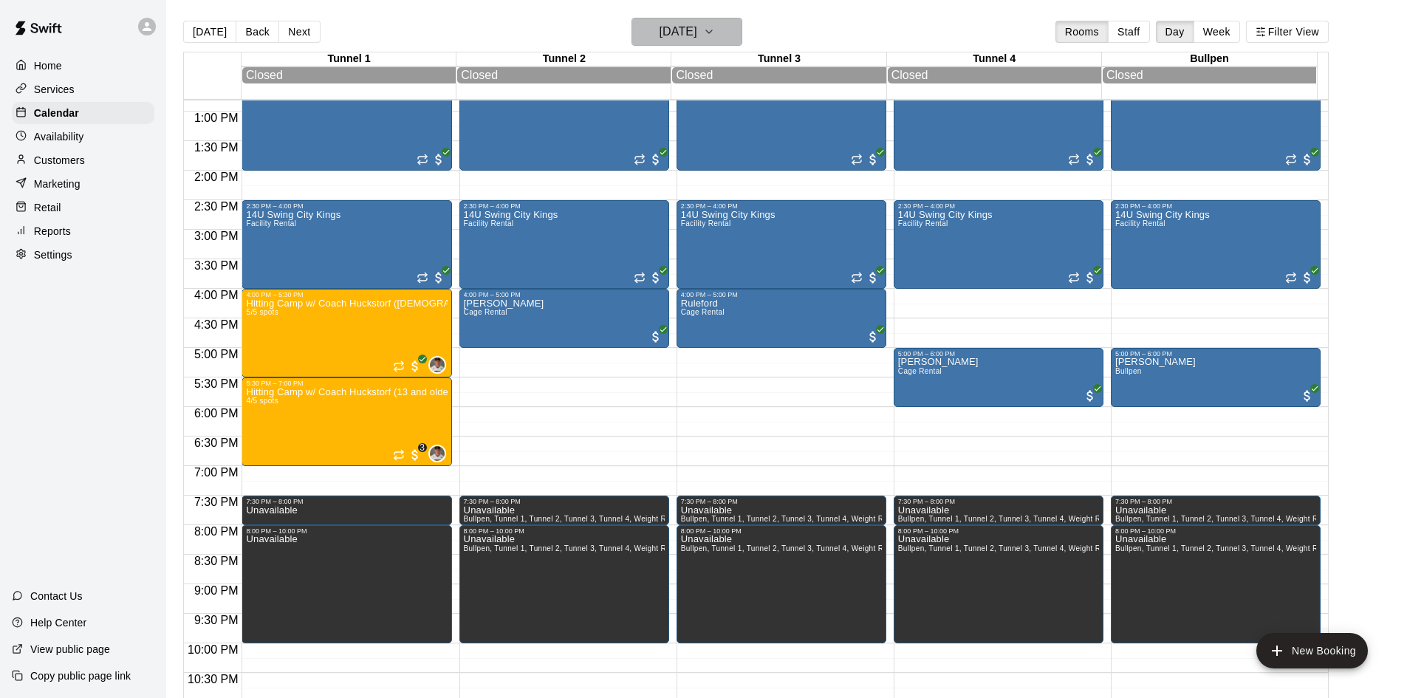
click at [678, 36] on h6 "[DATE]" at bounding box center [679, 31] width 38 height 21
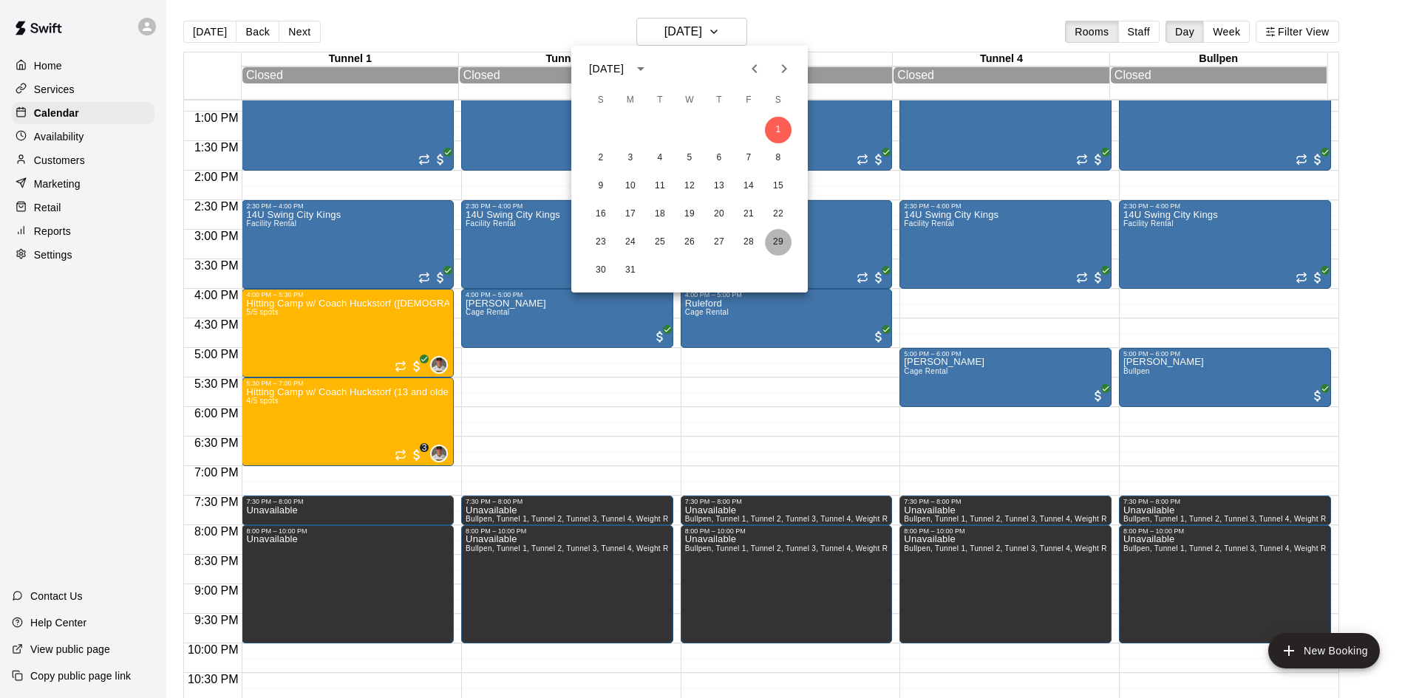
click at [773, 236] on button "29" at bounding box center [778, 242] width 27 height 27
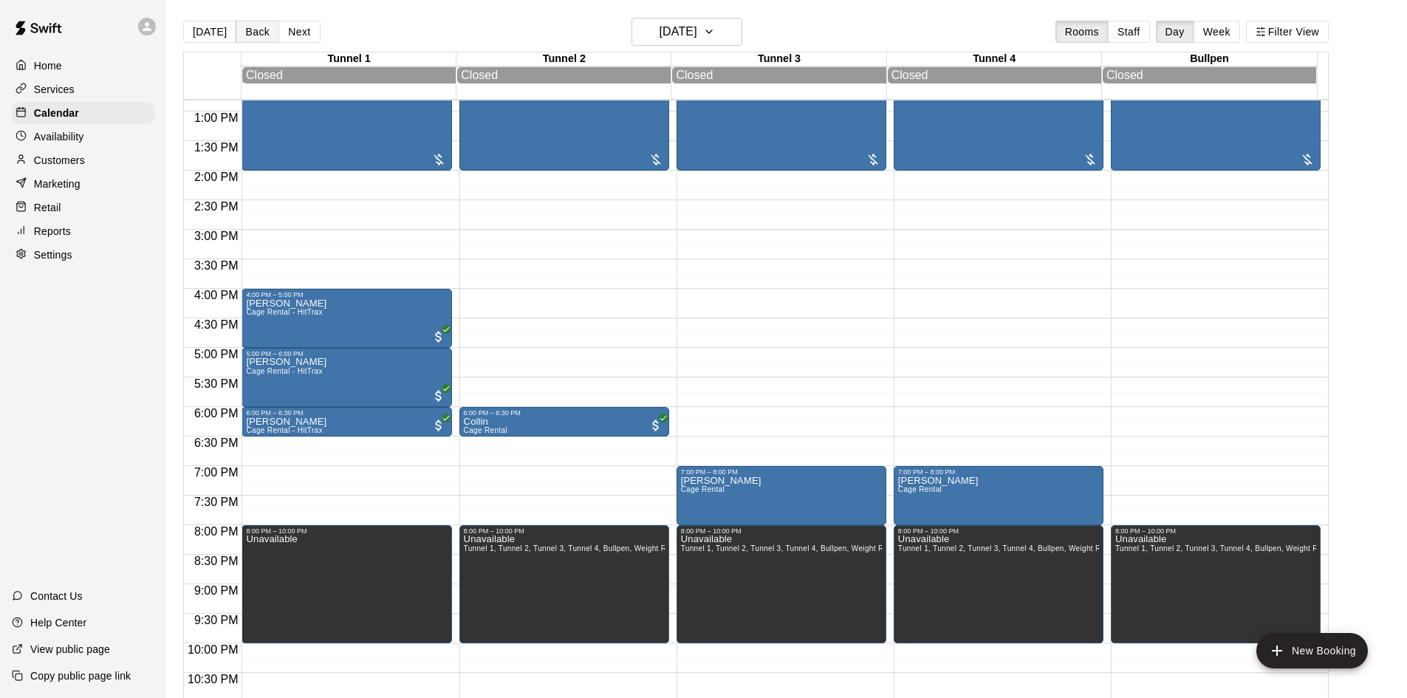
drag, startPoint x: 216, startPoint y: 23, endPoint x: 231, endPoint y: 26, distance: 15.1
click at [216, 23] on button "[DATE]" at bounding box center [209, 32] width 53 height 22
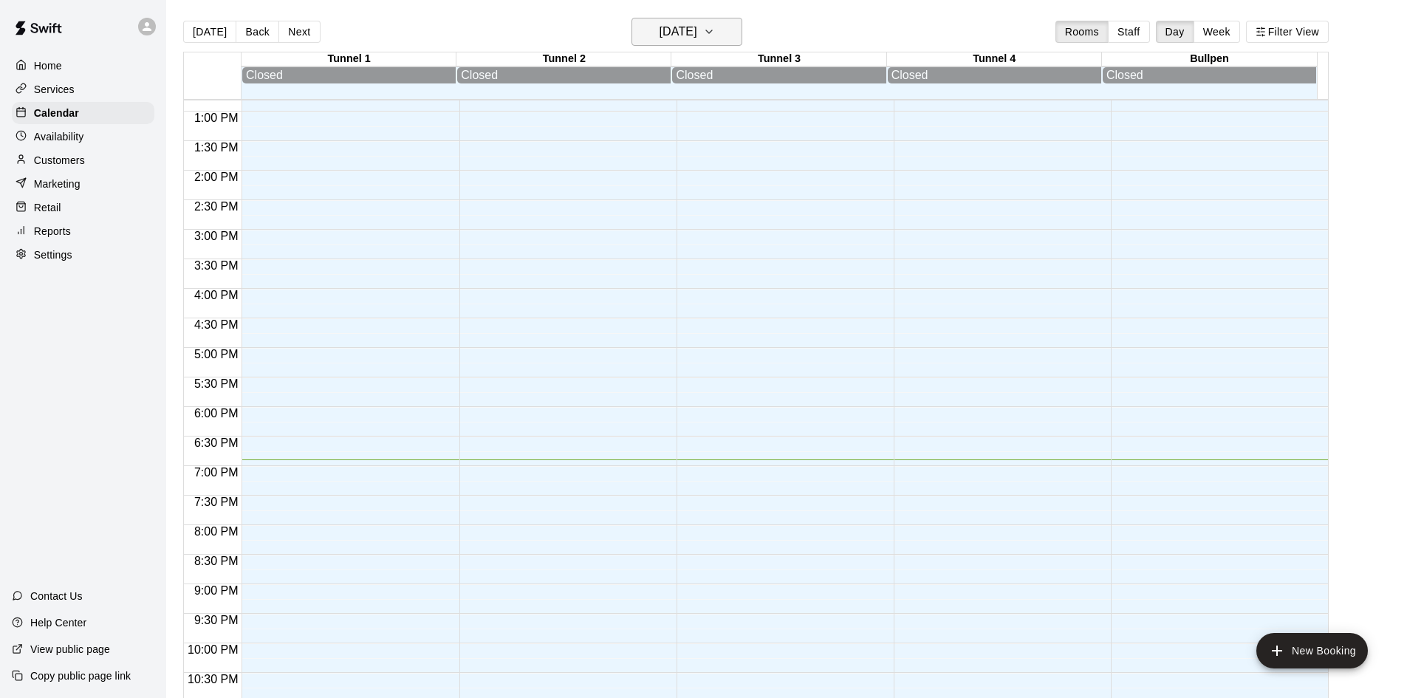
click at [699, 22] on button "[DATE]" at bounding box center [687, 32] width 111 height 28
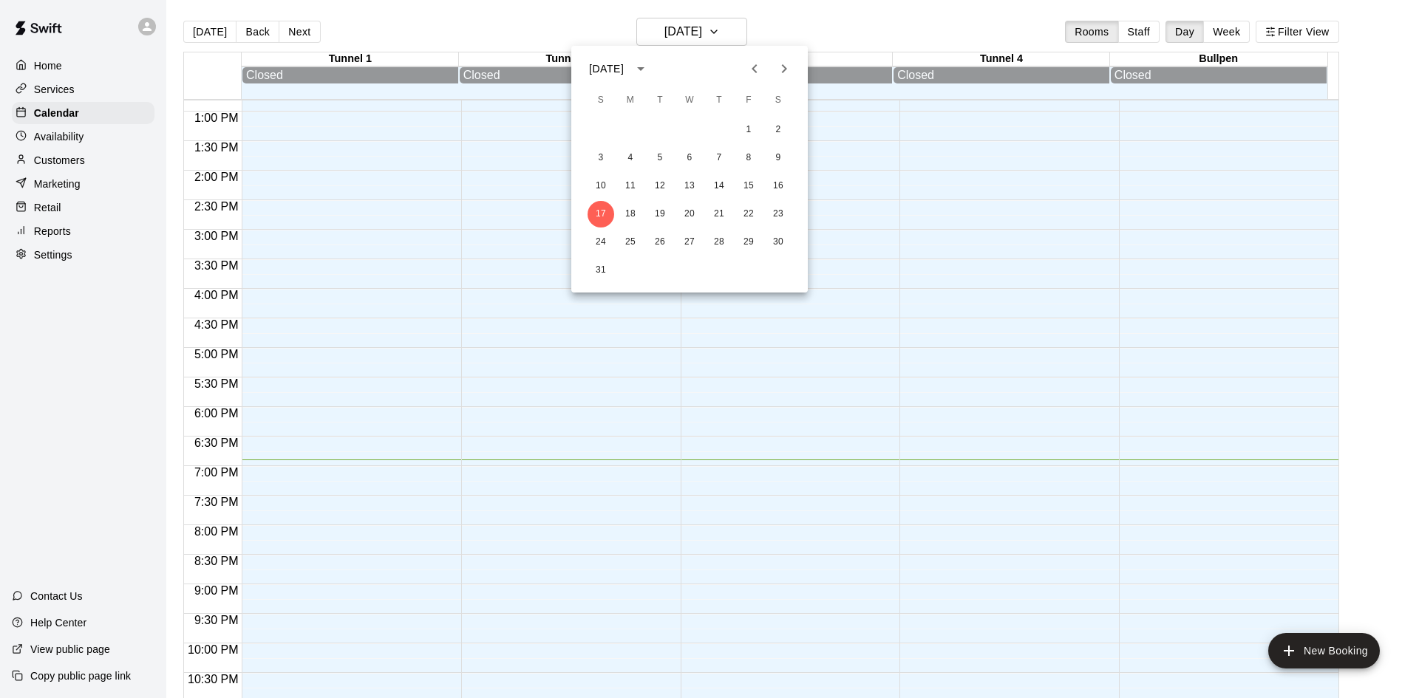
click at [746, 65] on icon "Previous month" at bounding box center [754, 69] width 18 height 18
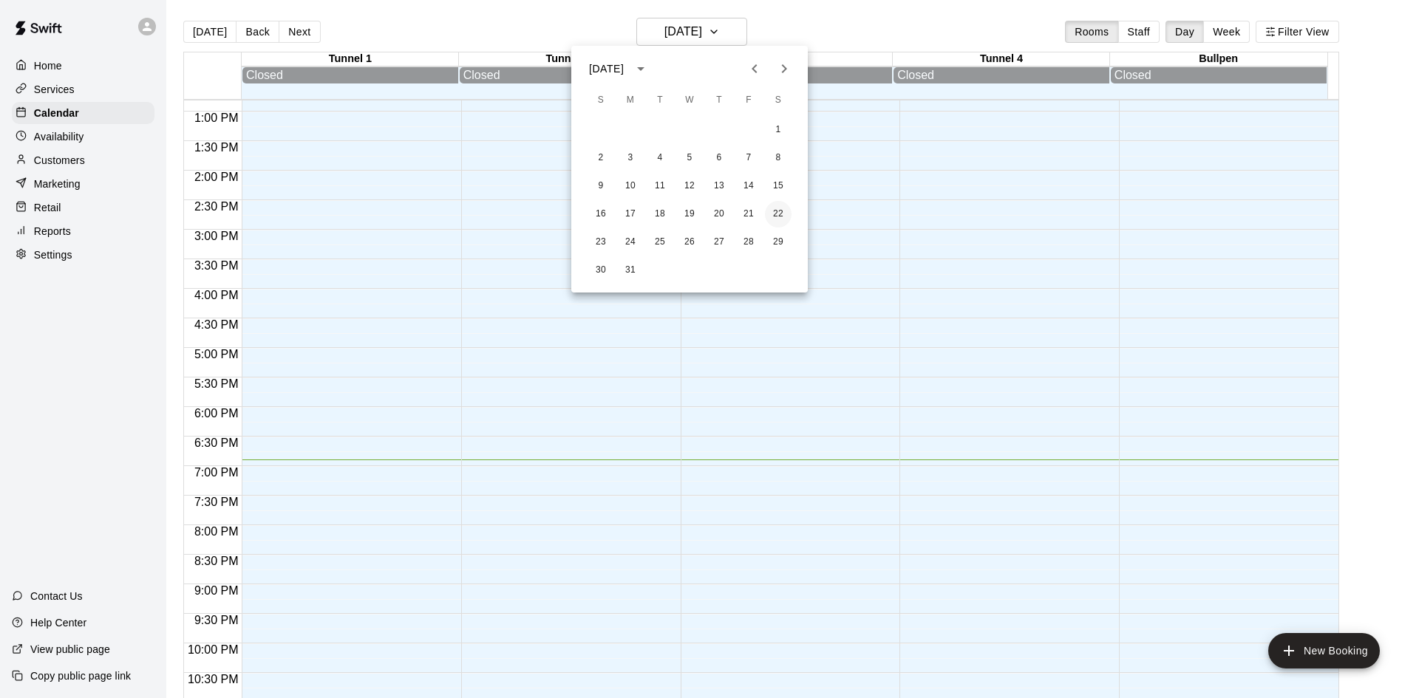
click at [785, 214] on button "22" at bounding box center [778, 214] width 27 height 27
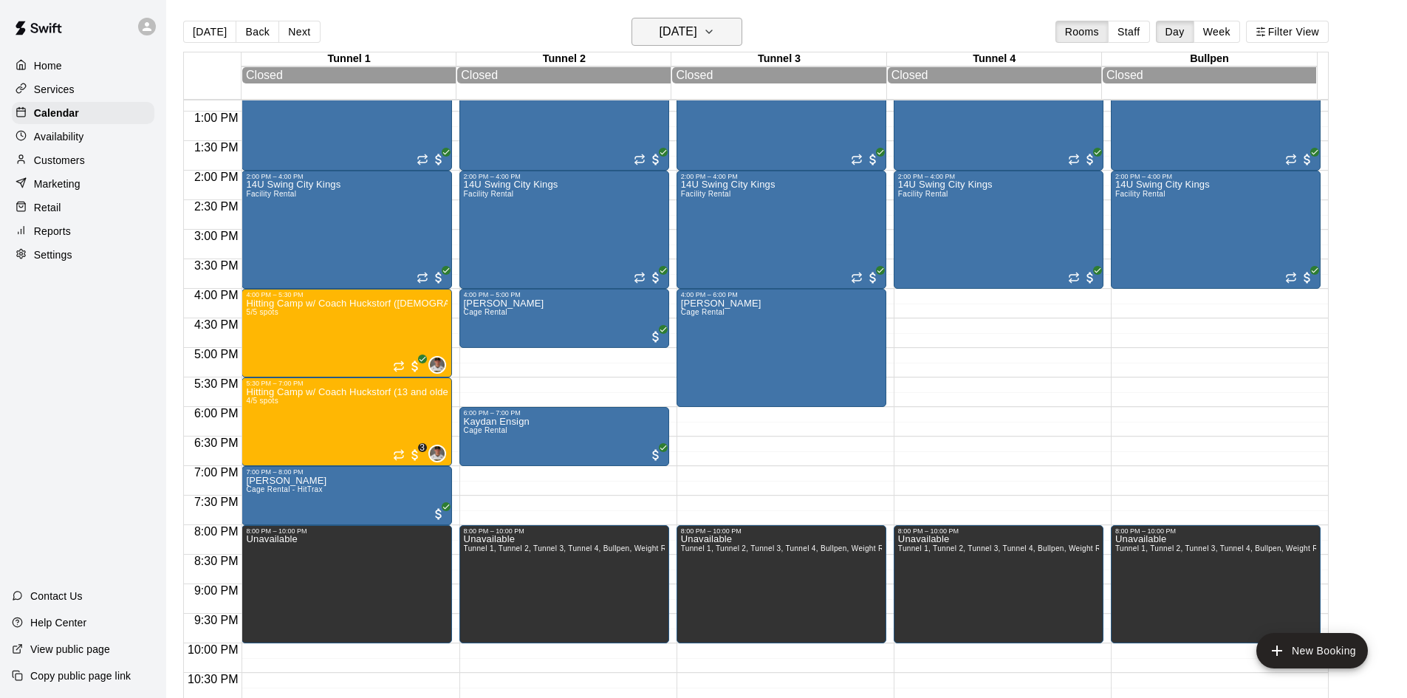
click at [660, 40] on h6 "[DATE]" at bounding box center [679, 31] width 38 height 21
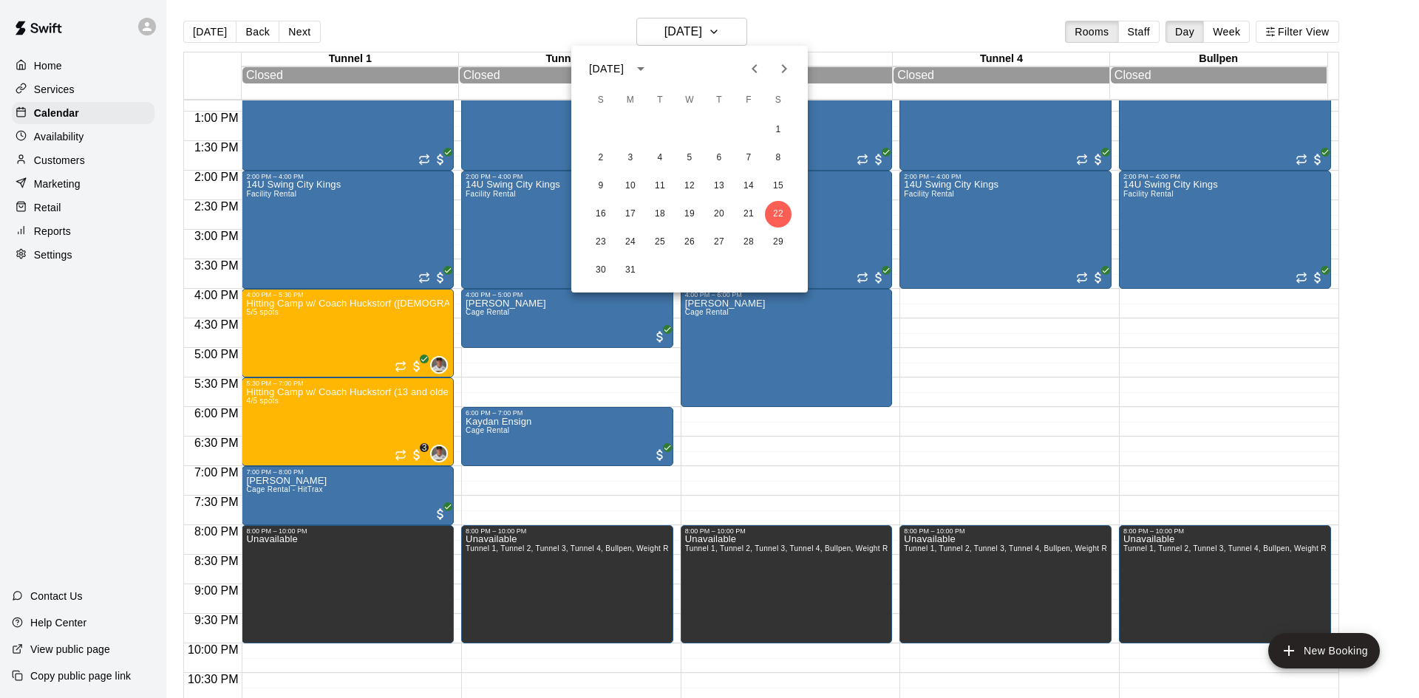
click at [360, 345] on div at bounding box center [709, 349] width 1419 height 698
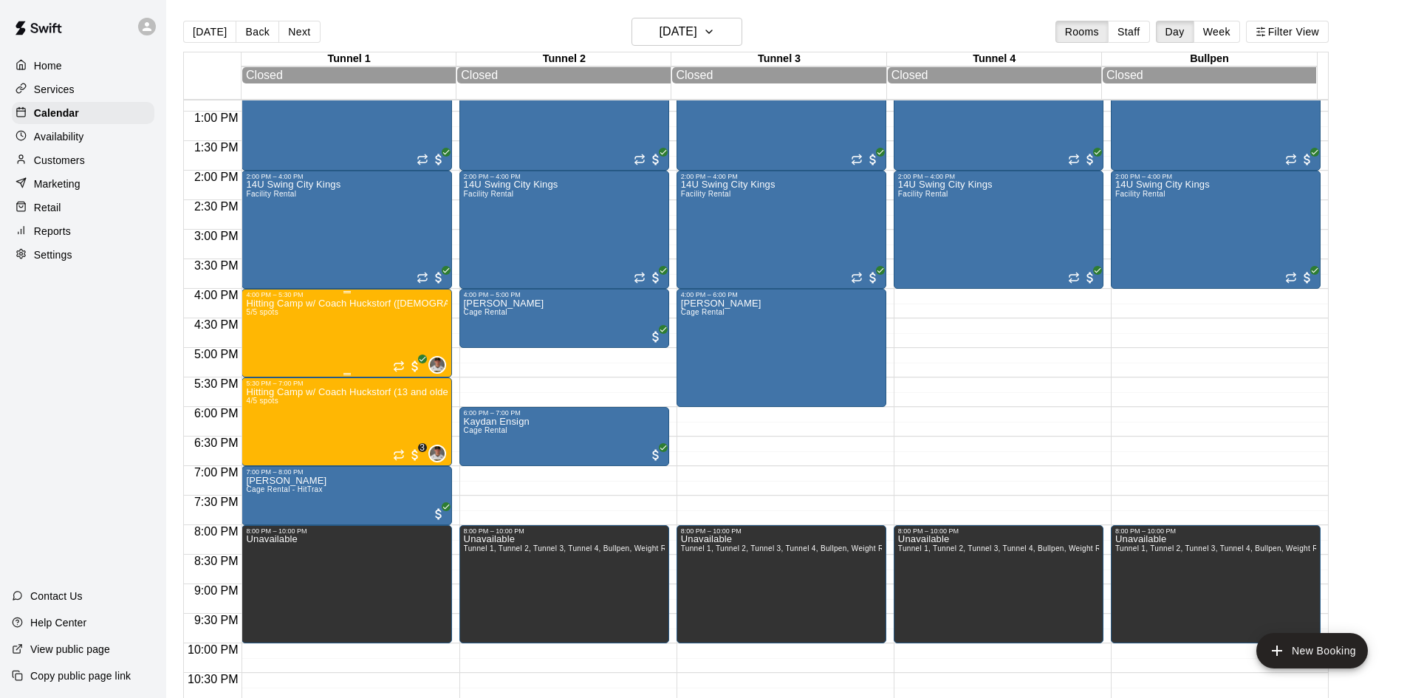
click at [360, 335] on div "Hitting Camp w/ Coach Huckstorf ([DEMOGRAPHIC_DATA]) 5/5 spots" at bounding box center [346, 647] width 201 height 698
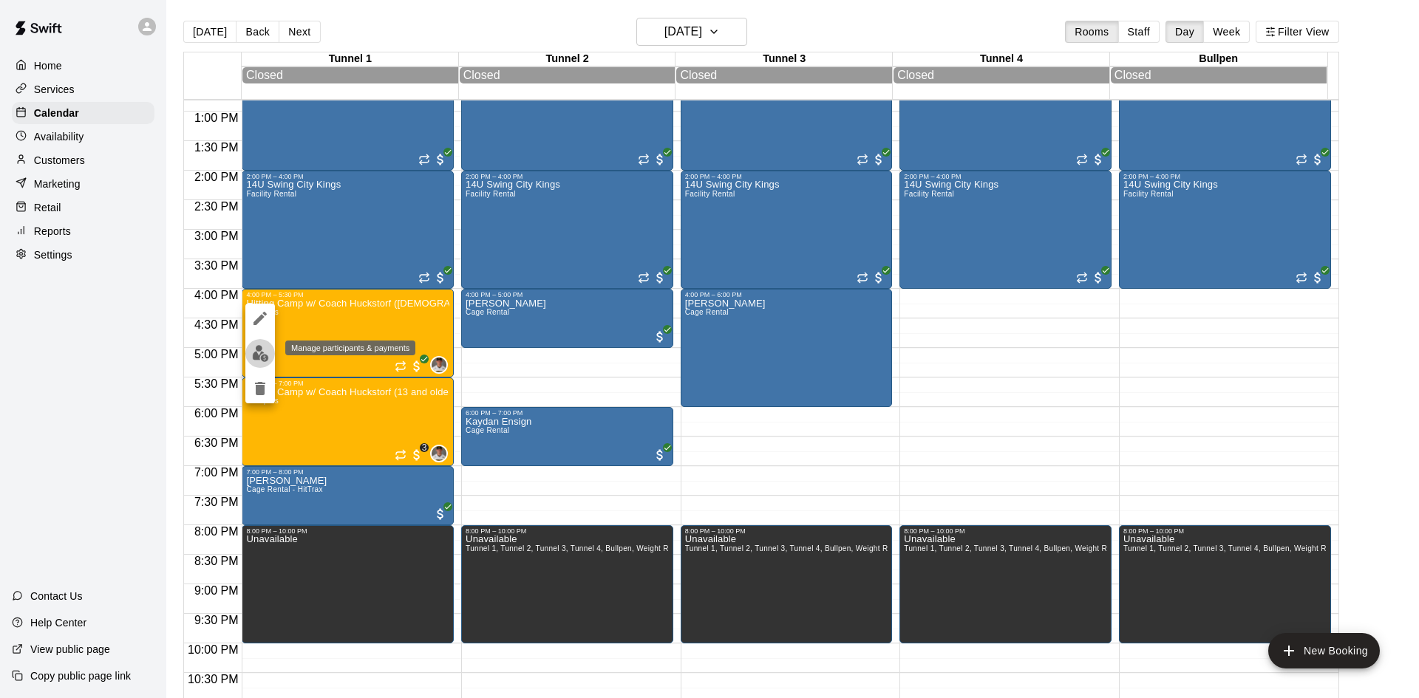
click at [255, 358] on img "edit" at bounding box center [260, 353] width 17 height 17
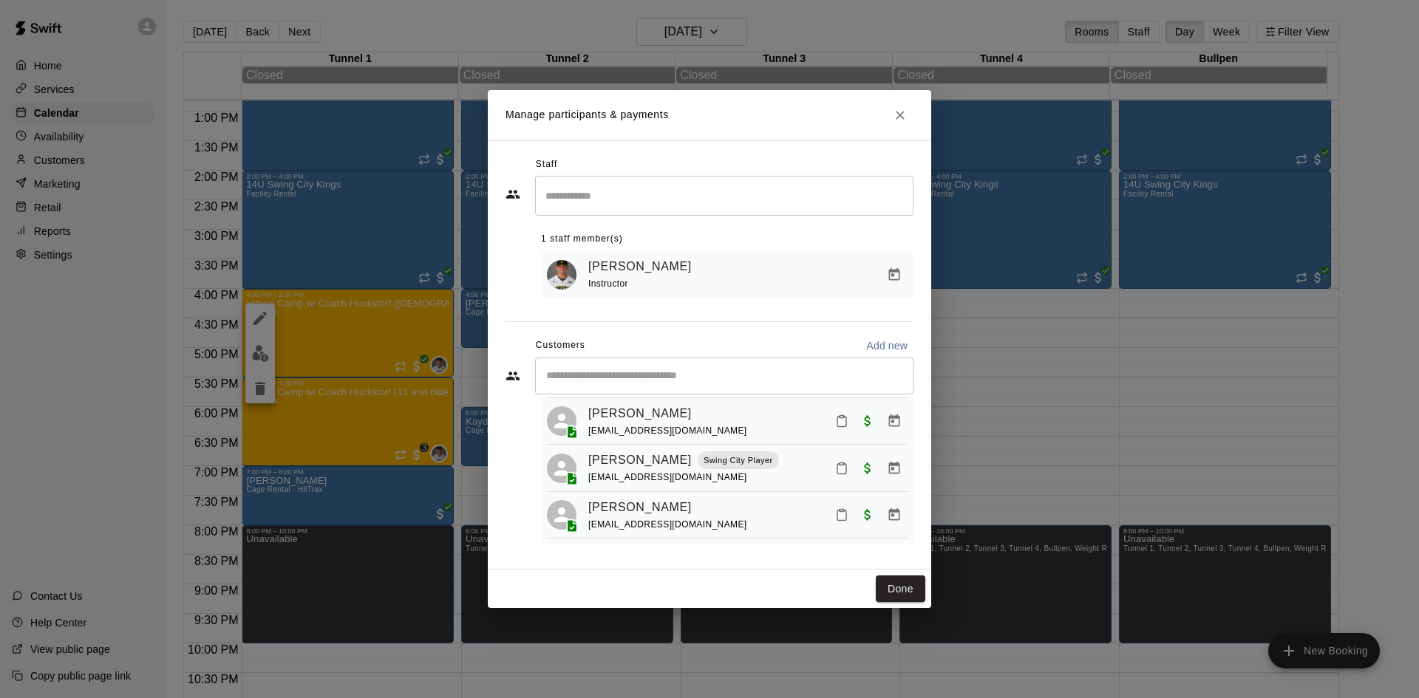
scroll to position [140, 0]
click at [904, 116] on icon "Close" at bounding box center [900, 115] width 15 height 15
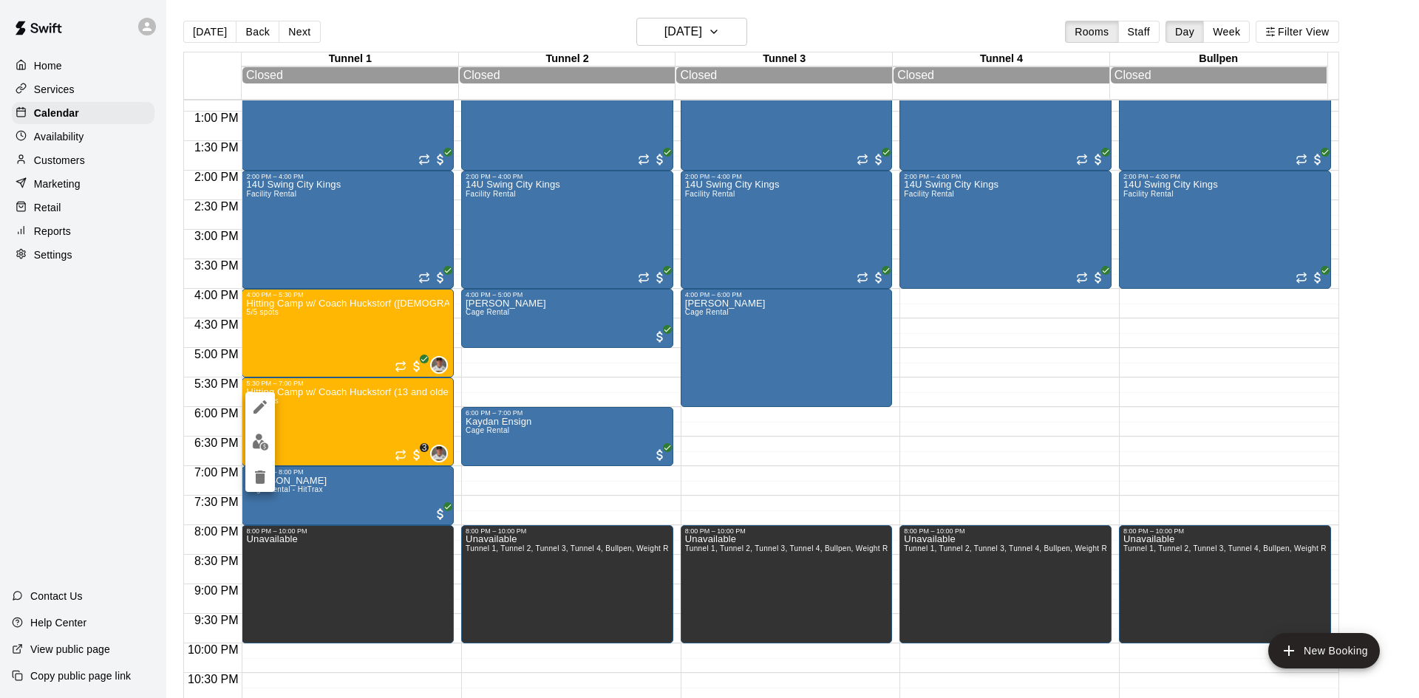
click at [248, 438] on button "edit" at bounding box center [260, 442] width 30 height 29
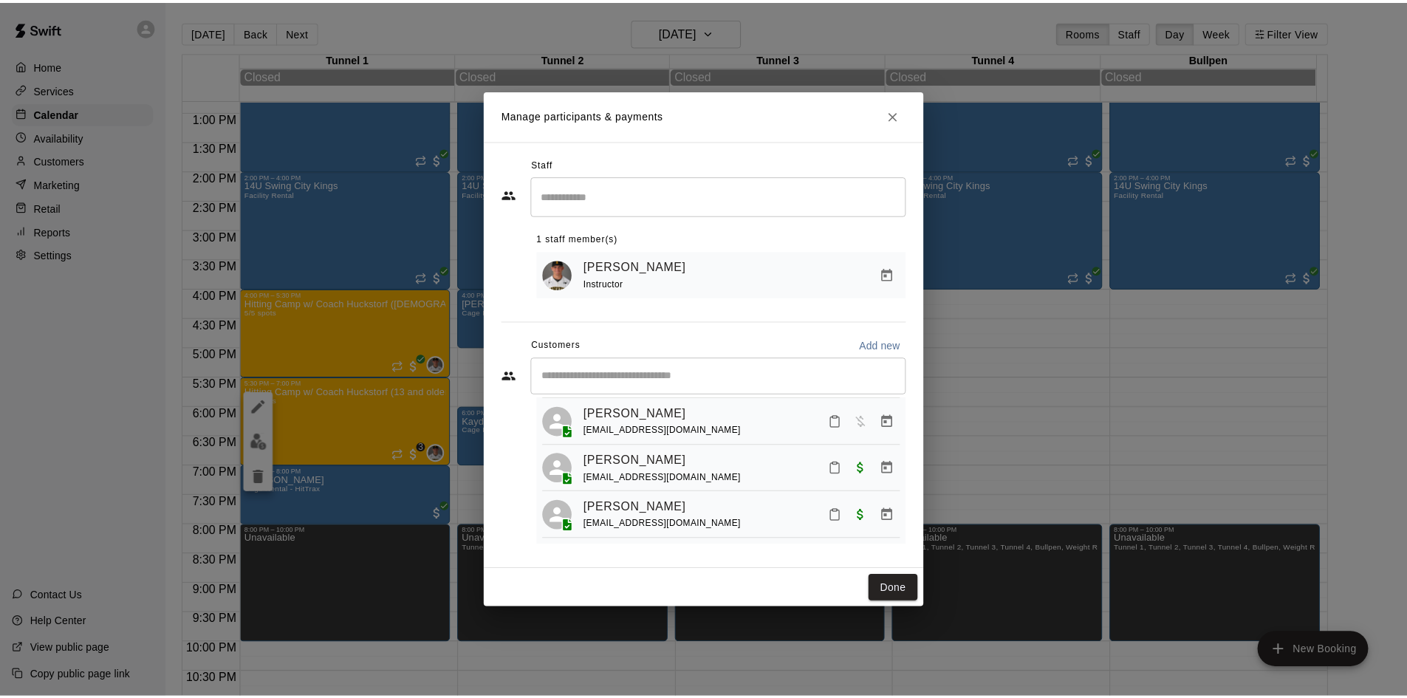
scroll to position [16, 0]
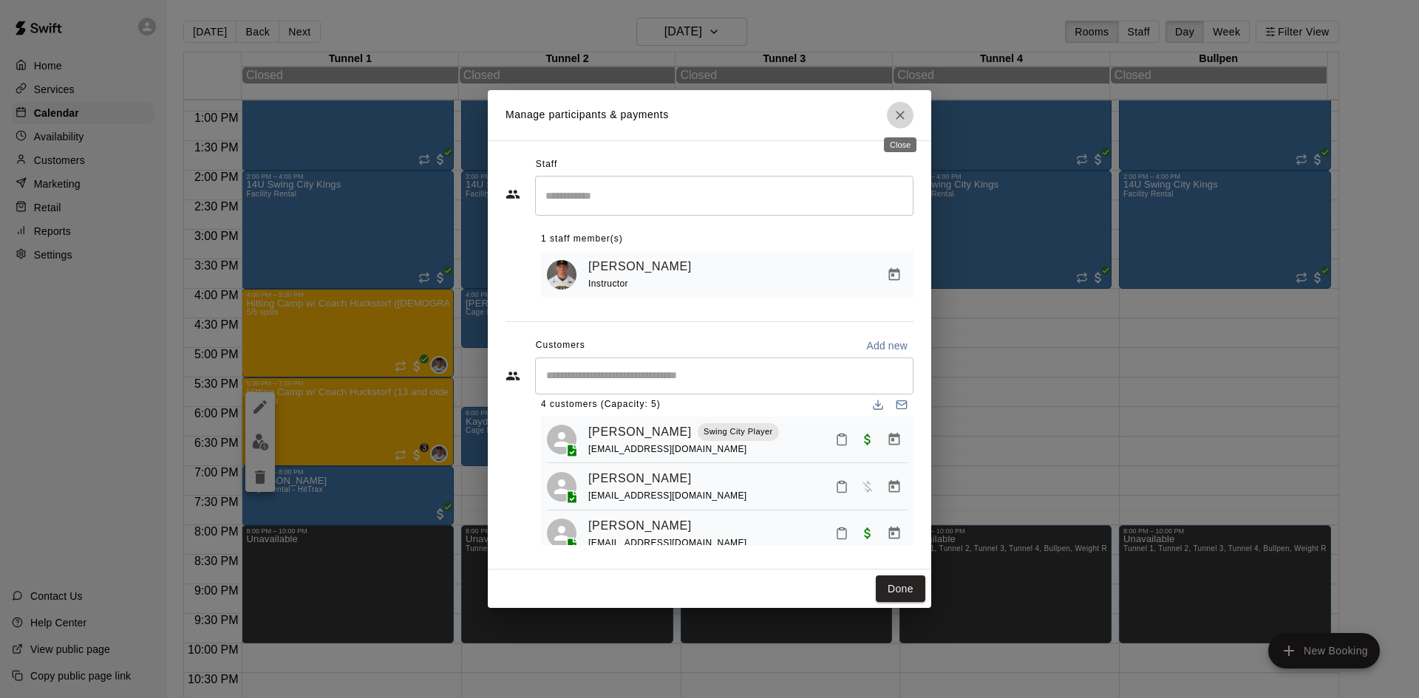
click at [909, 120] on button "Close" at bounding box center [900, 115] width 27 height 27
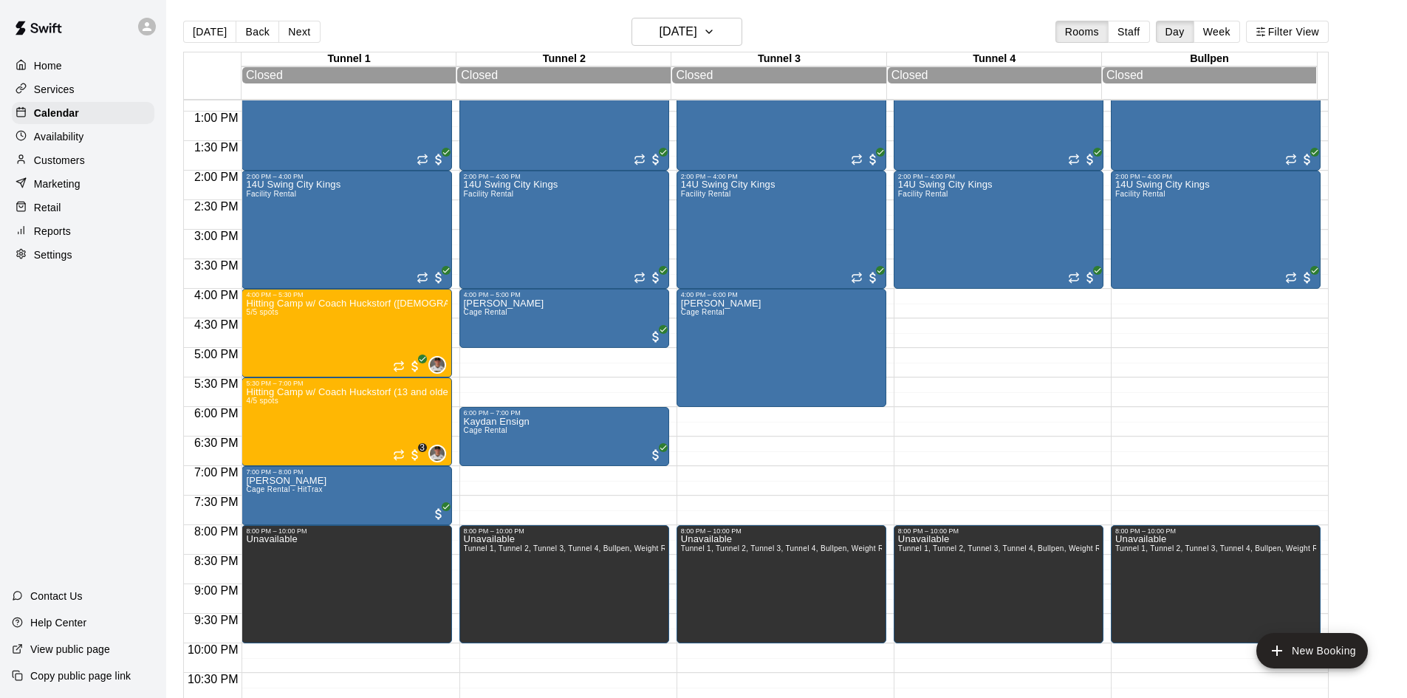
click at [1379, 203] on main "[DATE] Back [DATE][DATE] Rooms Staff Day Week Filter View Tunnel 1 22 Sat Close…" at bounding box center [786, 367] width 1229 height 698
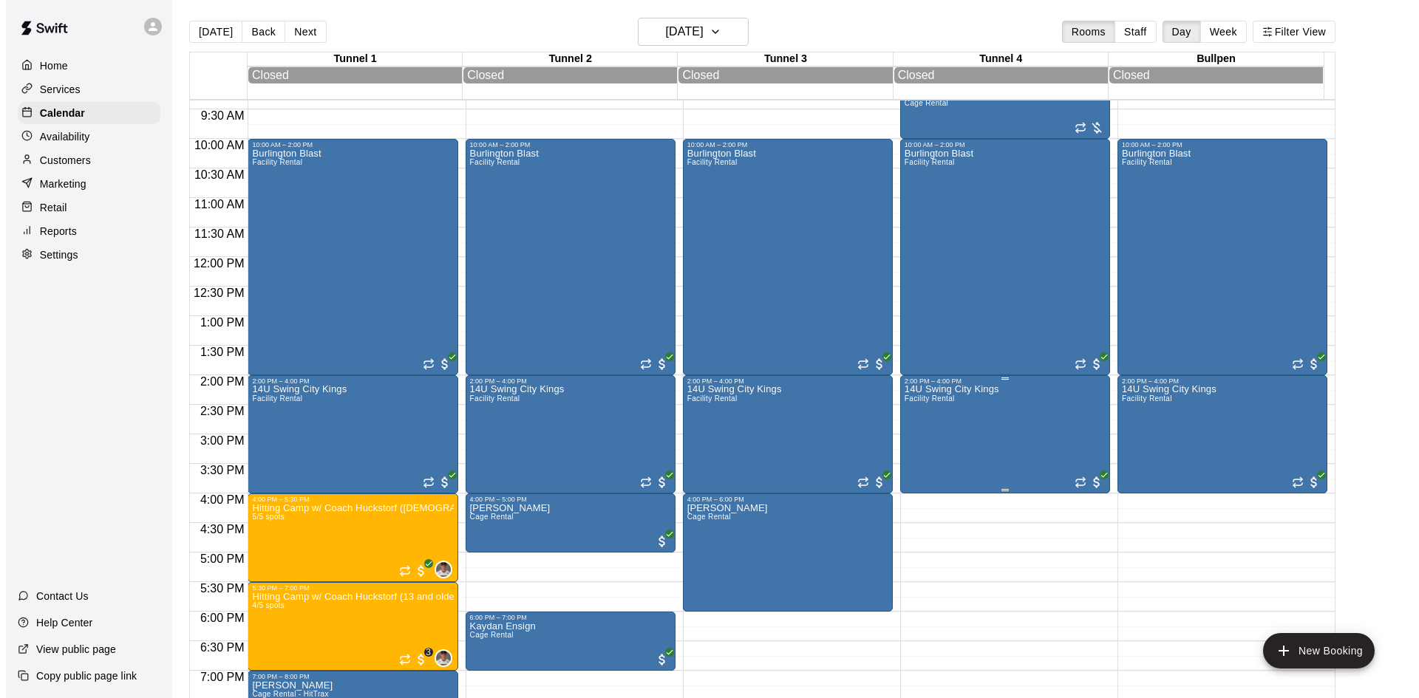
scroll to position [536, 0]
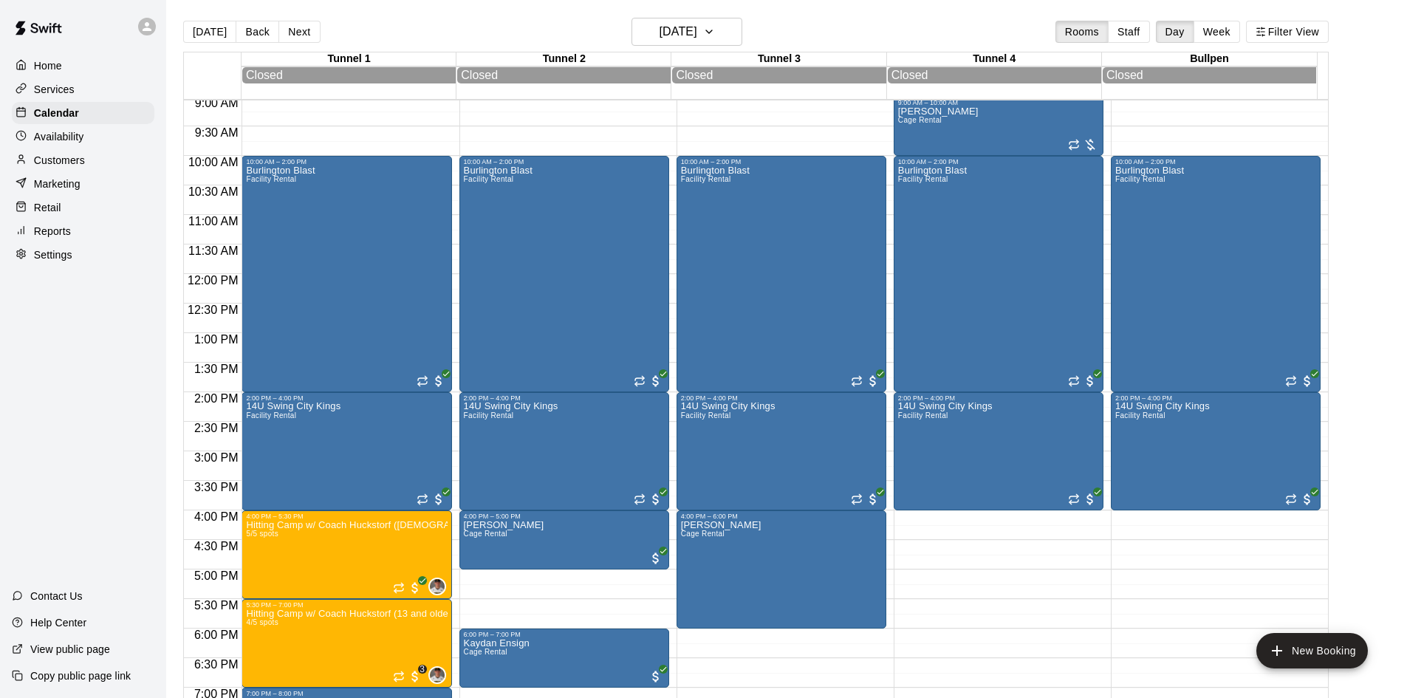
click at [1351, 158] on main "[DATE] Back [DATE][DATE] Rooms Staff Day Week Filter View Tunnel 1 22 Sat Close…" at bounding box center [786, 367] width 1229 height 698
click at [71, 158] on p "Customers" at bounding box center [59, 160] width 51 height 15
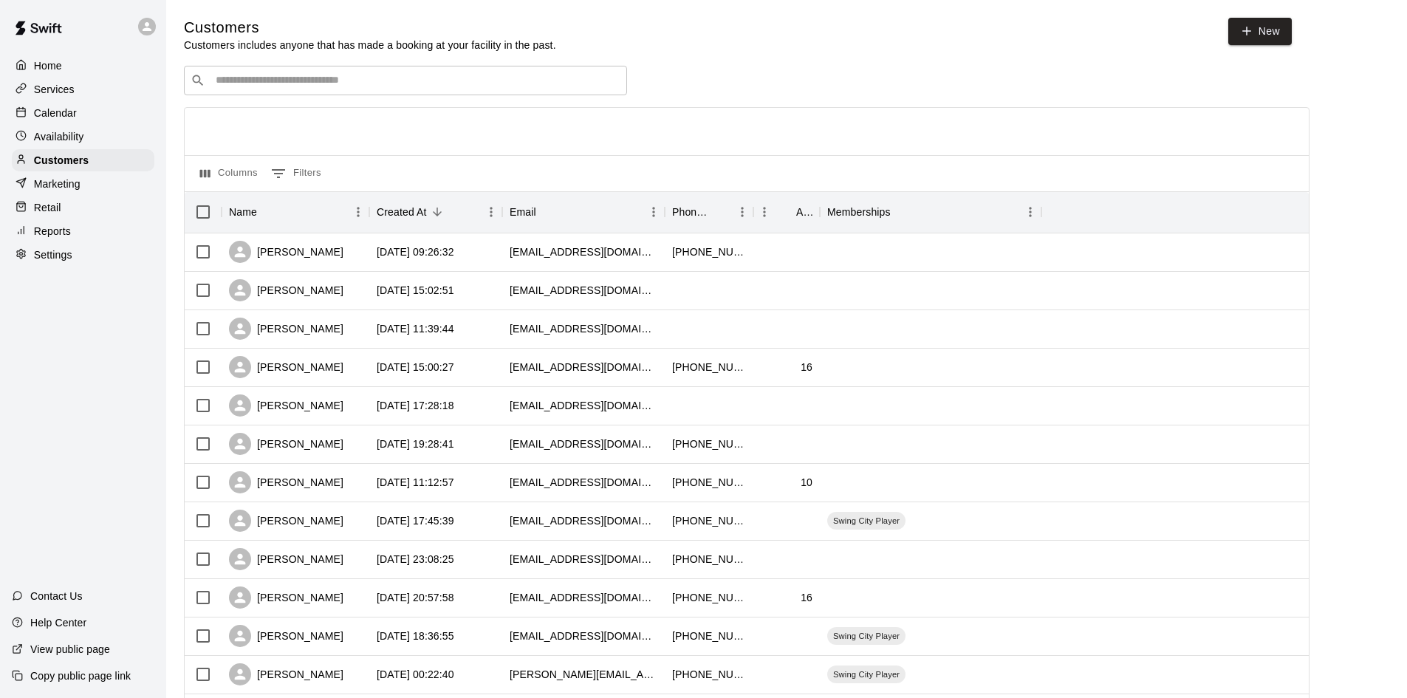
click at [301, 72] on div "​ ​" at bounding box center [405, 81] width 443 height 30
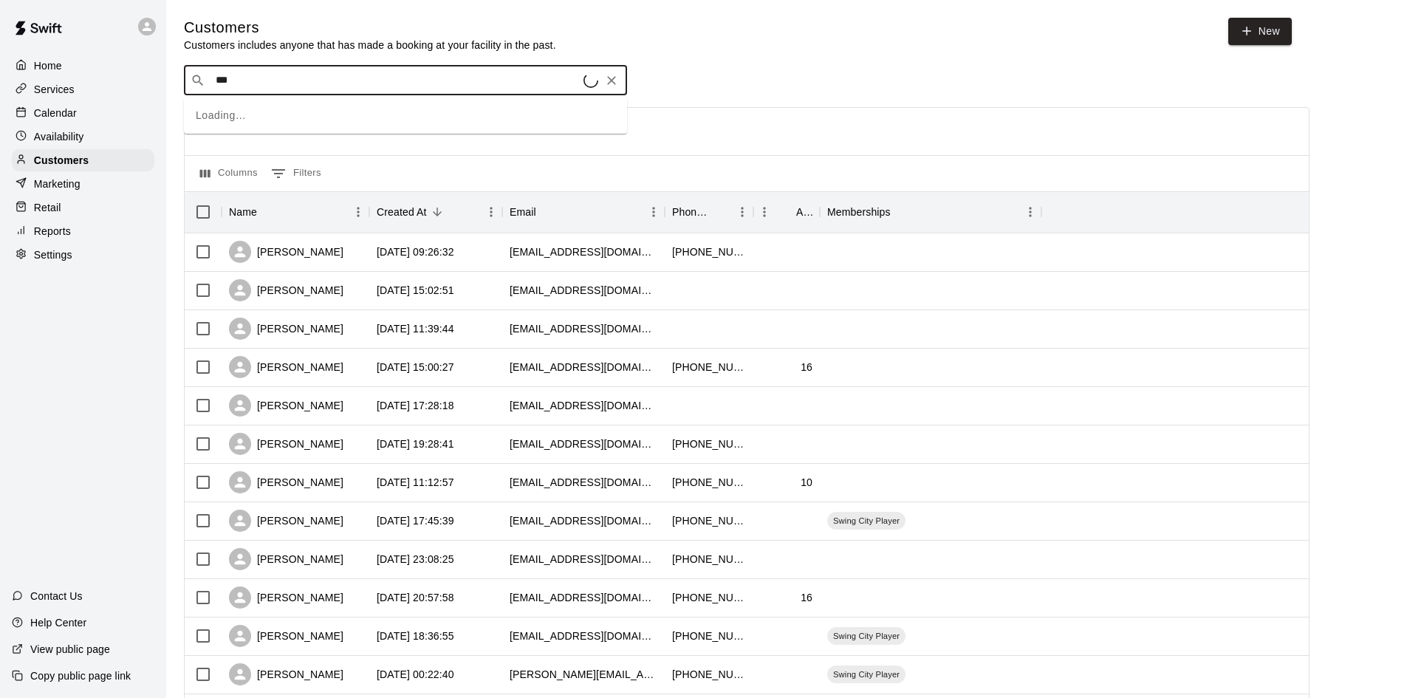
type input "****"
drag, startPoint x: 303, startPoint y: 98, endPoint x: 254, endPoint y: 117, distance: 52.1
click at [254, 117] on p "[PERSON_NAME]" at bounding box center [270, 114] width 90 height 16
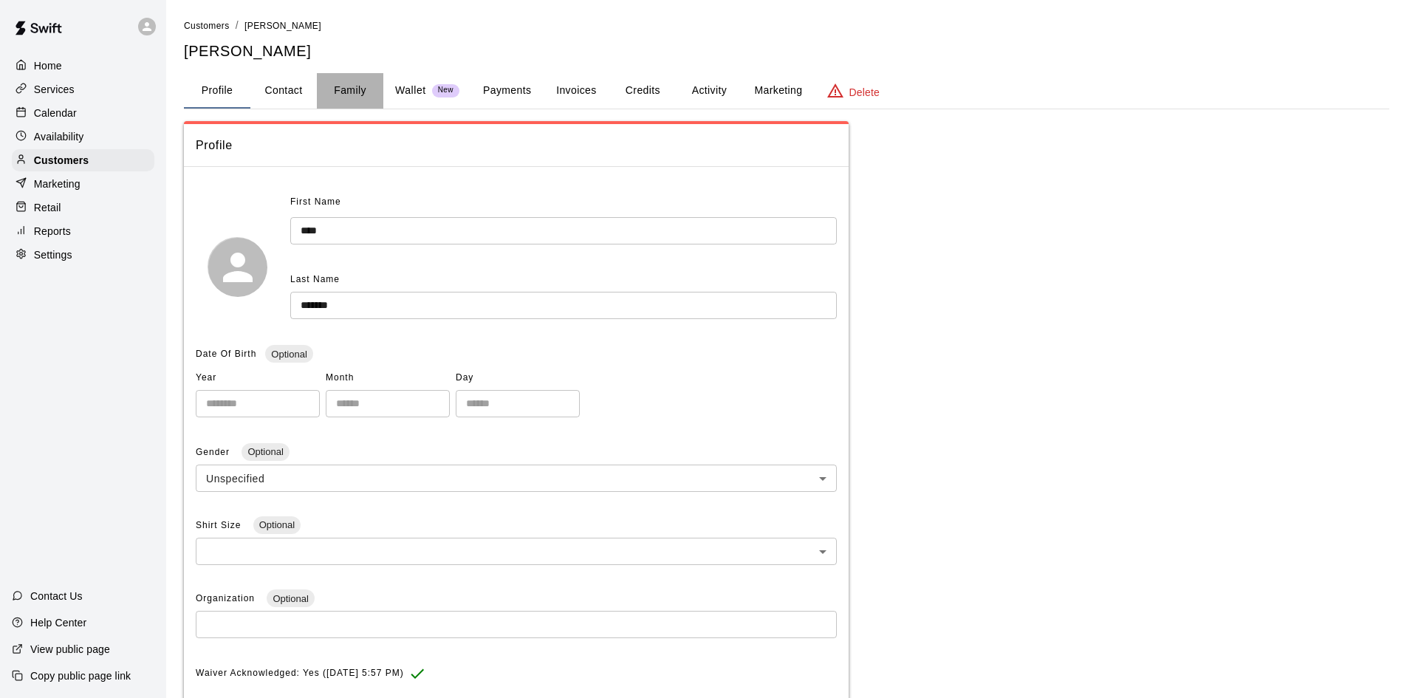
click at [347, 86] on button "Family" at bounding box center [350, 90] width 66 height 35
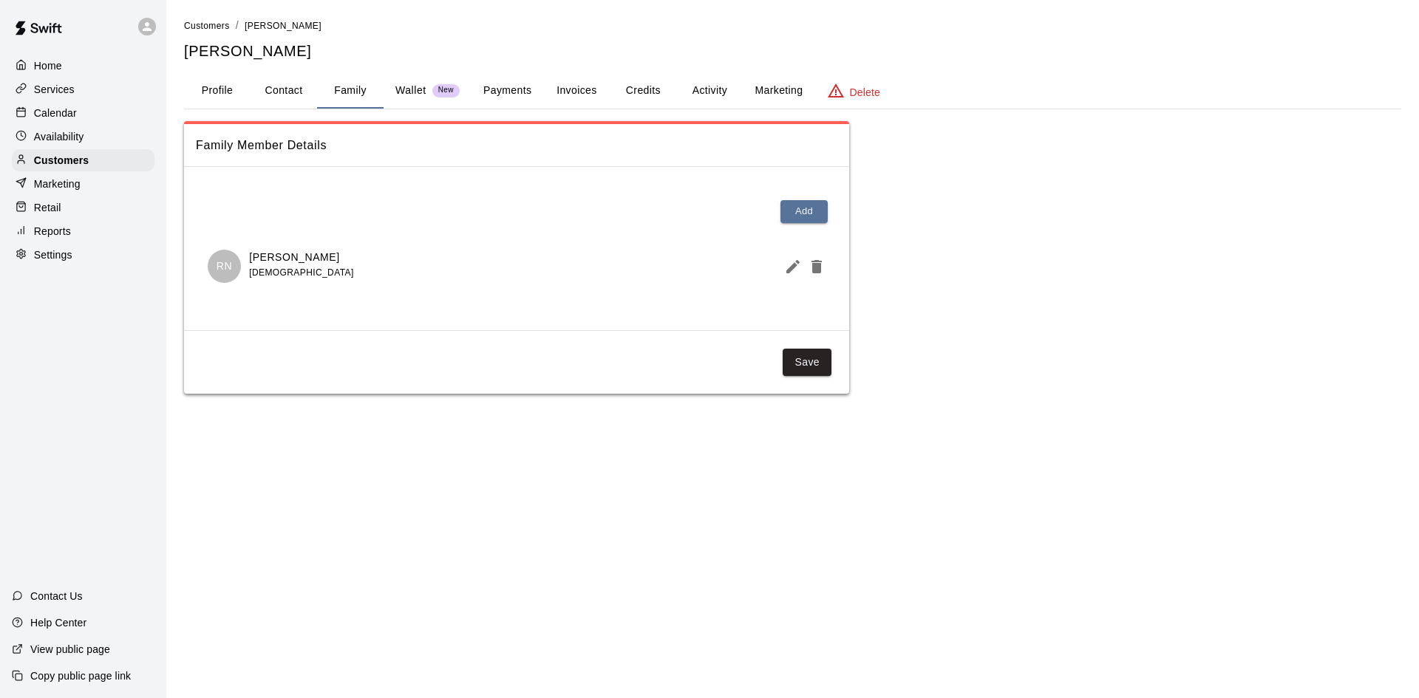
click at [287, 88] on button "Contact" at bounding box center [283, 90] width 66 height 35
select select "**"
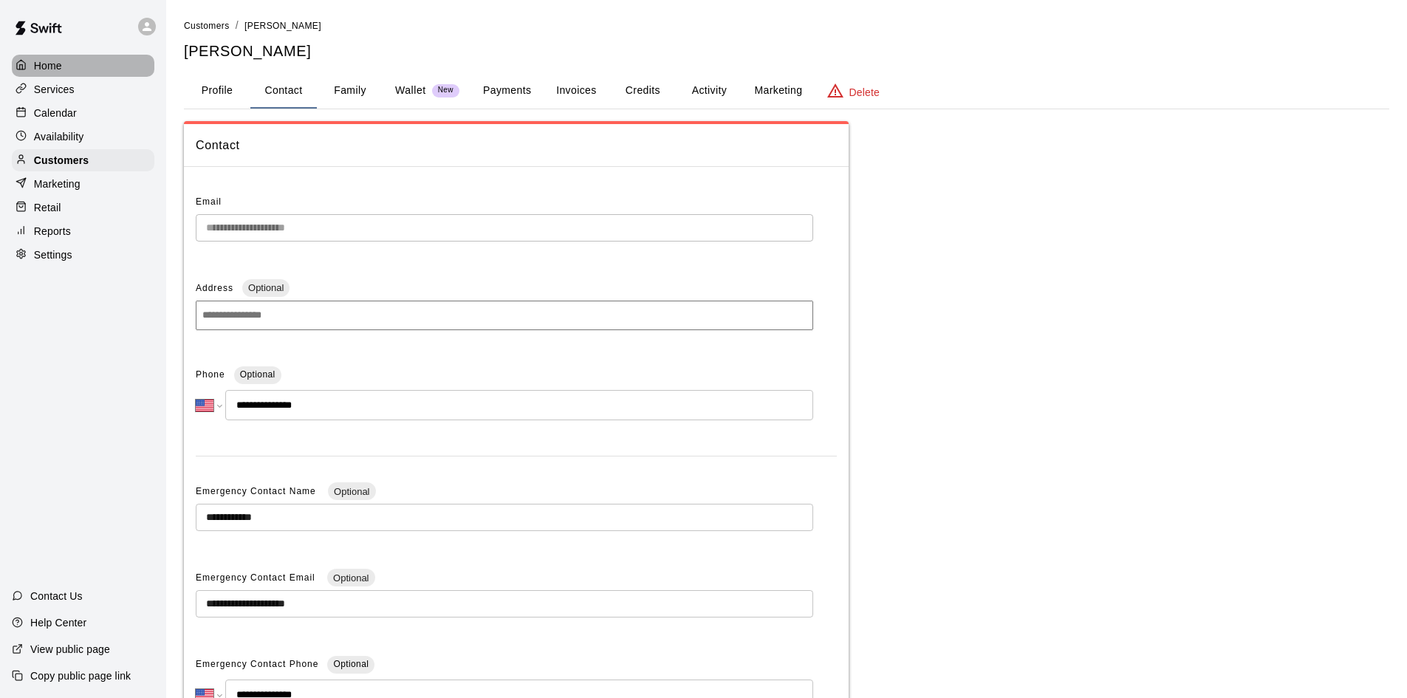
click at [58, 73] on p "Home" at bounding box center [48, 65] width 28 height 15
